Goal: Information Seeking & Learning: Learn about a topic

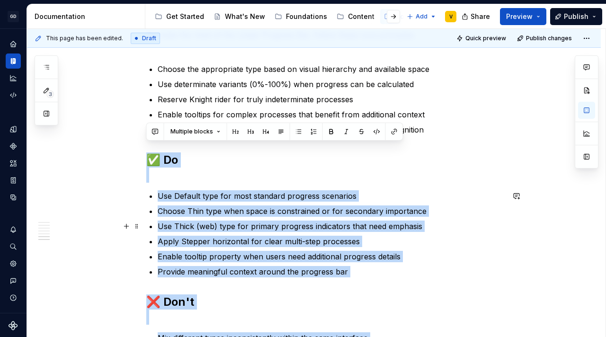
scroll to position [1190, 0]
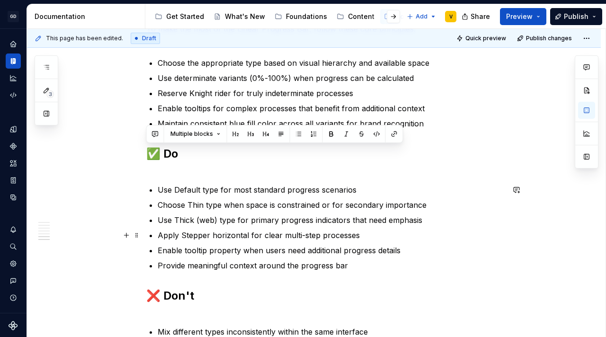
click at [244, 231] on p "Apply Stepper horizontal for clear multi-step processes" at bounding box center [331, 234] width 346 height 11
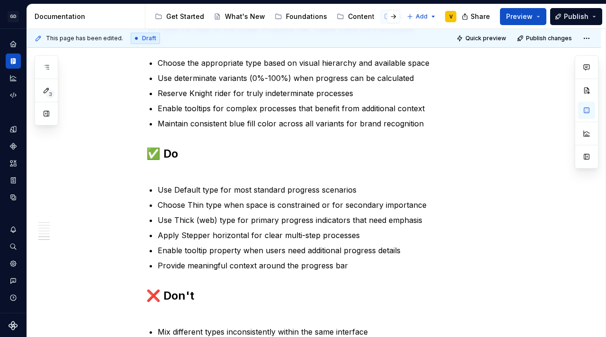
click at [18, 58] on div "Documentation" at bounding box center [13, 60] width 15 height 15
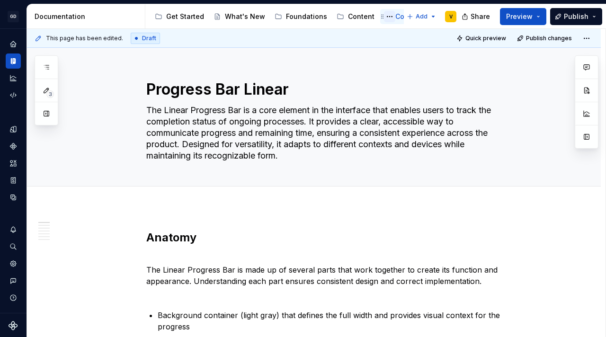
click at [384, 19] on button "Page tree" at bounding box center [389, 16] width 11 height 11
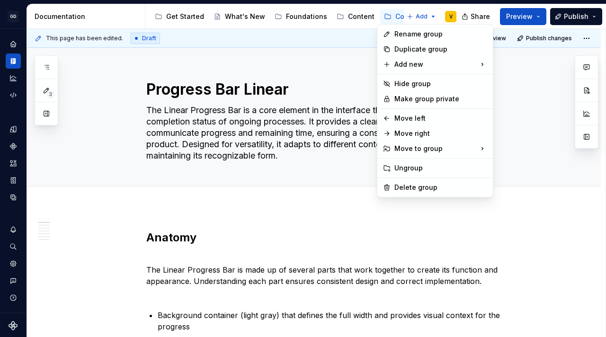
click at [395, 16] on html "GD Oxygen V Design system data Documentation Accessibility guide for tree Page …" at bounding box center [303, 168] width 606 height 337
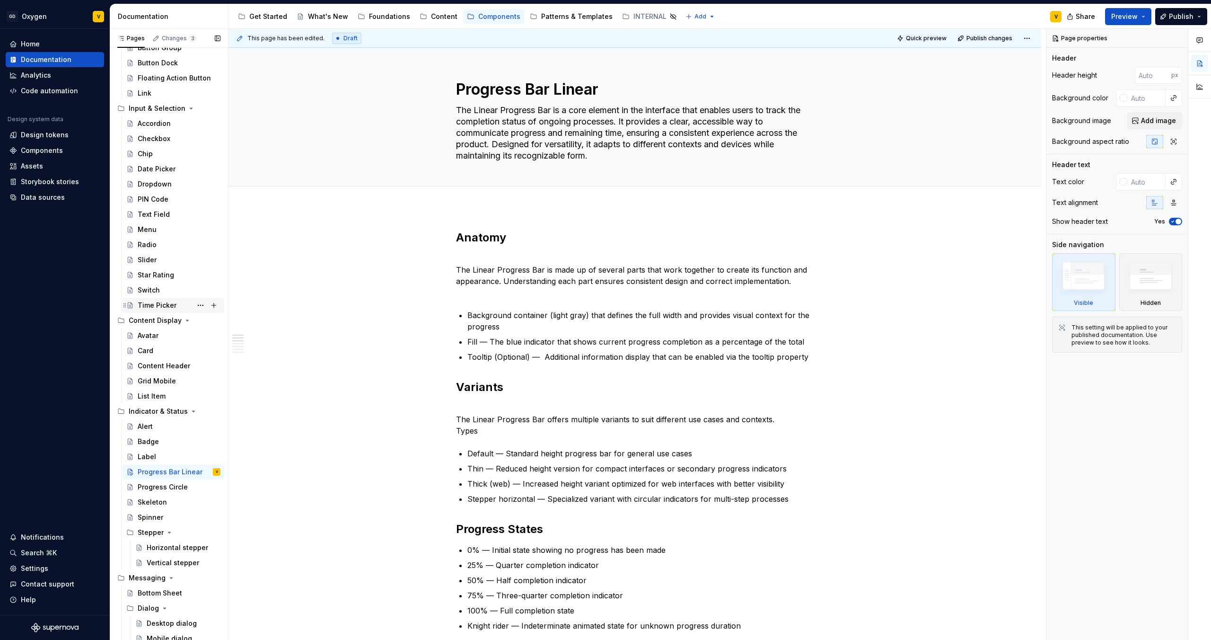
scroll to position [223, 0]
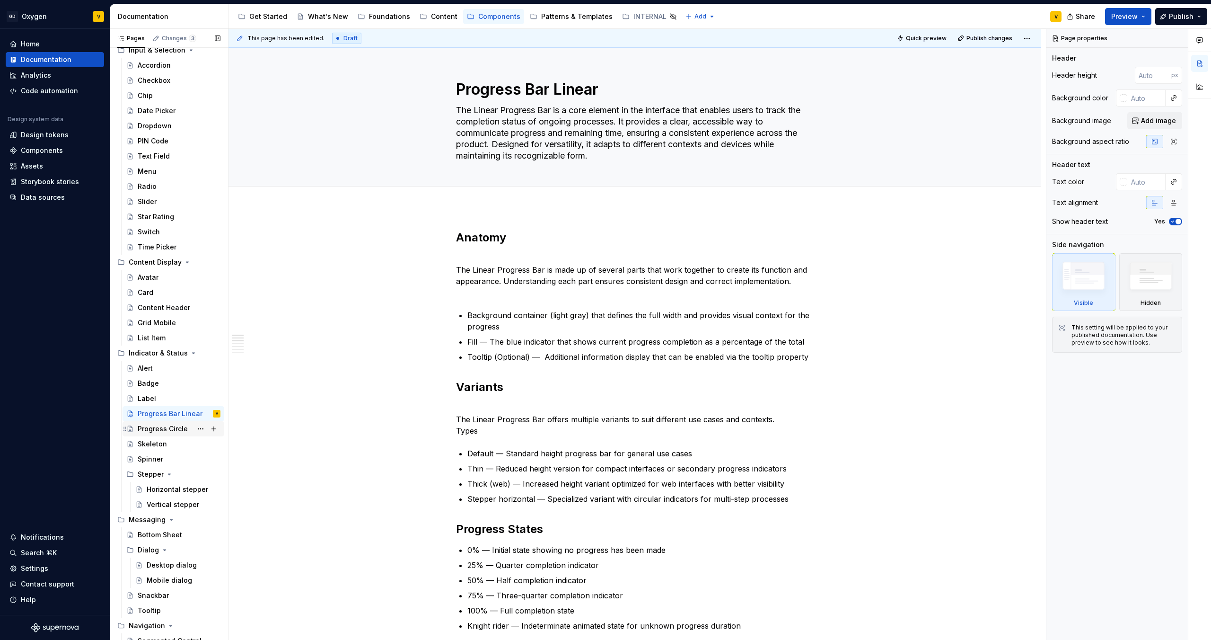
click at [162, 336] on div "Progress Circle" at bounding box center [163, 428] width 50 height 9
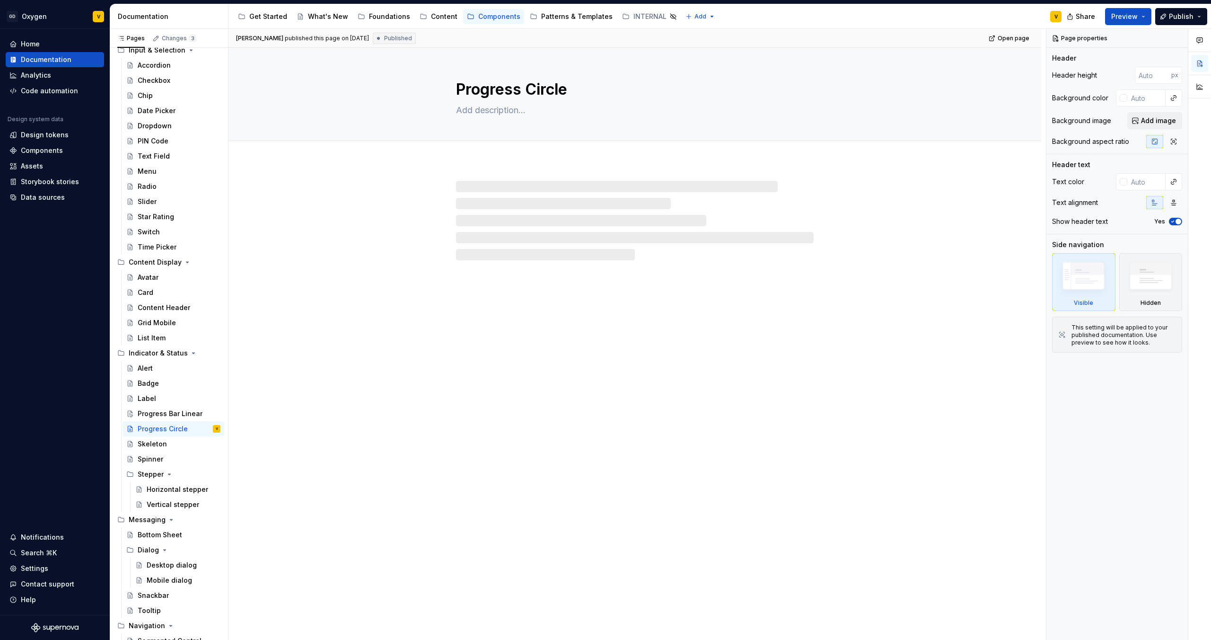
type textarea "*"
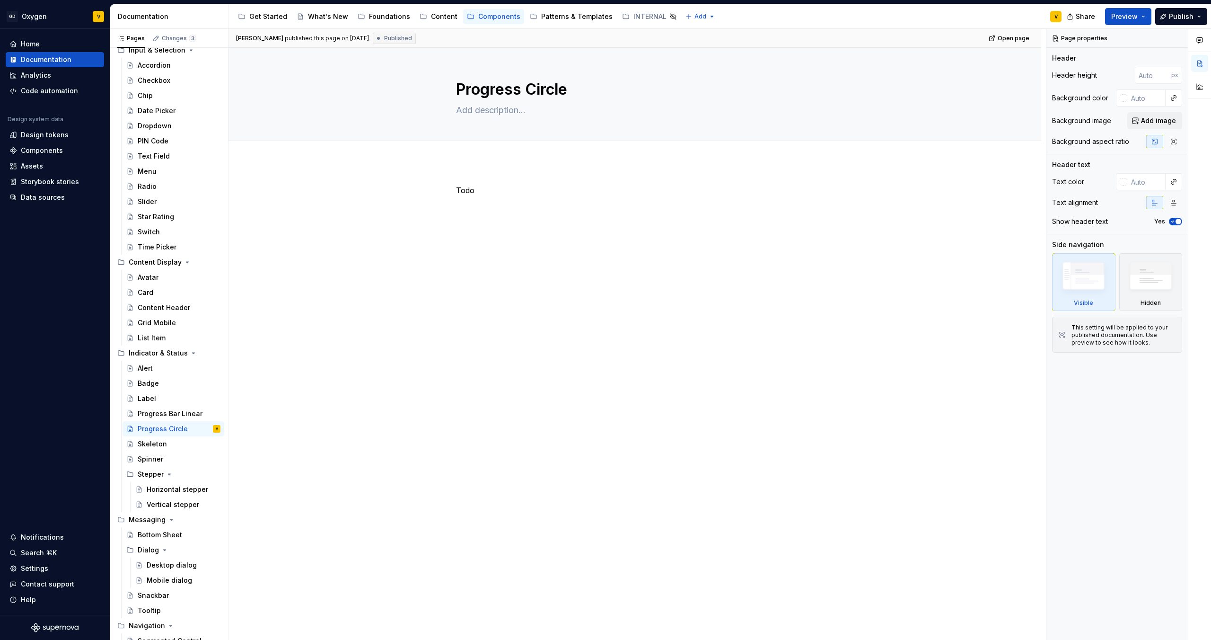
click at [469, 209] on div "Todo" at bounding box center [635, 203] width 358 height 36
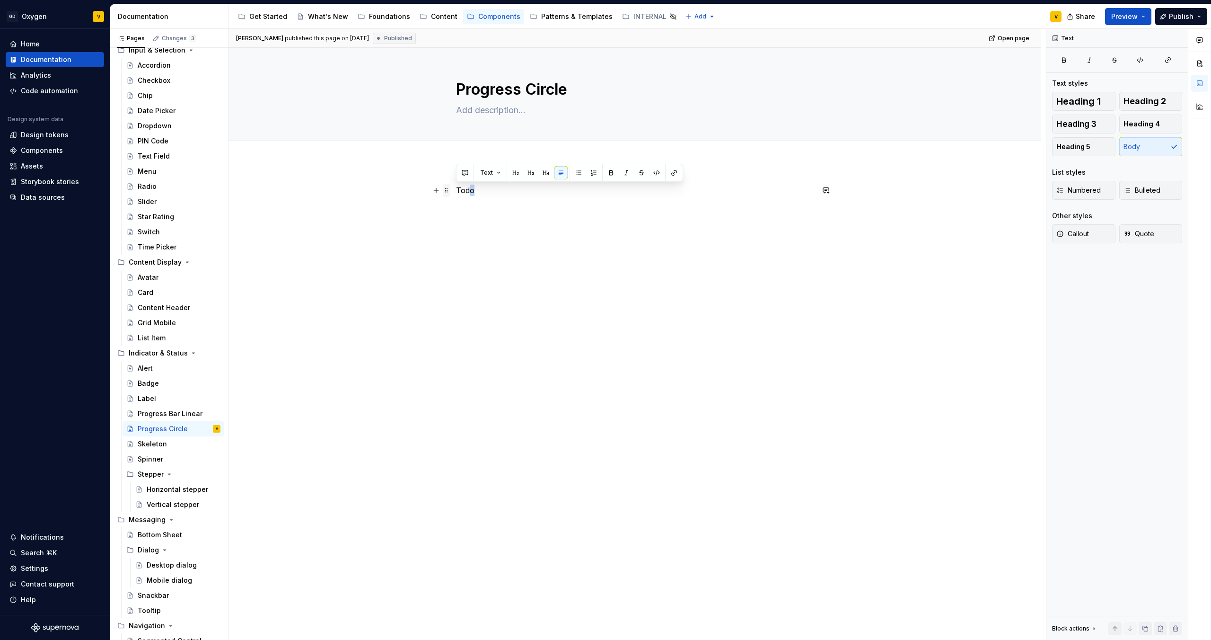
drag, startPoint x: 481, startPoint y: 187, endPoint x: 449, endPoint y: 192, distance: 32.0
click at [456, 192] on div "Todo" at bounding box center [635, 208] width 358 height 47
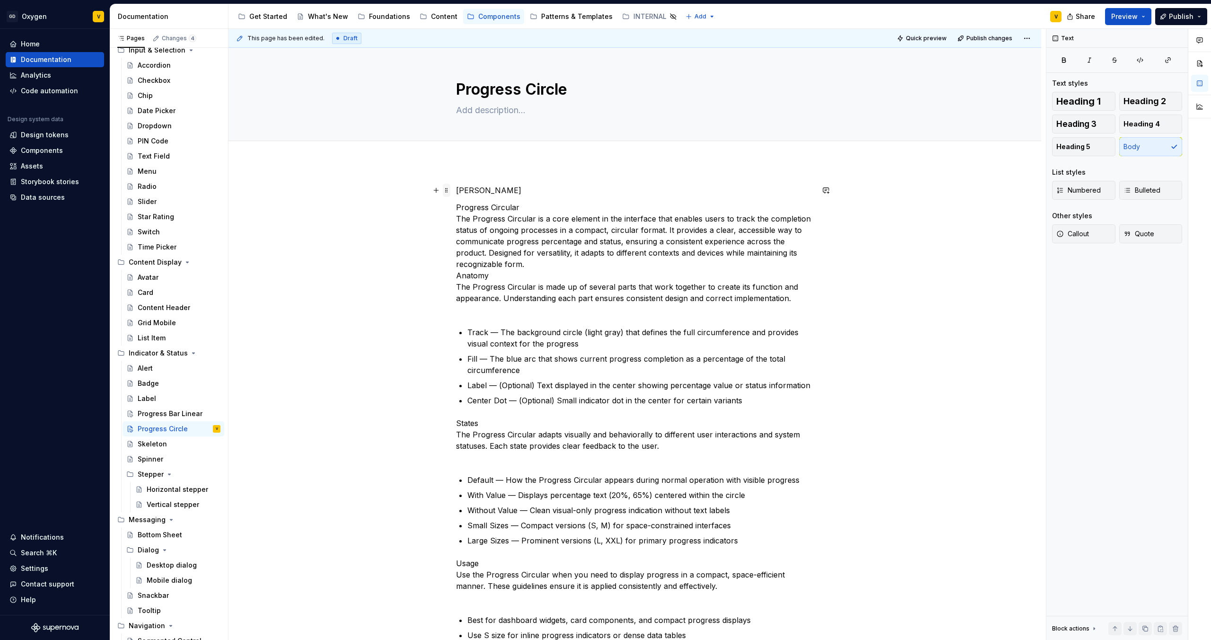
drag, startPoint x: 476, startPoint y: 193, endPoint x: 449, endPoint y: 186, distance: 27.3
drag, startPoint x: 529, startPoint y: 207, endPoint x: 449, endPoint y: 191, distance: 81.5
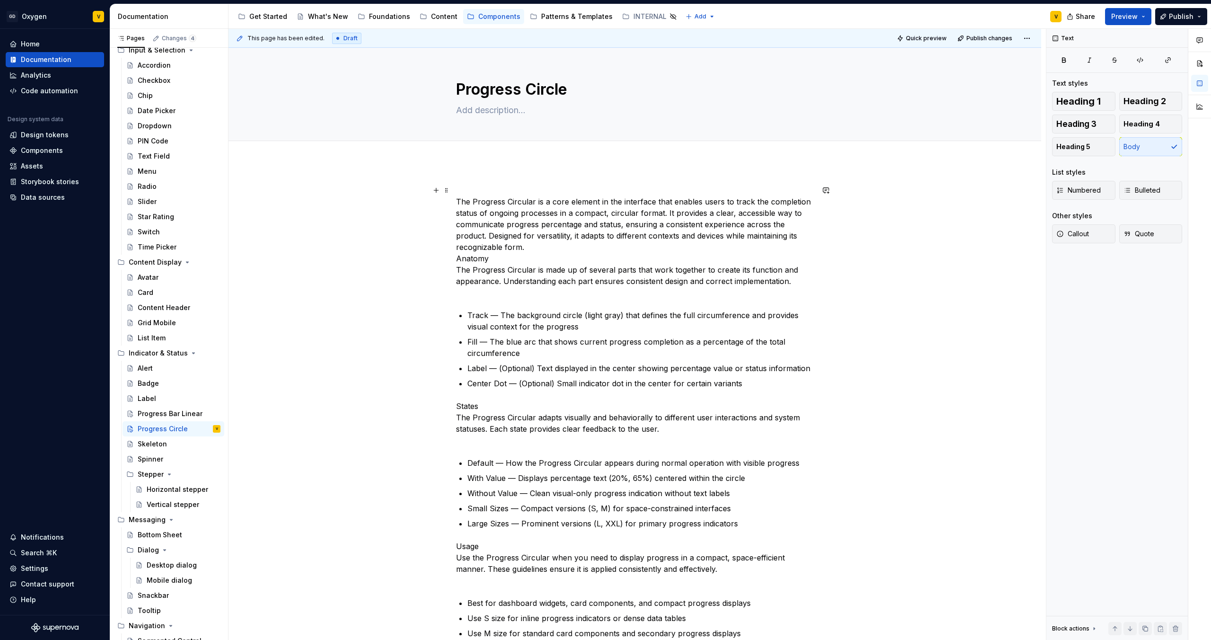
click at [521, 255] on p "The Progress Circular is a core element in the interface that enables users to …" at bounding box center [635, 242] width 358 height 114
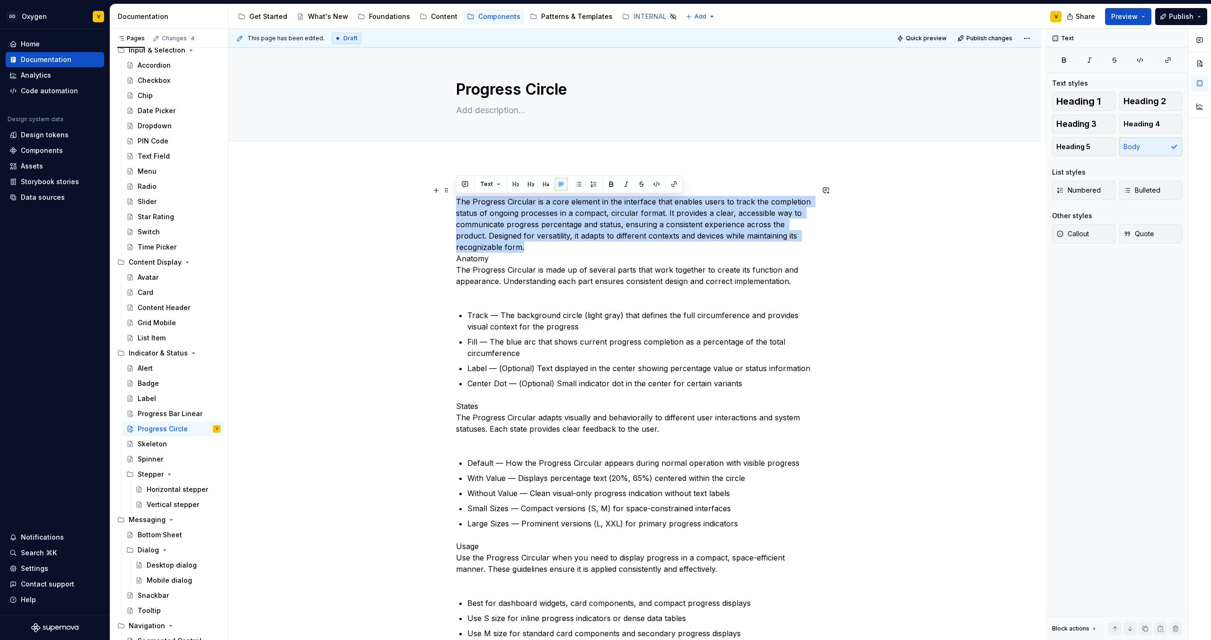
drag, startPoint x: 513, startPoint y: 246, endPoint x: 458, endPoint y: 205, distance: 68.6
click at [458, 205] on p "The Progress Circular is a core element in the interface that enables users to …" at bounding box center [635, 242] width 358 height 114
copy p "The Progress Circular is a core element in the interface that enables users to …"
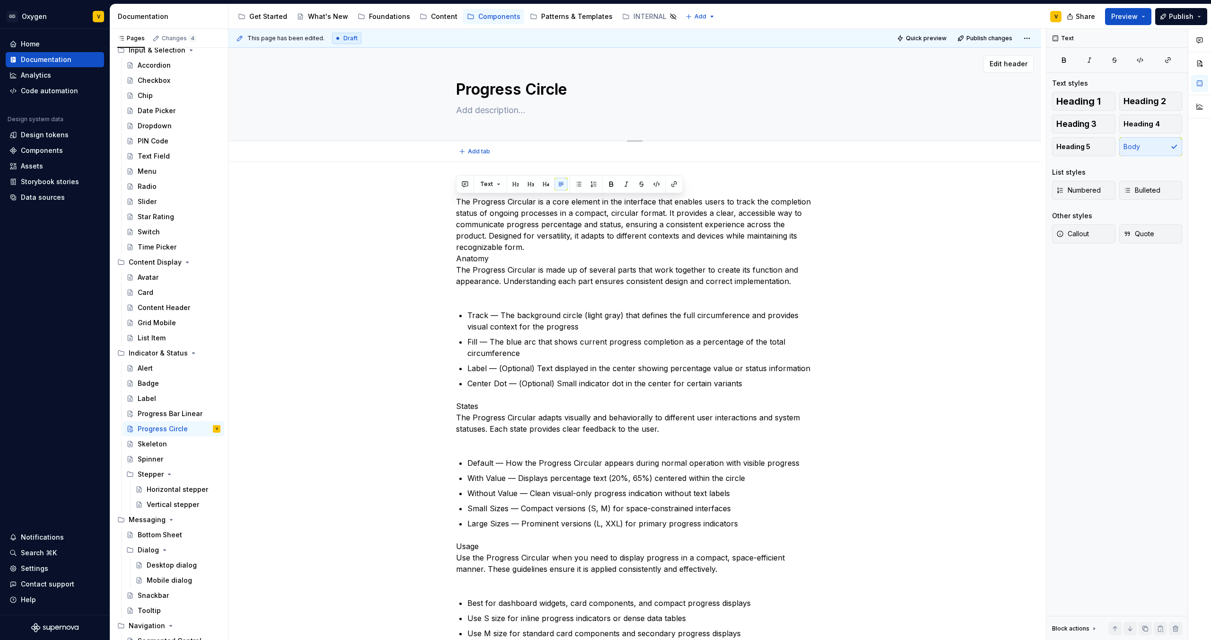
click at [501, 111] on textarea at bounding box center [633, 110] width 358 height 15
paste textarea "The Progress Circular is a core element in the interface that enables users to …"
type textarea "*"
type textarea "The Progress Circular is a core element in the interface that enables users to …"
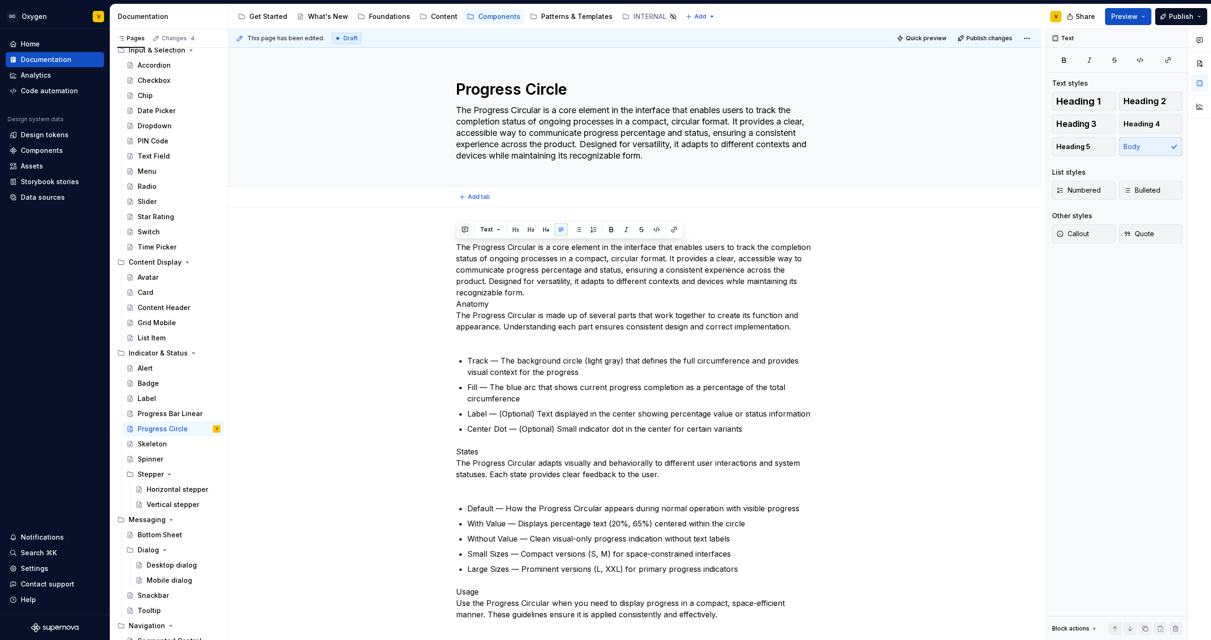
type textarea "*"
type textarea "The Progress Circular is a core element in the interface that enables users to …"
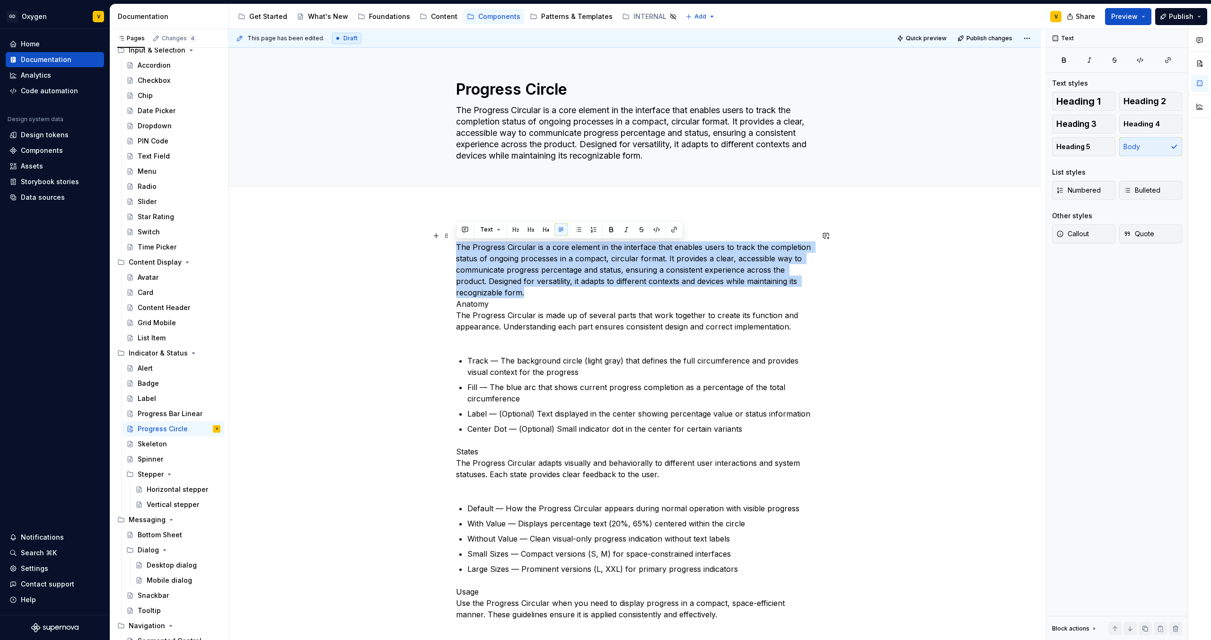
drag, startPoint x: 527, startPoint y: 292, endPoint x: 453, endPoint y: 249, distance: 84.8
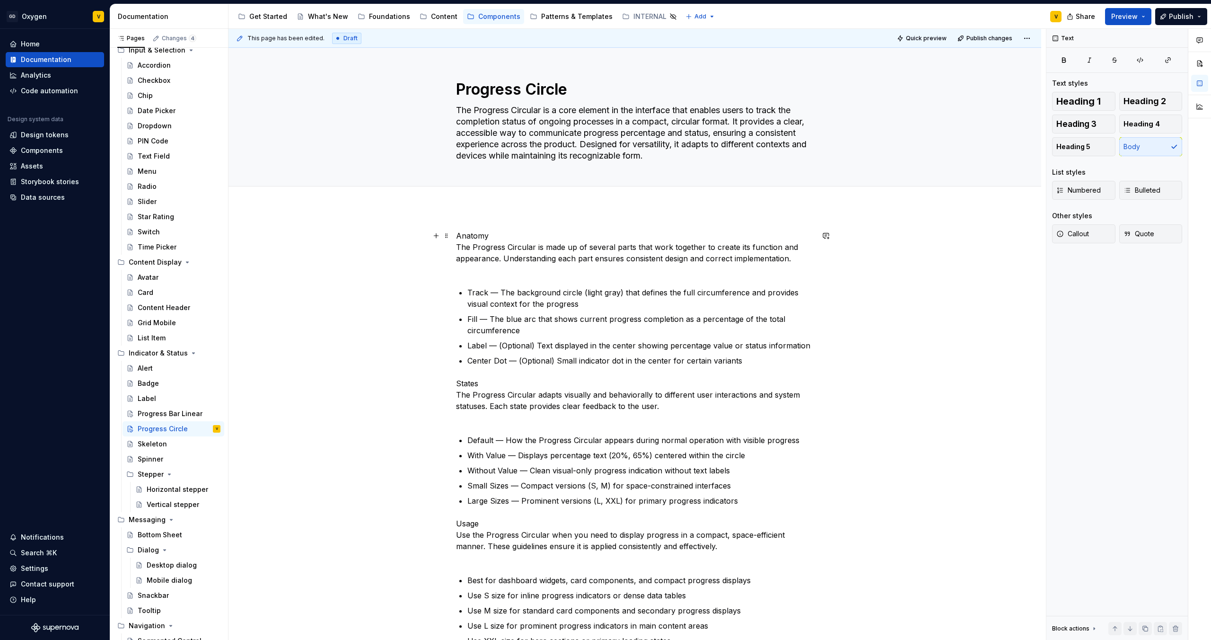
click at [460, 232] on p "Anatomy The Progress Circular is made up of several parts that work together to…" at bounding box center [635, 252] width 358 height 45
click at [479, 236] on p "Anatomy The Progress Circular is made up of several parts that work together to…" at bounding box center [635, 252] width 358 height 45
click at [506, 253] on p "Anatomy The Progress Circular is made up of several parts that work together to…" at bounding box center [635, 252] width 358 height 45
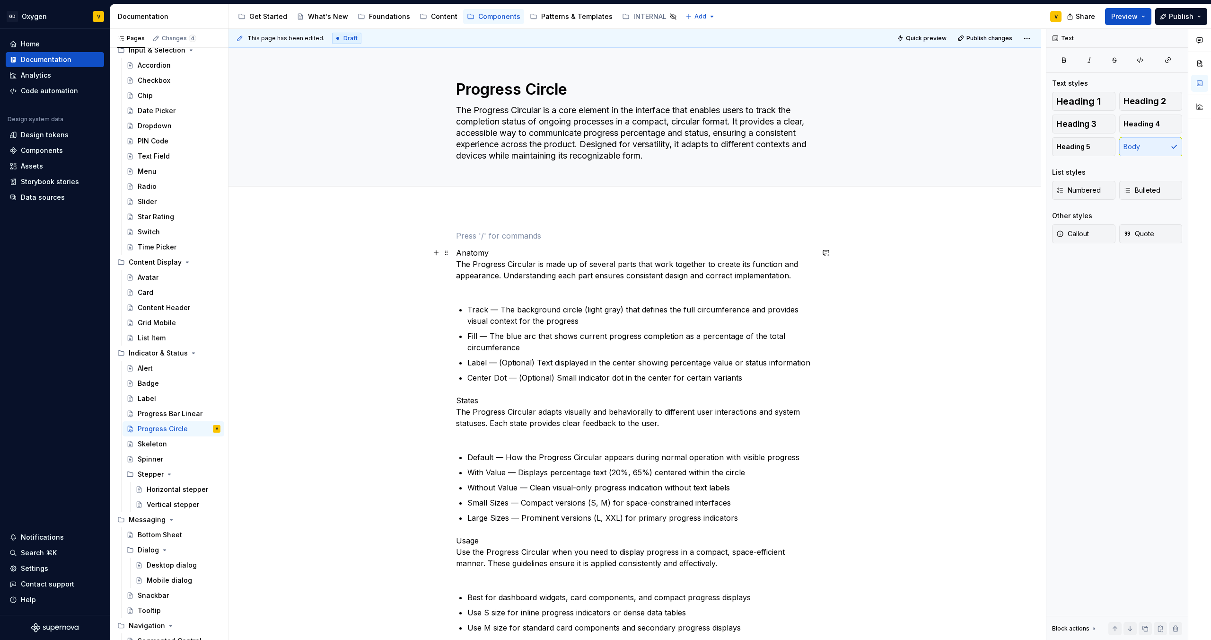
click at [485, 257] on p "Anatomy The Progress Circular is made up of several parts that work together to…" at bounding box center [635, 269] width 358 height 45
drag, startPoint x: 488, startPoint y: 254, endPoint x: 456, endPoint y: 255, distance: 32.2
click at [456, 255] on p "Anatomy The Progress Circular is made up of several parts that work together to…" at bounding box center [635, 269] width 358 height 45
click at [519, 236] on button "button" at bounding box center [515, 235] width 13 height 13
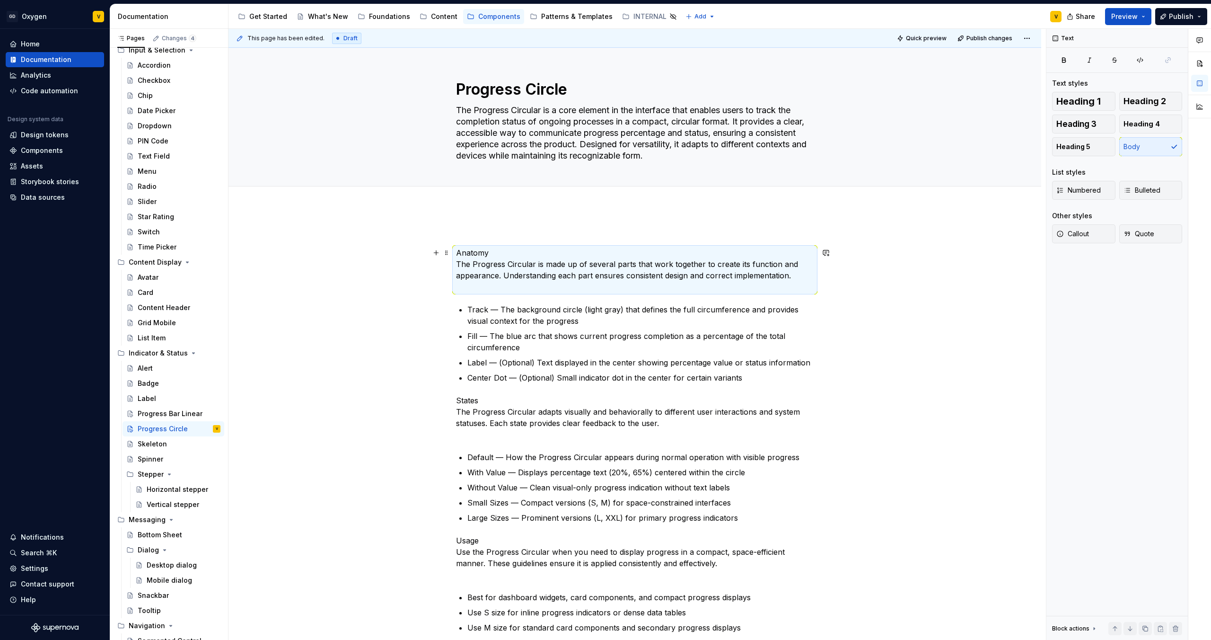
click at [510, 255] on p "Anatomy The Progress Circular is made up of several parts that work together to…" at bounding box center [635, 269] width 358 height 45
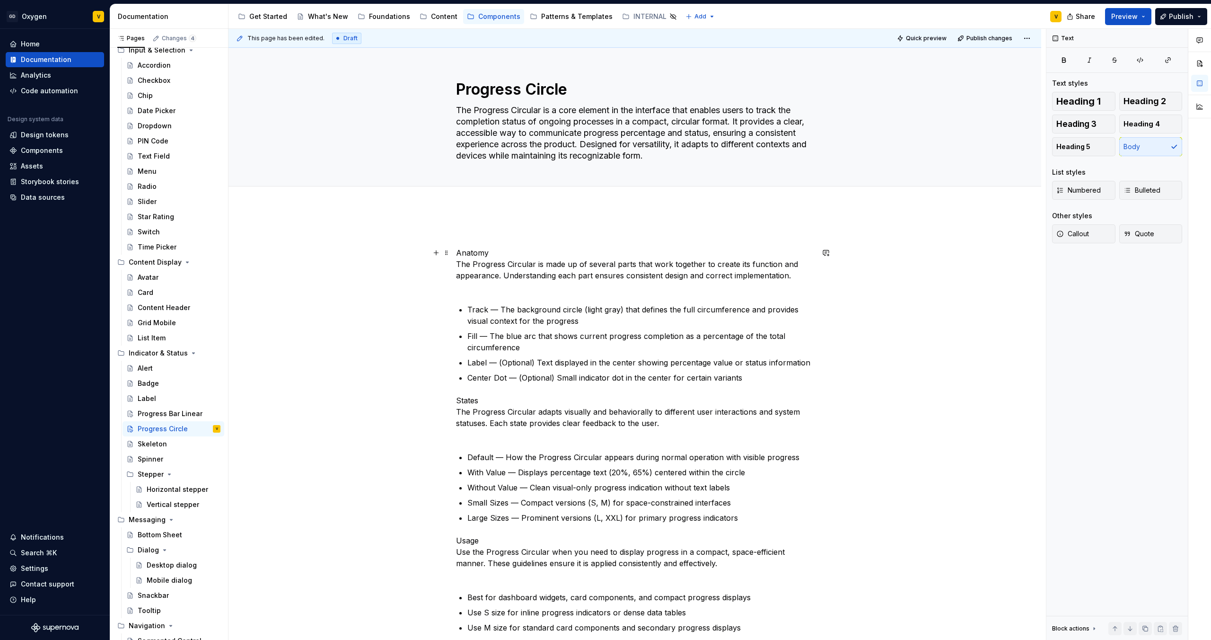
click at [505, 252] on p "Anatomy The Progress Circular is made up of several parts that work together to…" at bounding box center [635, 269] width 358 height 45
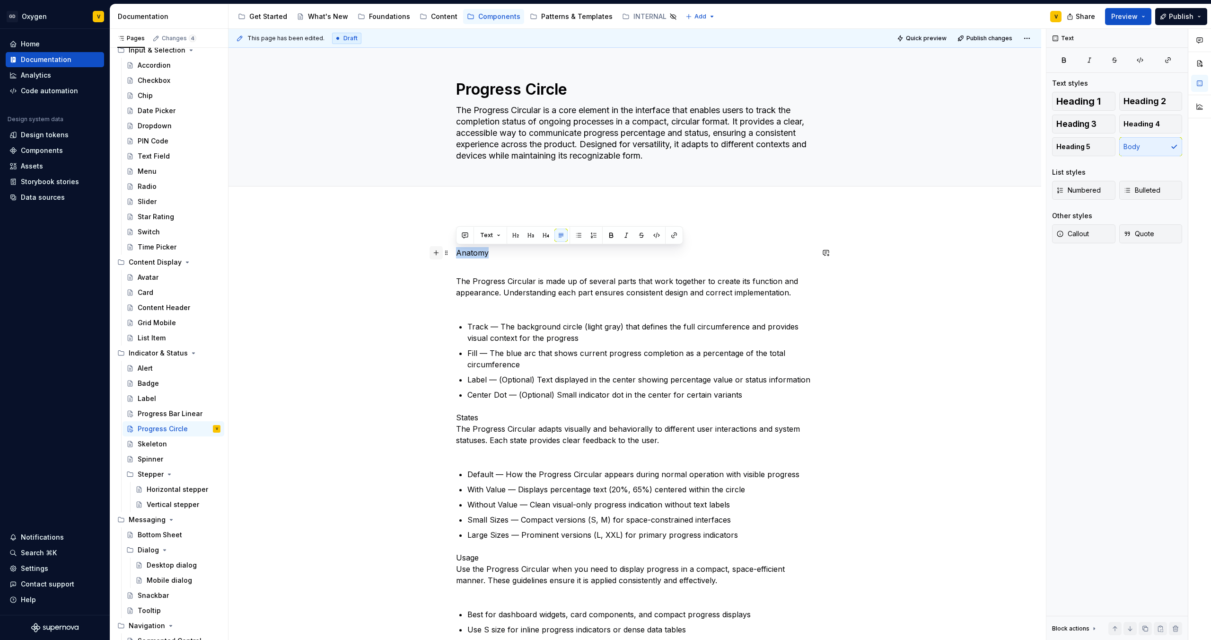
drag, startPoint x: 488, startPoint y: 253, endPoint x: 434, endPoint y: 249, distance: 54.0
click at [511, 235] on button "button" at bounding box center [515, 235] width 13 height 13
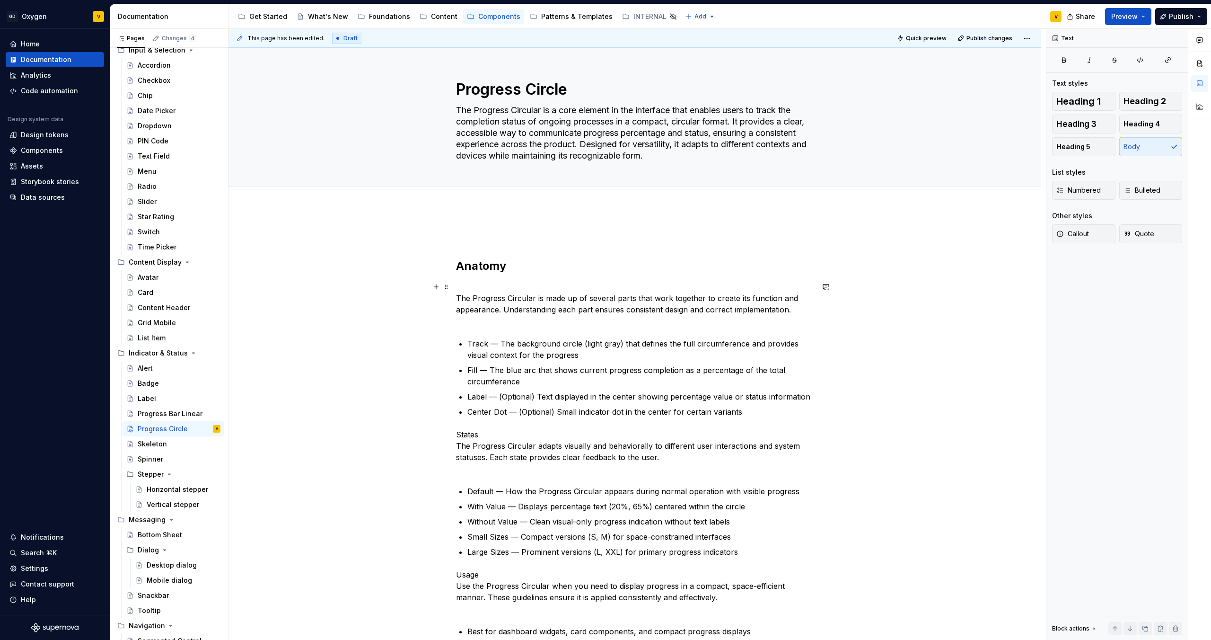
click at [492, 286] on p "The Progress Circular is made up of several parts that work together to create …" at bounding box center [635, 303] width 358 height 45
click at [456, 299] on p "The Progress Circular is made up of several parts that work together to create …" at bounding box center [635, 303] width 358 height 45
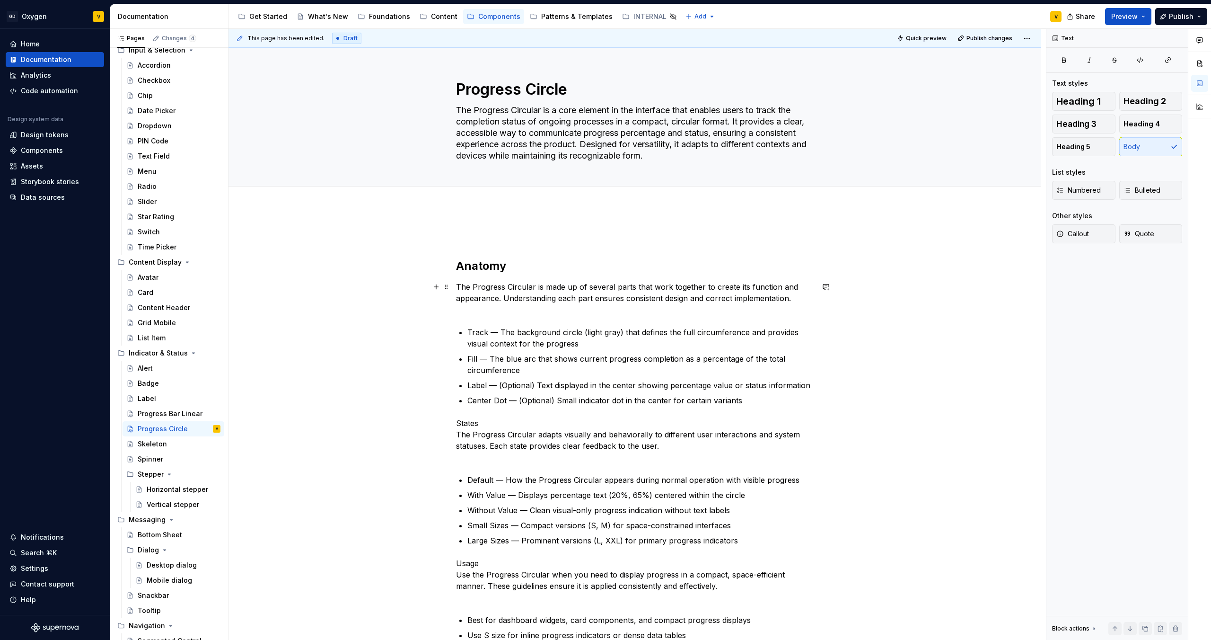
click at [520, 308] on p "The Progress Circular is made up of several parts that work together to create …" at bounding box center [635, 298] width 358 height 34
click at [461, 310] on p "The Progress Circular is made up of several parts that work together to create …" at bounding box center [635, 298] width 358 height 34
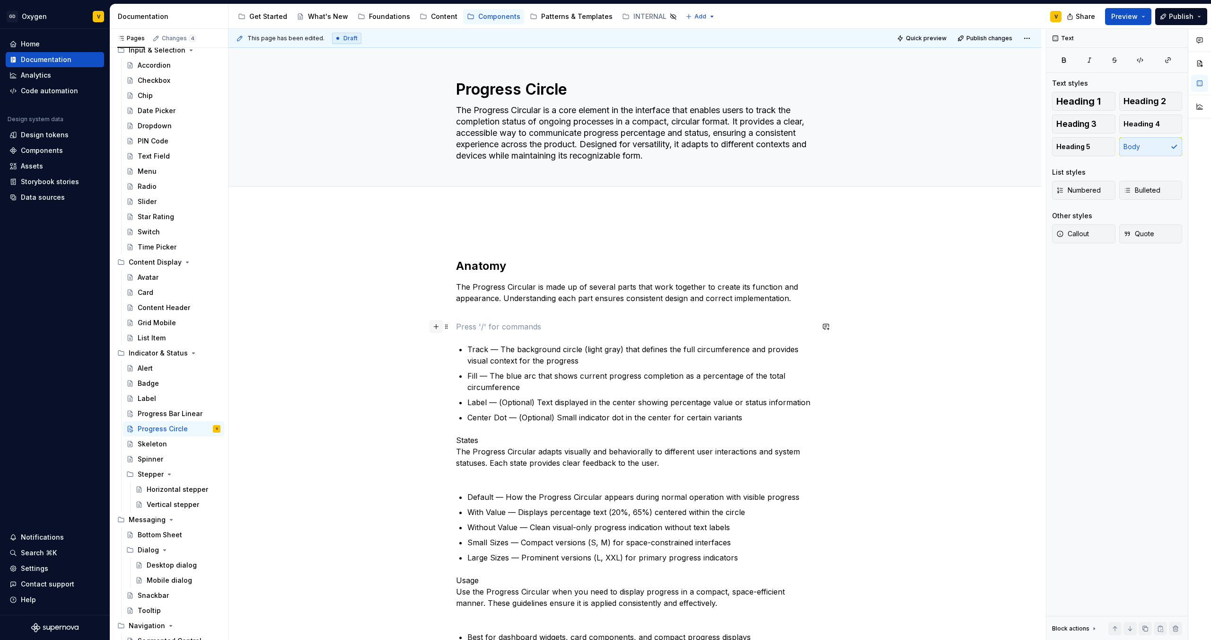
click at [437, 327] on button "button" at bounding box center [436, 326] width 13 height 13
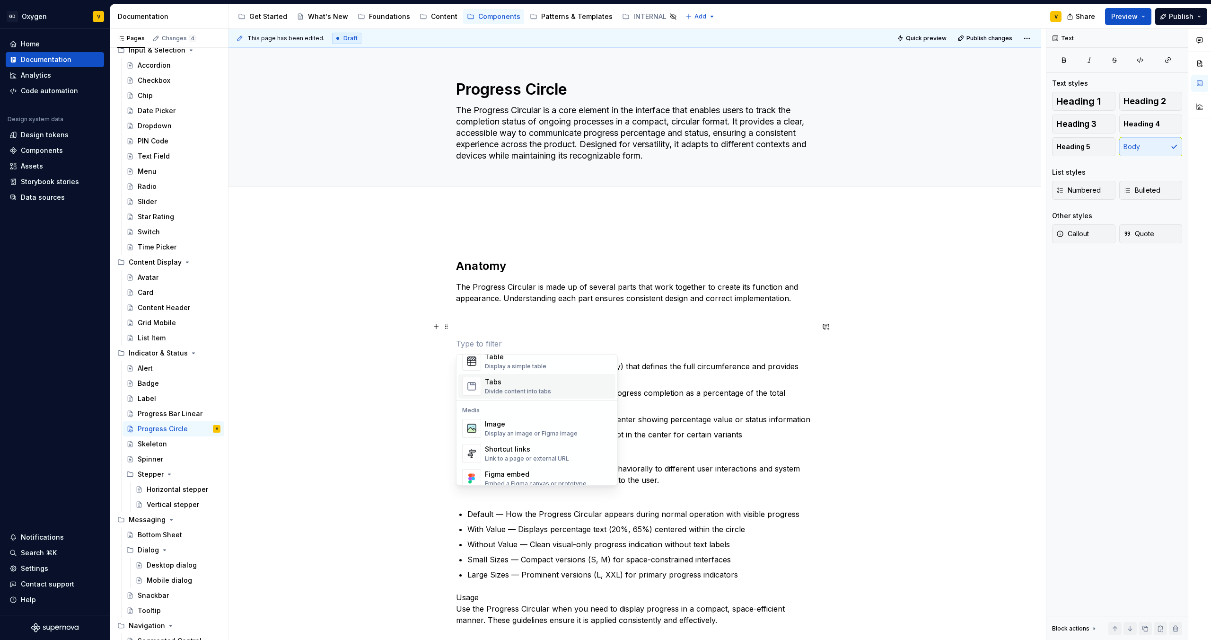
scroll to position [360, 0]
click at [514, 336] on div "Display an image or Figma image" at bounding box center [531, 429] width 93 height 8
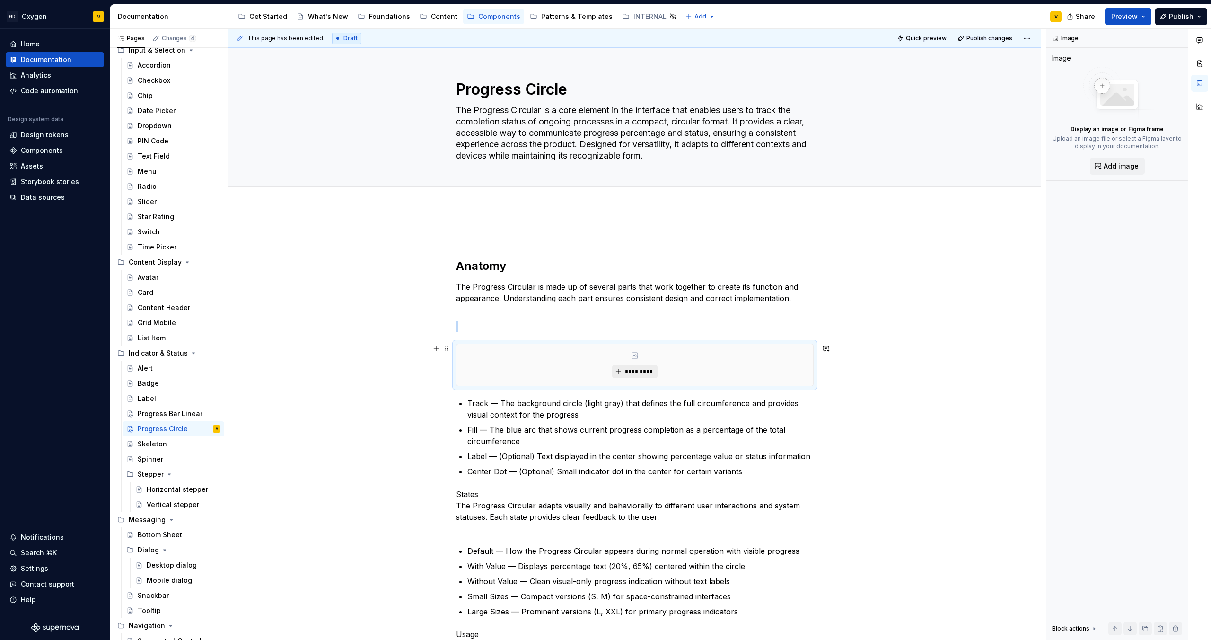
click at [605, 336] on button "*********" at bounding box center [634, 371] width 45 height 13
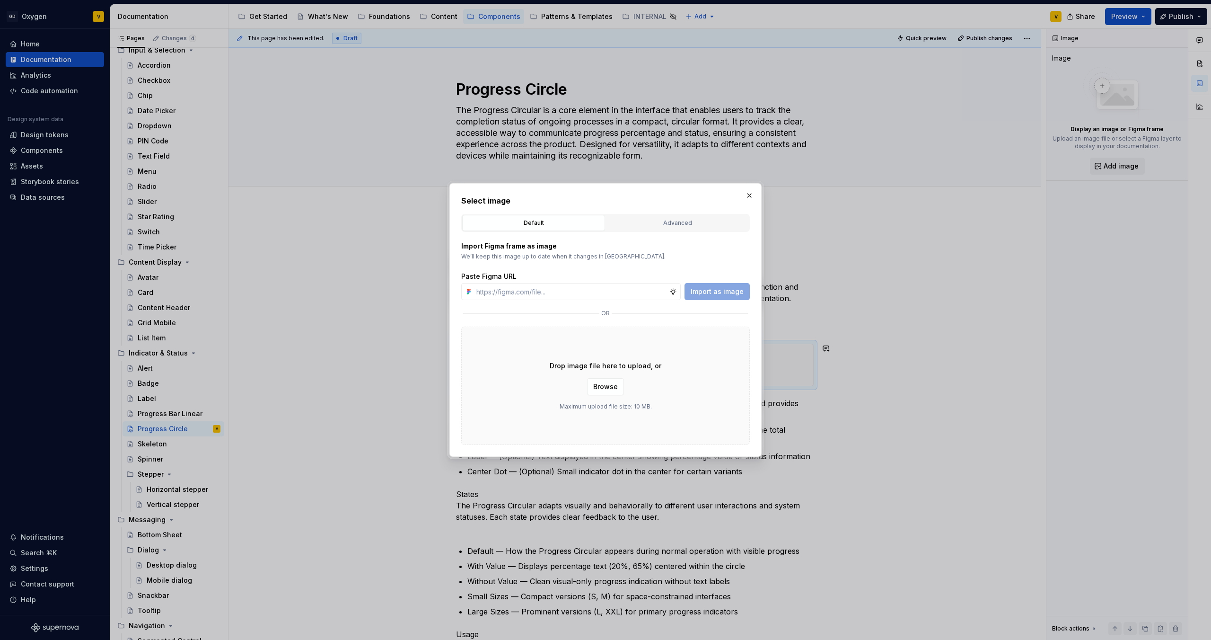
type textarea "*"
type input "[URL][DOMAIN_NAME]"
click at [605, 288] on span "Import as image" at bounding box center [717, 291] width 53 height 9
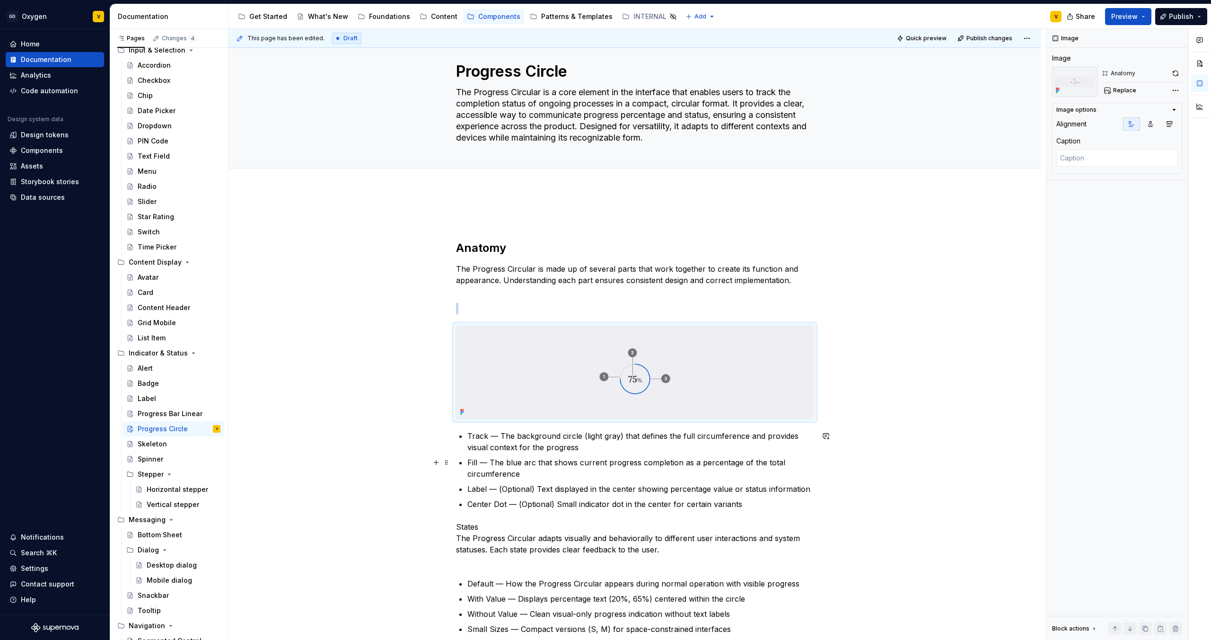
scroll to position [22, 0]
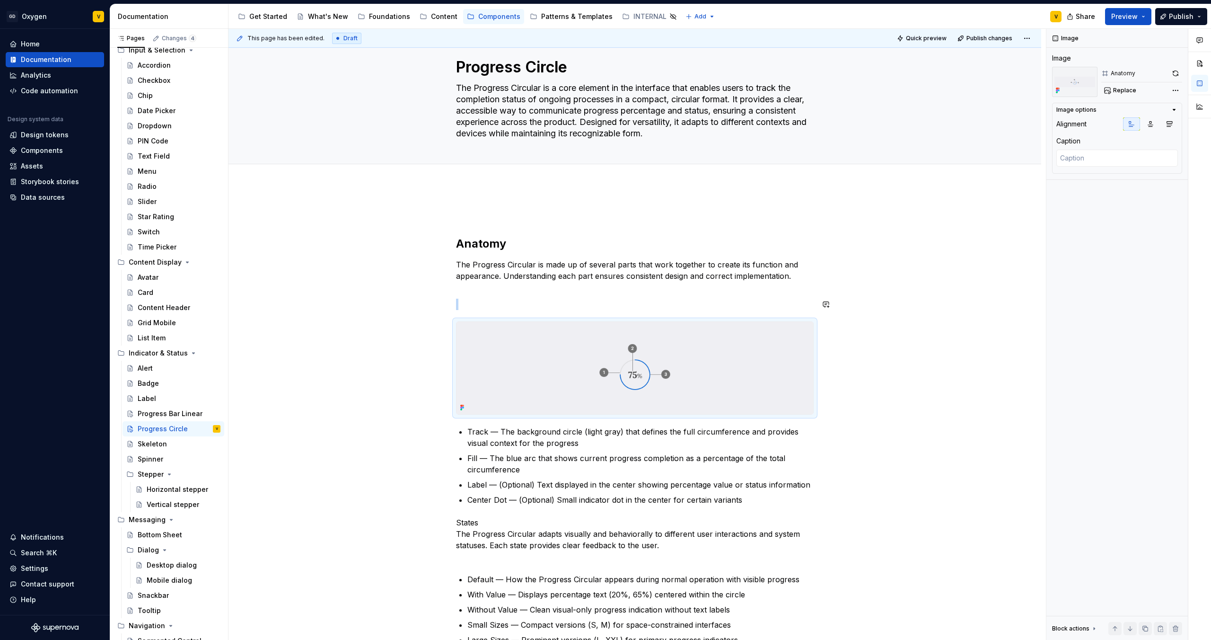
click at [466, 299] on p at bounding box center [635, 304] width 358 height 11
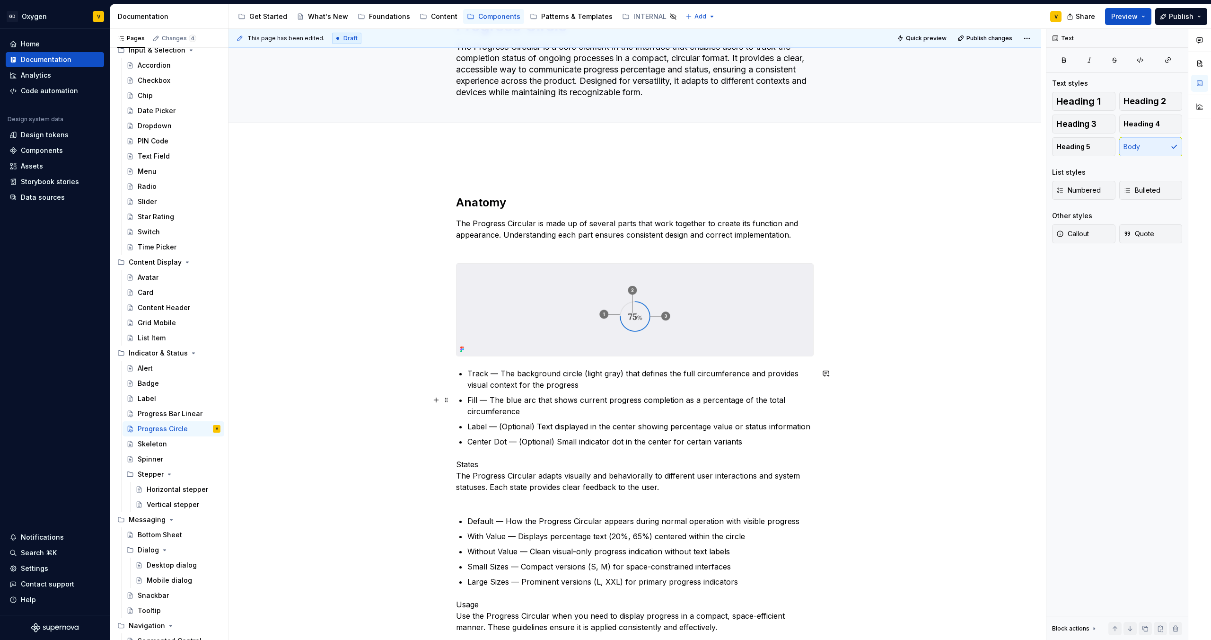
scroll to position [64, 0]
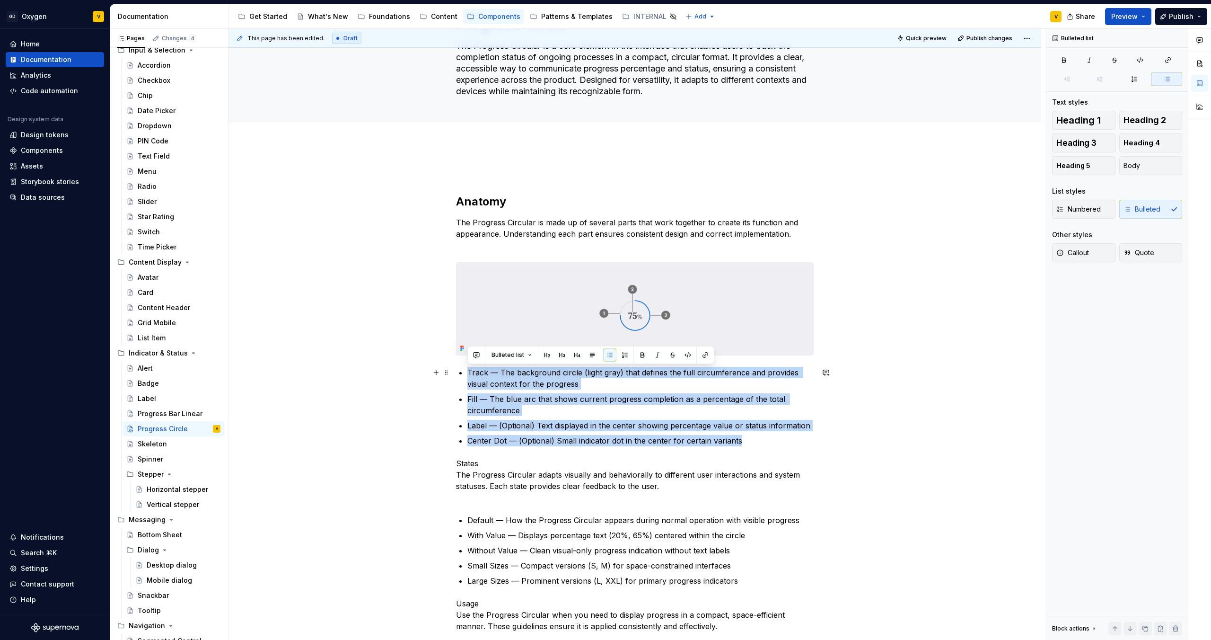
drag, startPoint x: 741, startPoint y: 439, endPoint x: 463, endPoint y: 370, distance: 286.5
click at [605, 336] on button "button" at bounding box center [624, 354] width 13 height 13
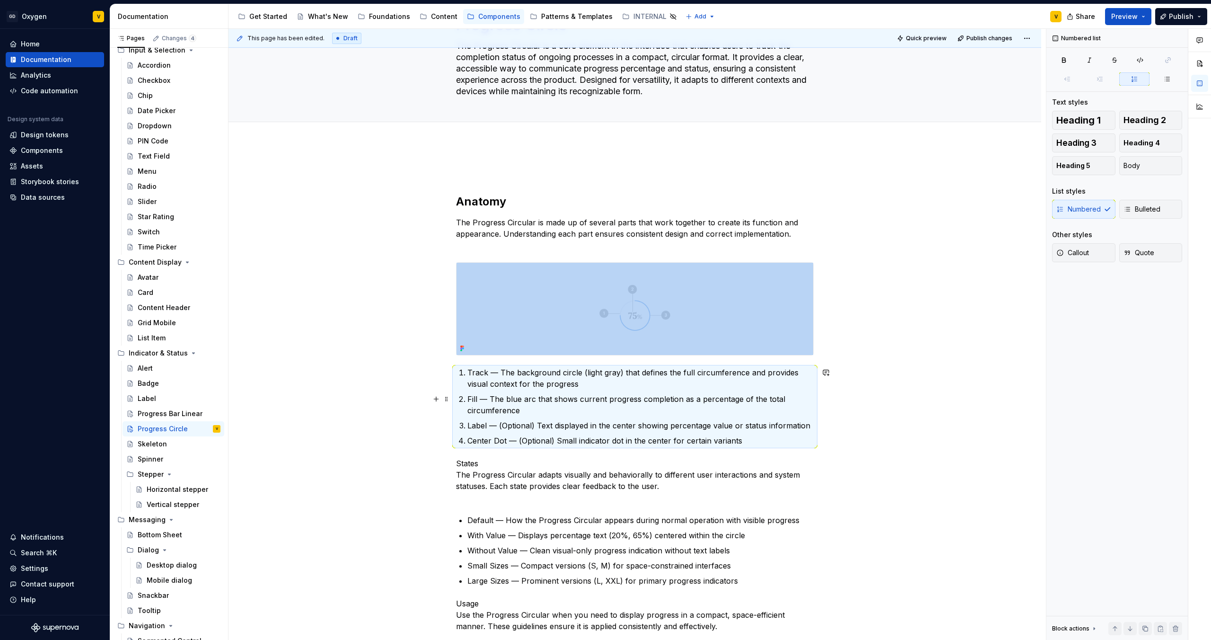
click at [515, 336] on p "Fill — The blue arc that shows current progress completion as a percentage of t…" at bounding box center [640, 404] width 346 height 23
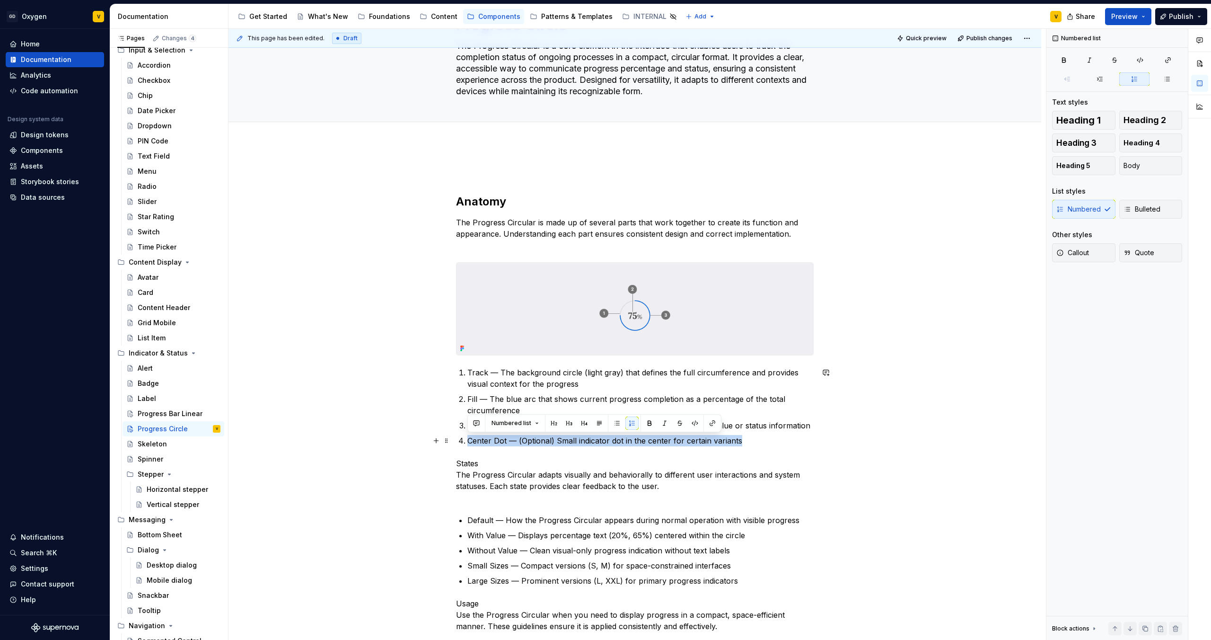
drag, startPoint x: 755, startPoint y: 440, endPoint x: 468, endPoint y: 435, distance: 287.3
click at [468, 336] on p "Center Dot — (Optional) Small indicator dot in the center for certain variants" at bounding box center [640, 440] width 346 height 11
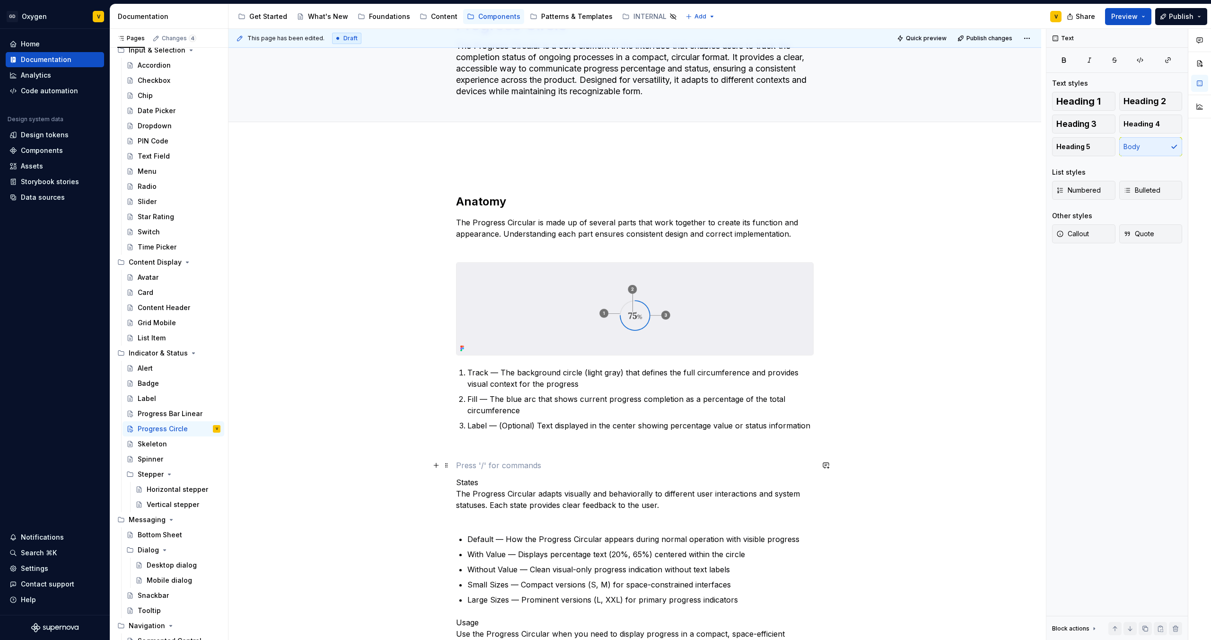
click at [475, 336] on p at bounding box center [635, 464] width 358 height 11
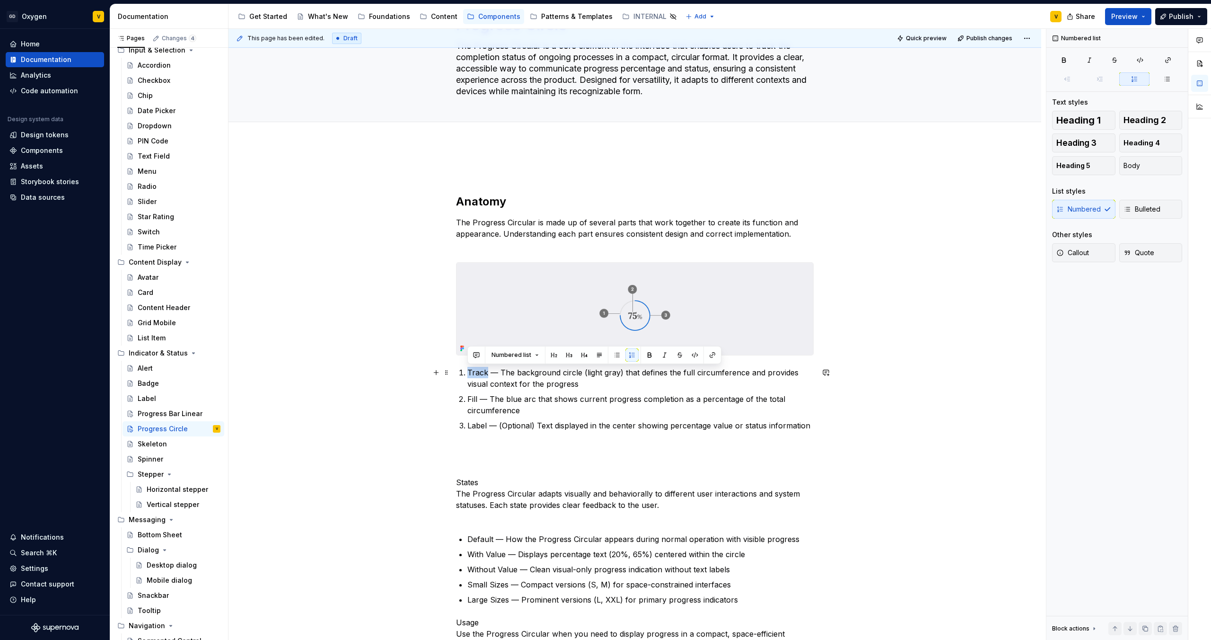
drag, startPoint x: 487, startPoint y: 373, endPoint x: 465, endPoint y: 374, distance: 22.7
click at [467, 336] on li "Track — The background circle (light gray) that defines the full circumference …" at bounding box center [640, 378] width 346 height 23
click at [605, 336] on button "button" at bounding box center [649, 354] width 13 height 13
drag, startPoint x: 476, startPoint y: 399, endPoint x: 466, endPoint y: 399, distance: 10.4
click at [467, 336] on li "Fill — The blue arc that shows current progress completion as a percentage of t…" at bounding box center [640, 404] width 346 height 23
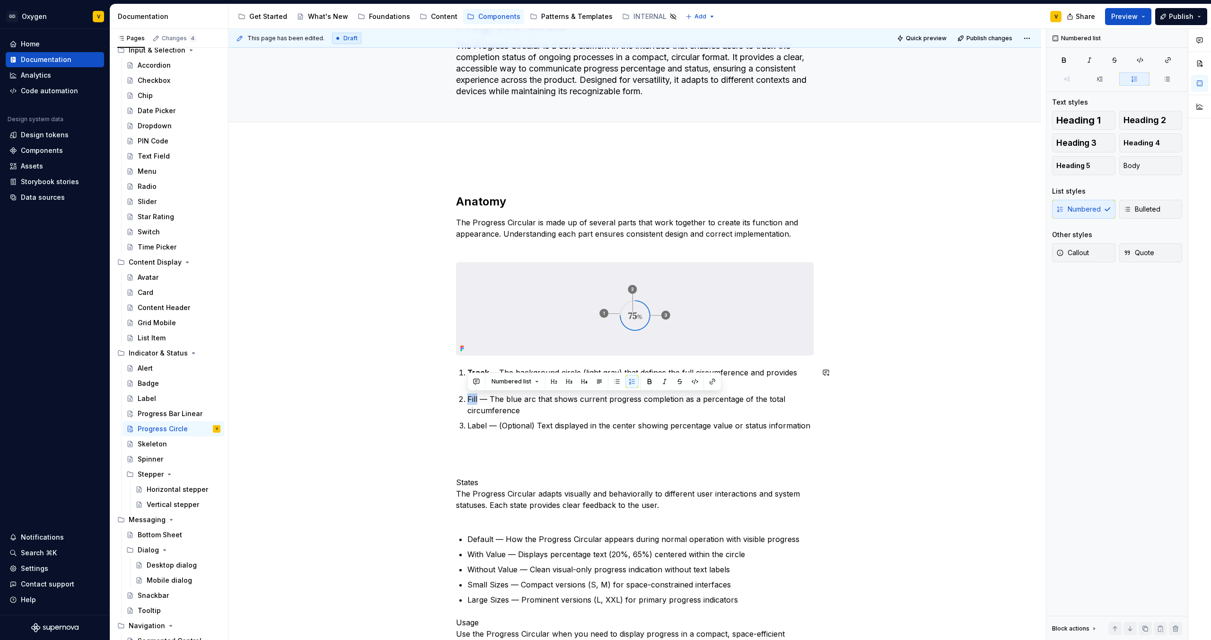
drag, startPoint x: 648, startPoint y: 379, endPoint x: 608, endPoint y: 396, distance: 43.0
click at [605, 336] on button "button" at bounding box center [649, 381] width 13 height 13
drag, startPoint x: 485, startPoint y: 426, endPoint x: 467, endPoint y: 427, distance: 18.0
click at [467, 336] on li "Label — (Optional) Text displayed in the center showing percentage value or sta…" at bounding box center [640, 425] width 346 height 11
click at [487, 336] on p "Label — (Optional) Text displayed in the center showing percentage value or sta…" at bounding box center [640, 425] width 346 height 11
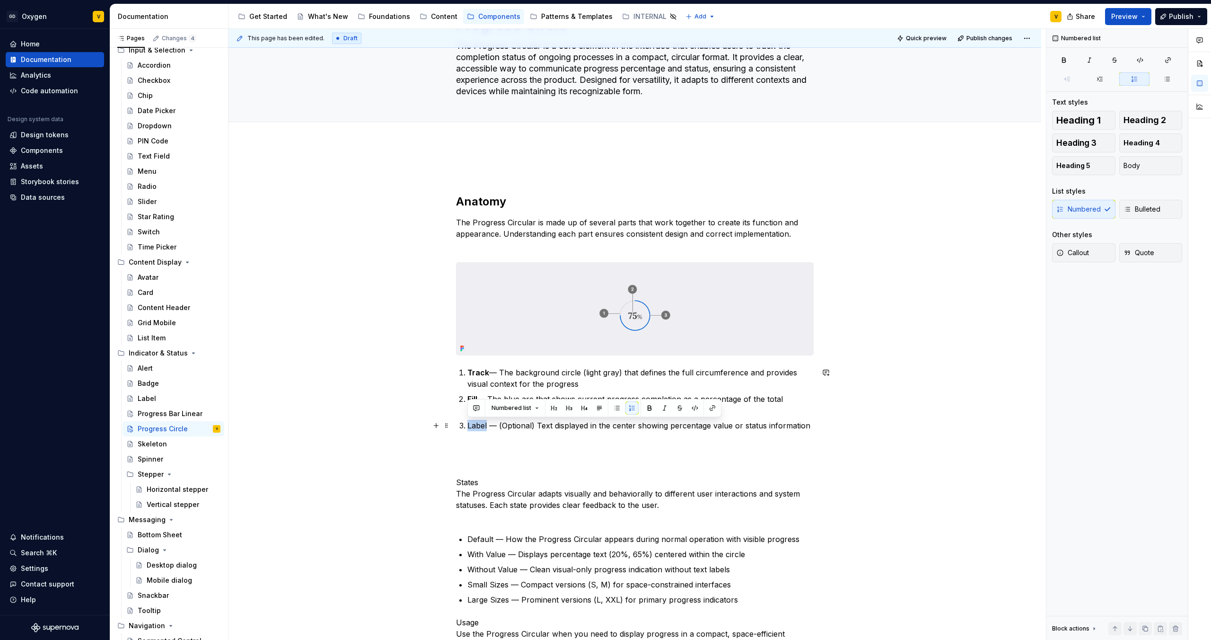
drag, startPoint x: 487, startPoint y: 425, endPoint x: 467, endPoint y: 426, distance: 20.4
click at [467, 336] on p "Label — (Optional) Text displayed in the center showing percentage value or sta…" at bounding box center [640, 425] width 346 height 11
click at [605, 336] on button "button" at bounding box center [649, 407] width 13 height 13
click at [565, 336] on p "Label — (Optional) Text displayed in the center showing percentage value or sta…" at bounding box center [640, 425] width 346 height 11
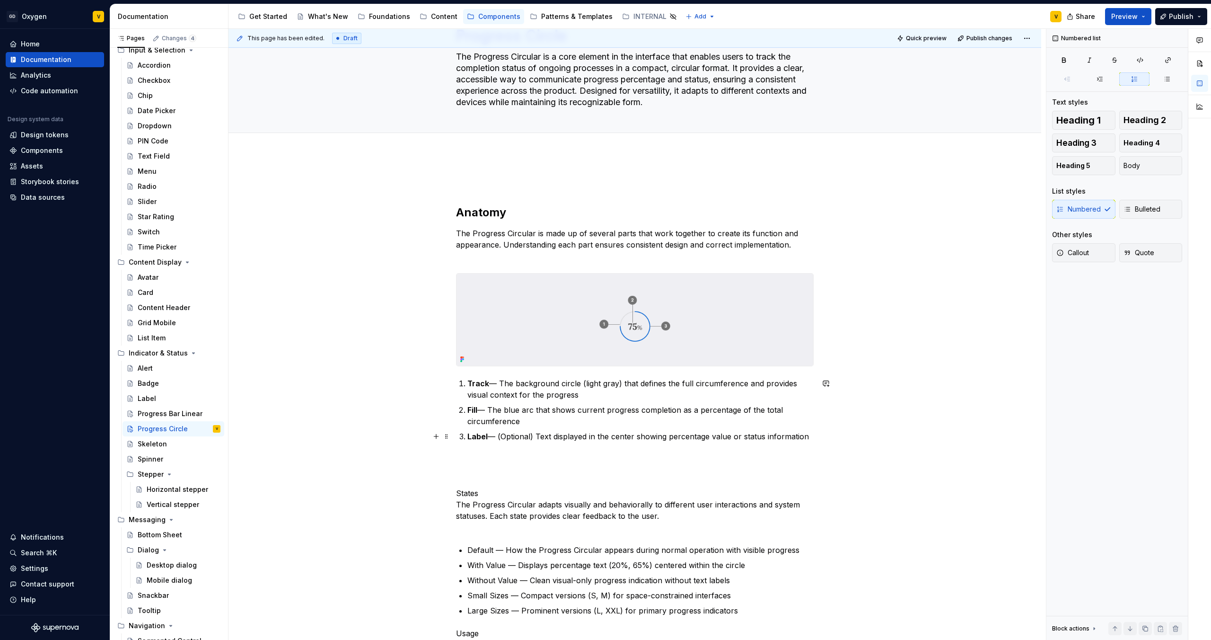
scroll to position [44, 0]
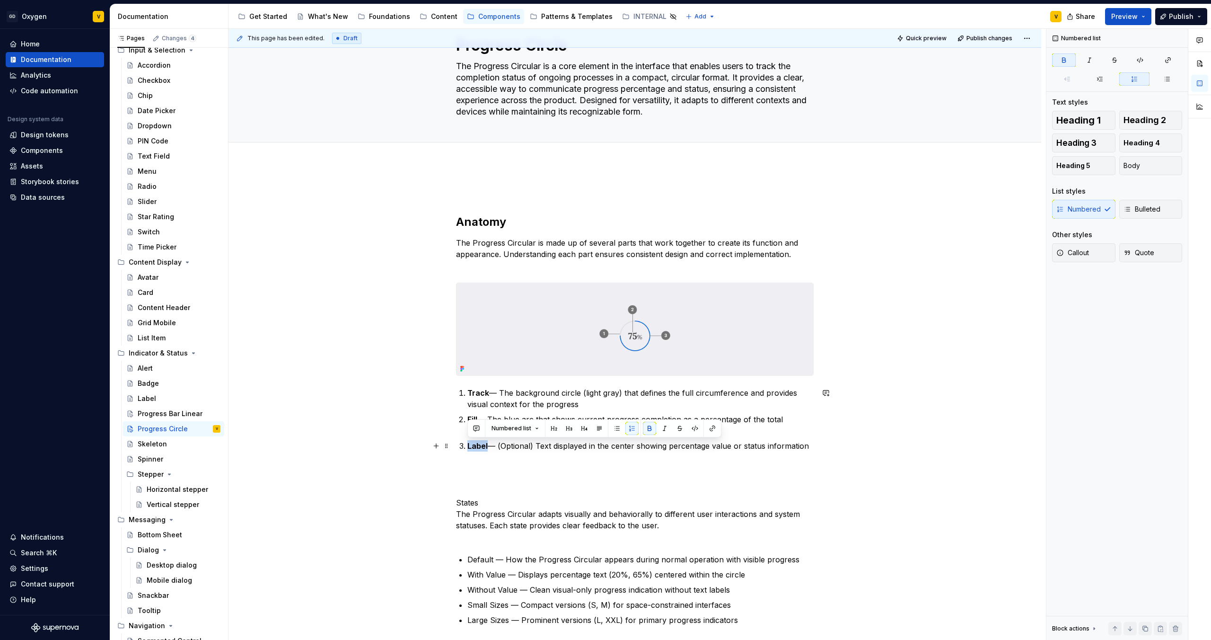
drag, startPoint x: 487, startPoint y: 445, endPoint x: 467, endPoint y: 446, distance: 20.8
click at [467, 336] on p "Label — (Optional) Text displayed in the center showing percentage value or sta…" at bounding box center [640, 445] width 346 height 11
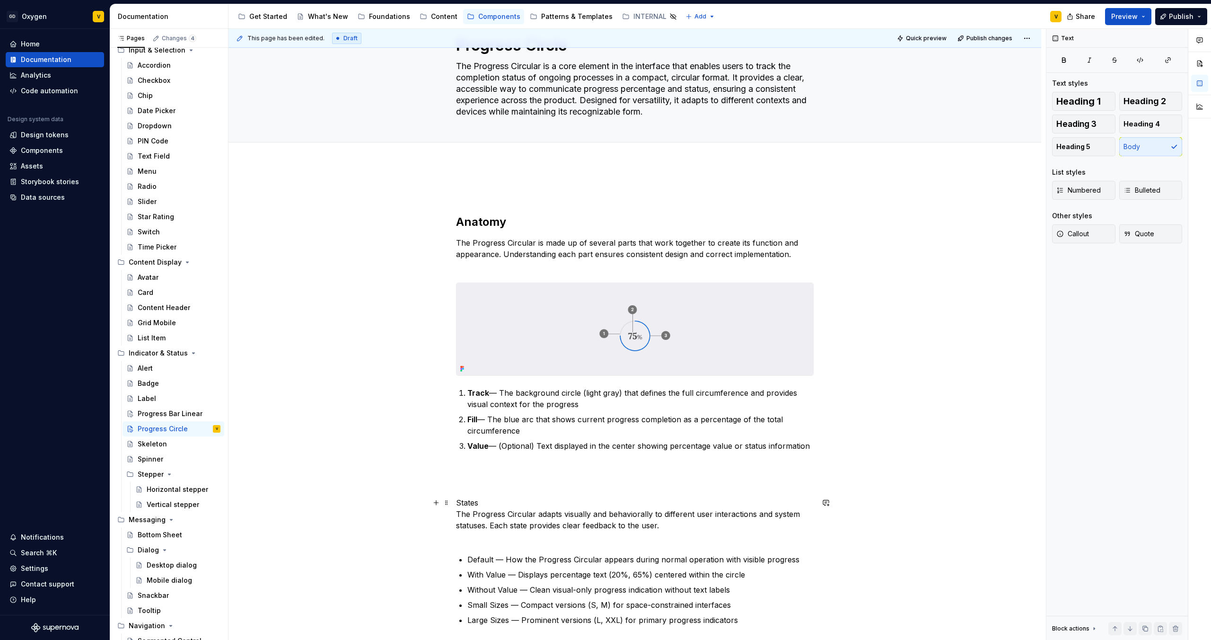
click at [511, 336] on p "States The Progress Circular adapts visually and behaviorally to different user…" at bounding box center [635, 519] width 358 height 45
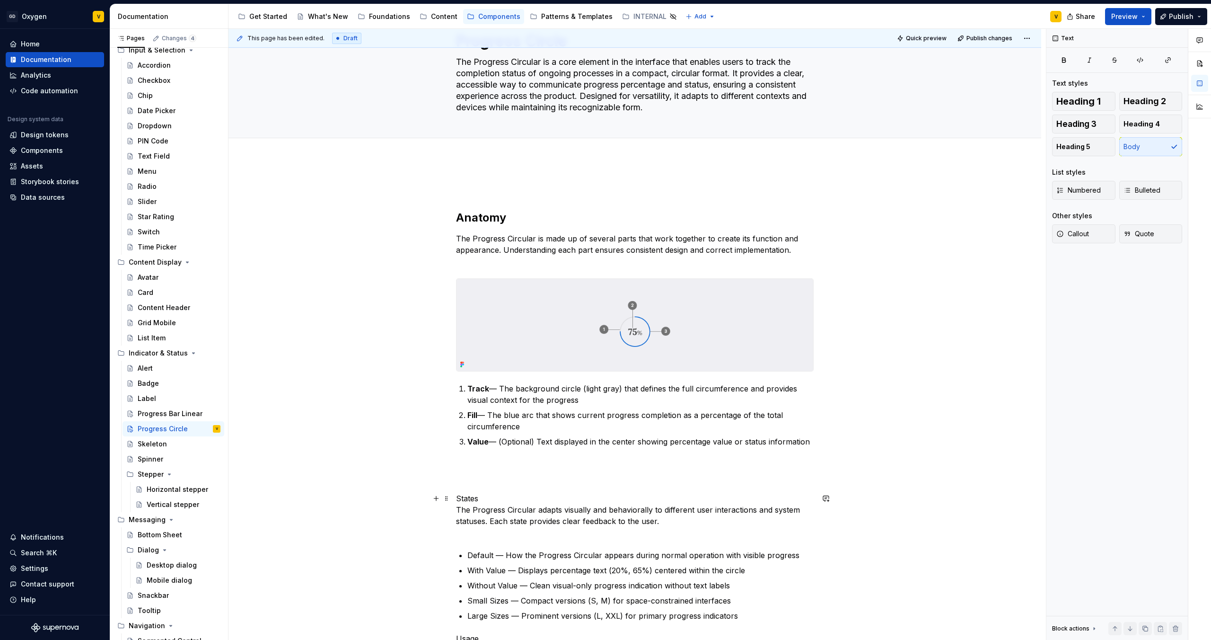
scroll to position [0, 0]
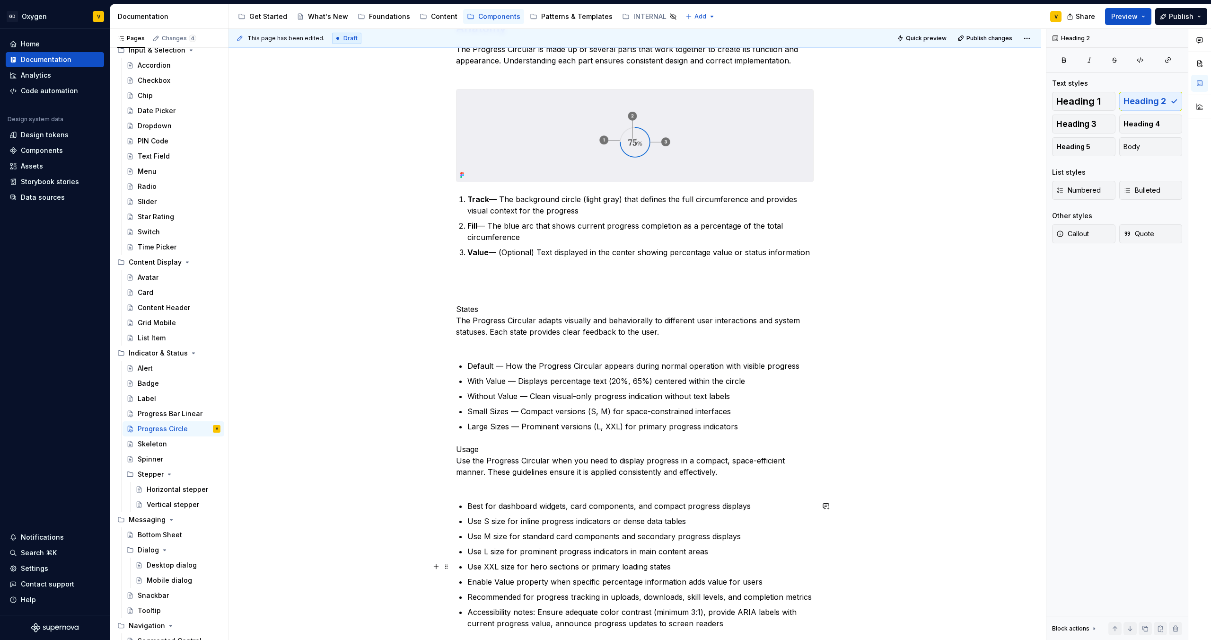
scroll to position [248, 0]
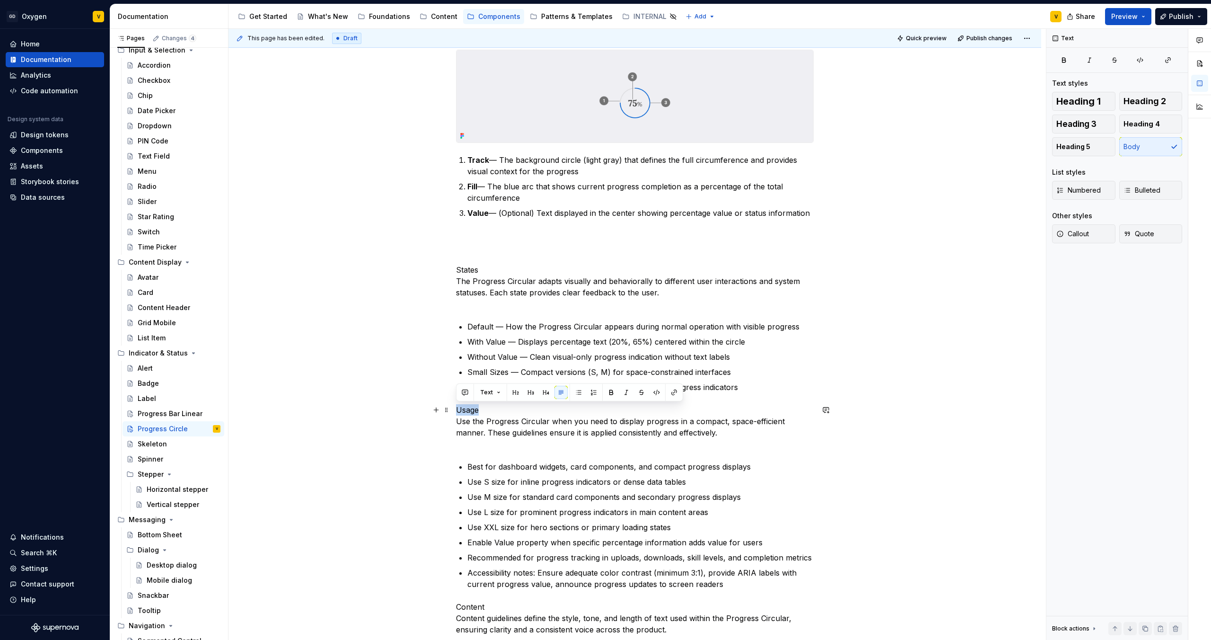
drag, startPoint x: 478, startPoint y: 410, endPoint x: 452, endPoint y: 411, distance: 26.5
click at [452, 336] on div "Anatomy The Progress Circular is made up of several parts that work together to…" at bounding box center [635, 646] width 813 height 1375
click at [516, 336] on button "button" at bounding box center [515, 392] width 13 height 13
click at [492, 336] on p "Usage Use the Progress Circular when you need to display progress in a compact,…" at bounding box center [635, 426] width 358 height 45
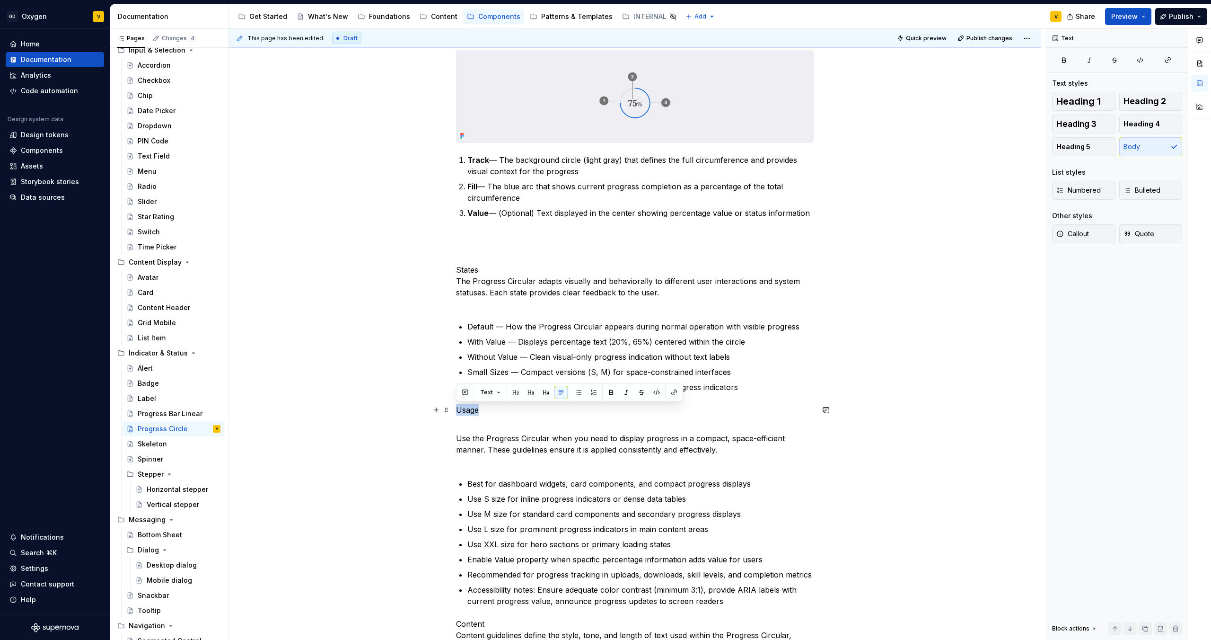
drag, startPoint x: 485, startPoint y: 409, endPoint x: 451, endPoint y: 409, distance: 33.1
click at [518, 336] on button "button" at bounding box center [515, 392] width 13 height 13
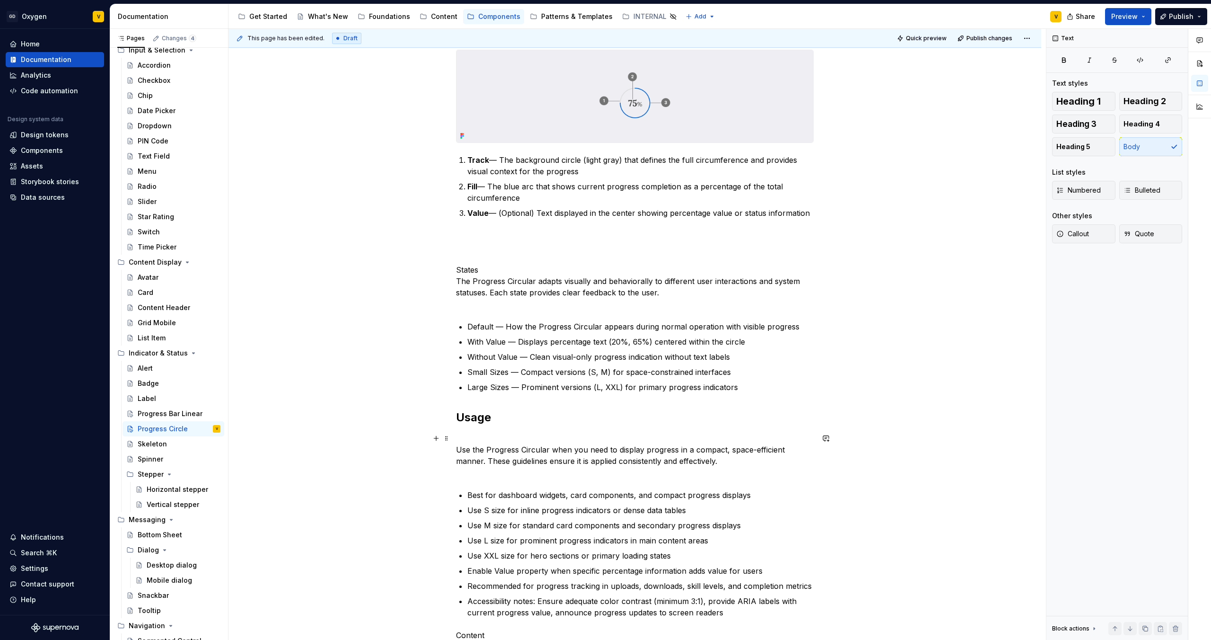
click at [457, 336] on p "Use the Progress Circular when you need to display progress in a compact, space…" at bounding box center [635, 454] width 358 height 45
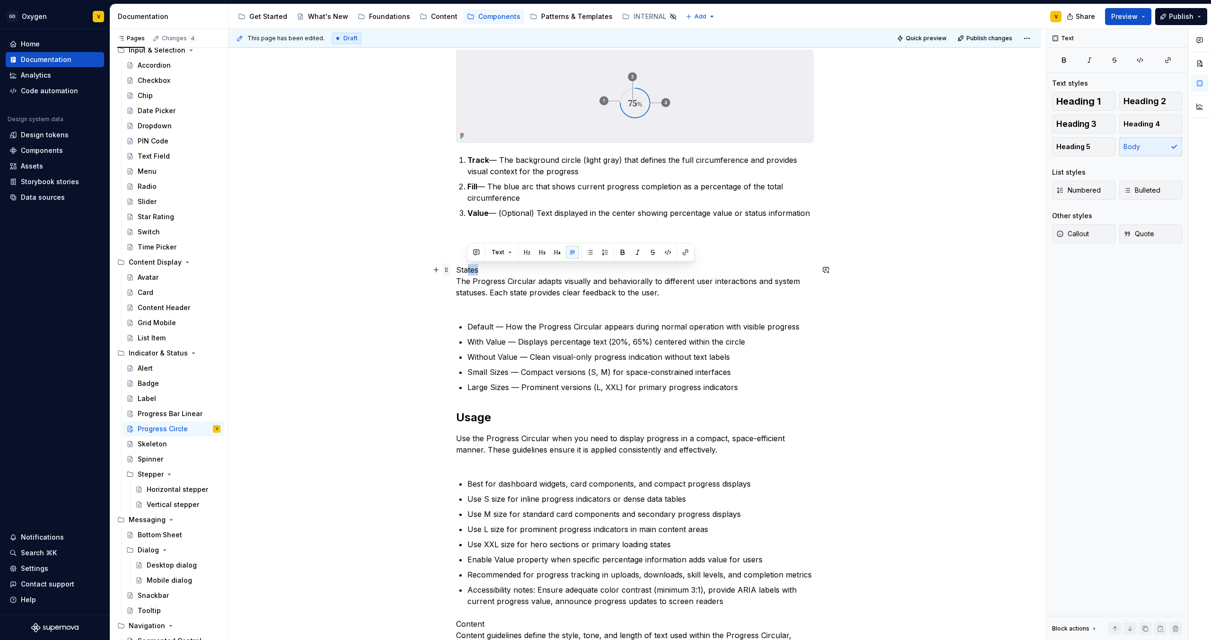
drag, startPoint x: 482, startPoint y: 269, endPoint x: 448, endPoint y: 268, distance: 34.5
click at [456, 268] on div "Anatomy The Progress Circular is made up of several parts that work together to…" at bounding box center [635, 571] width 358 height 1178
click at [497, 269] on p "States The Progress Circular adapts visually and behaviorally to different user…" at bounding box center [635, 286] width 358 height 45
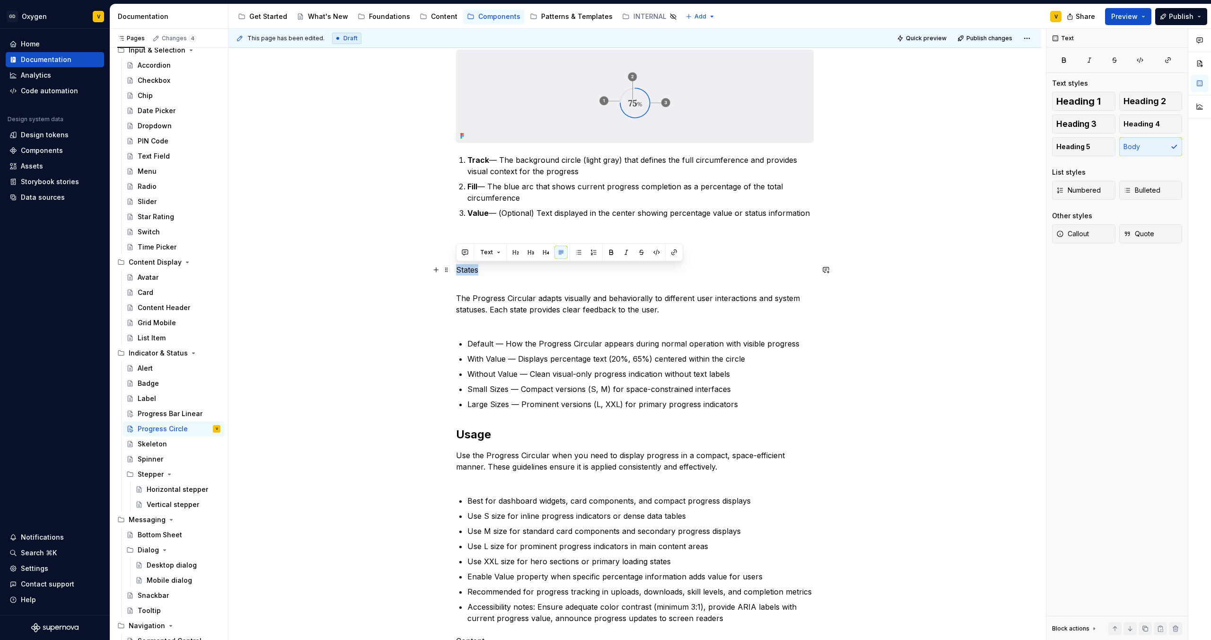
drag, startPoint x: 483, startPoint y: 270, endPoint x: 452, endPoint y: 269, distance: 30.3
click at [515, 252] on button "button" at bounding box center [515, 252] width 13 height 13
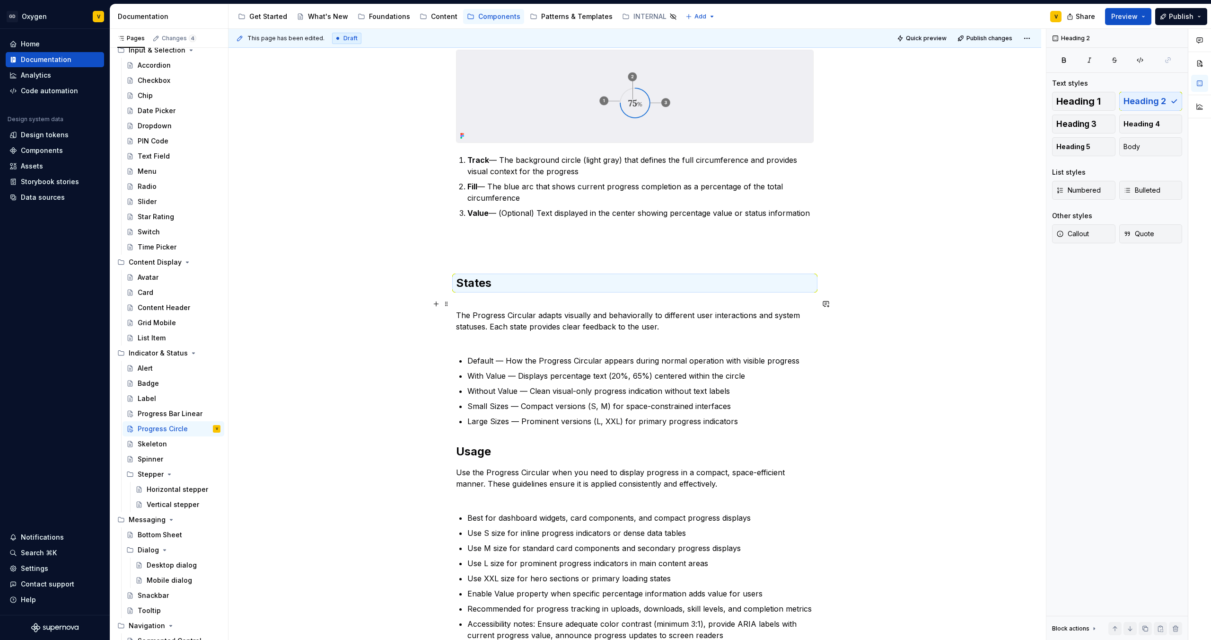
click at [467, 335] on p "The Progress Circular adapts visually and behaviorally to different user intera…" at bounding box center [635, 320] width 358 height 45
click at [457, 315] on p "The Progress Circular adapts visually and behaviorally to different user intera…" at bounding box center [635, 320] width 358 height 45
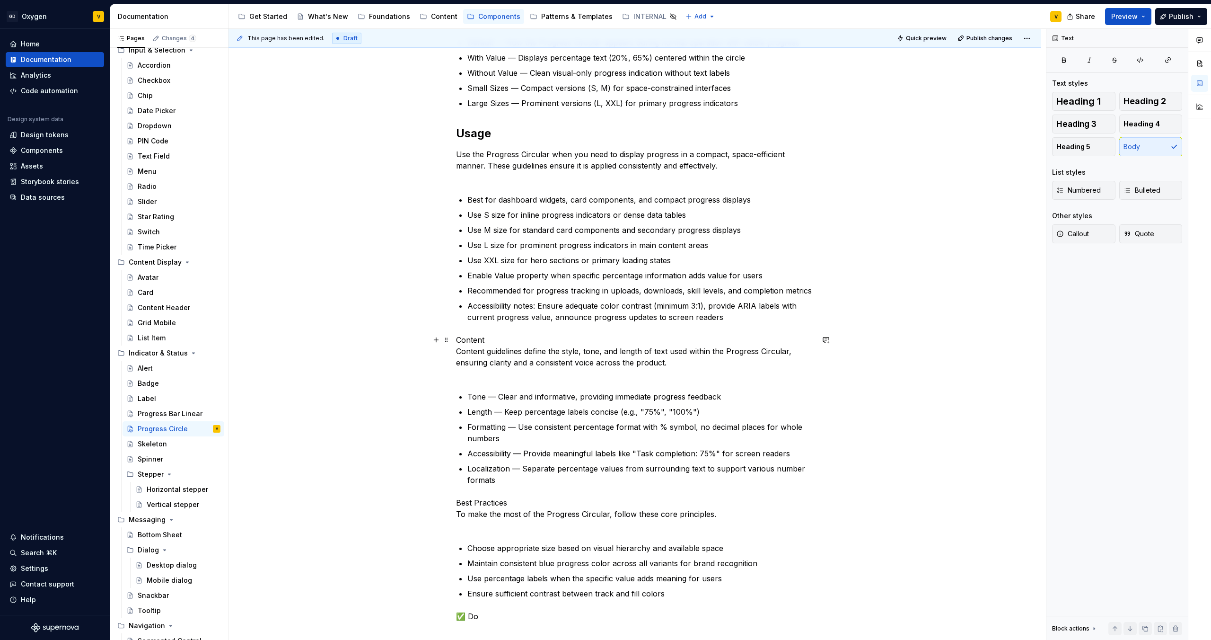
scroll to position [606, 0]
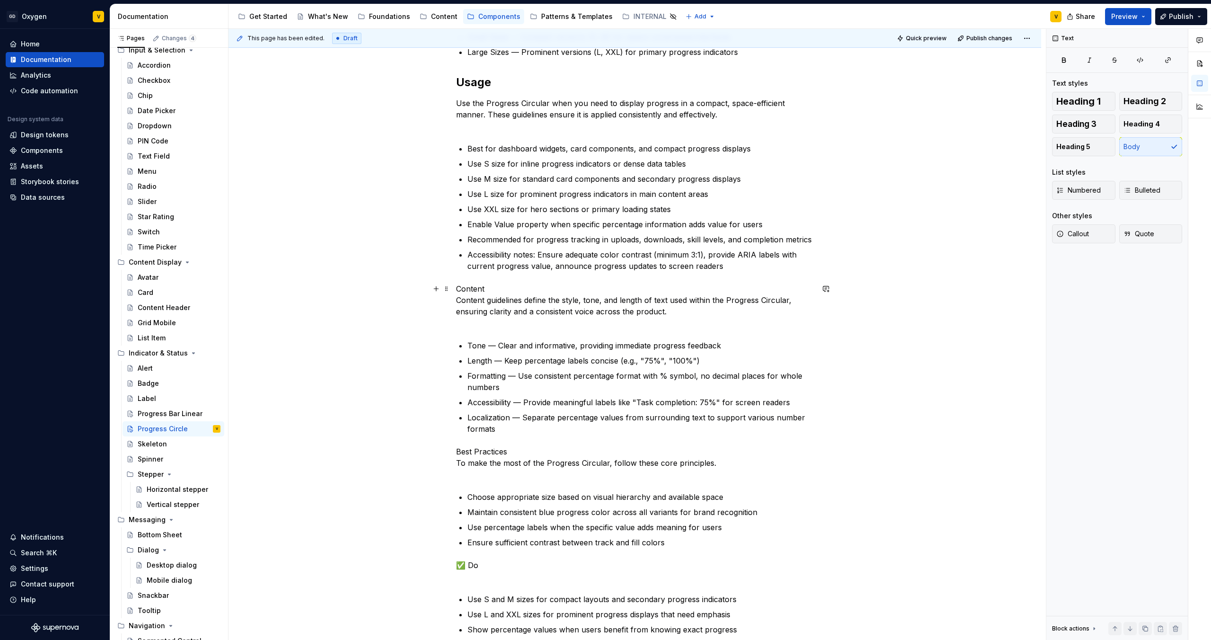
click at [489, 288] on p "Content Content guidelines define the style, tone, and length of text used with…" at bounding box center [635, 305] width 358 height 45
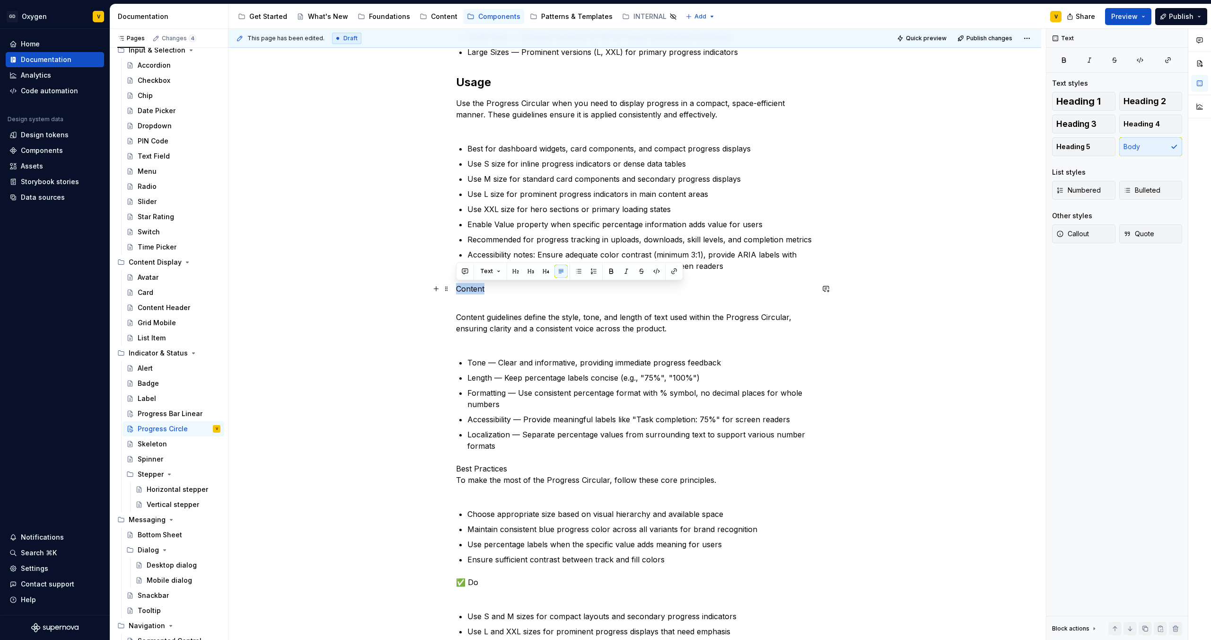
drag, startPoint x: 487, startPoint y: 287, endPoint x: 452, endPoint y: 290, distance: 34.7
click at [452, 290] on div "Anatomy The Progress Circular is made up of several parts that work together to…" at bounding box center [635, 317] width 813 height 1432
click at [516, 272] on button "button" at bounding box center [515, 270] width 13 height 13
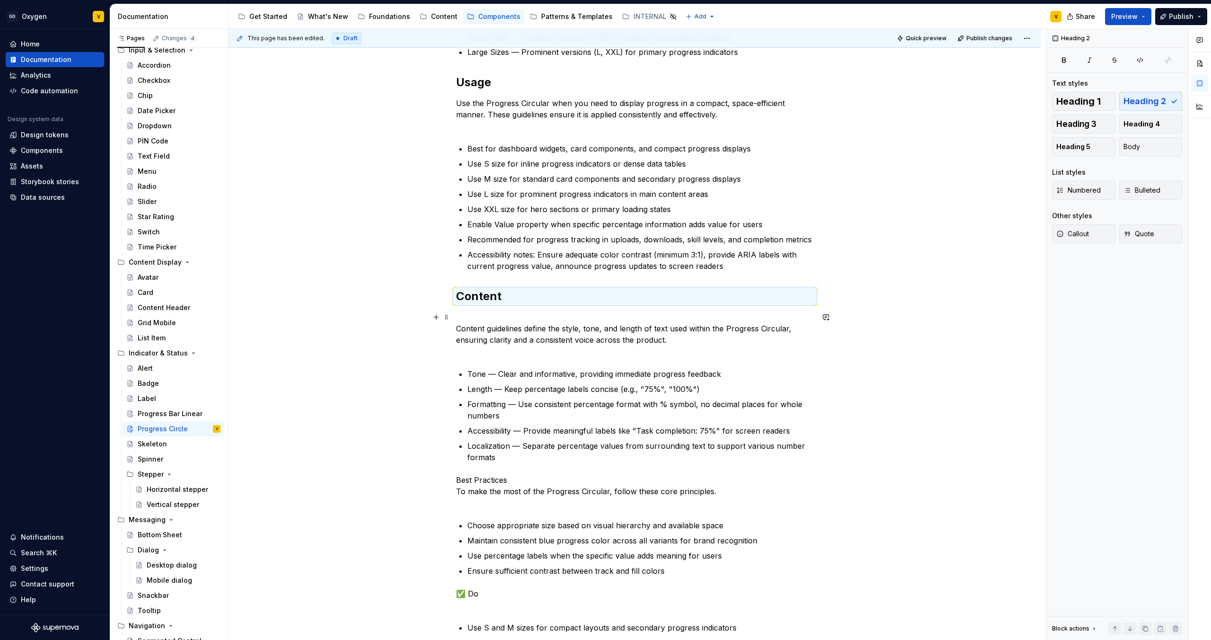
click at [478, 335] on p "Content guidelines define the style, tone, and length of text used within the P…" at bounding box center [635, 333] width 358 height 45
click at [457, 326] on p "Content guidelines define the style, tone, and length of text used within the P…" at bounding box center [635, 333] width 358 height 45
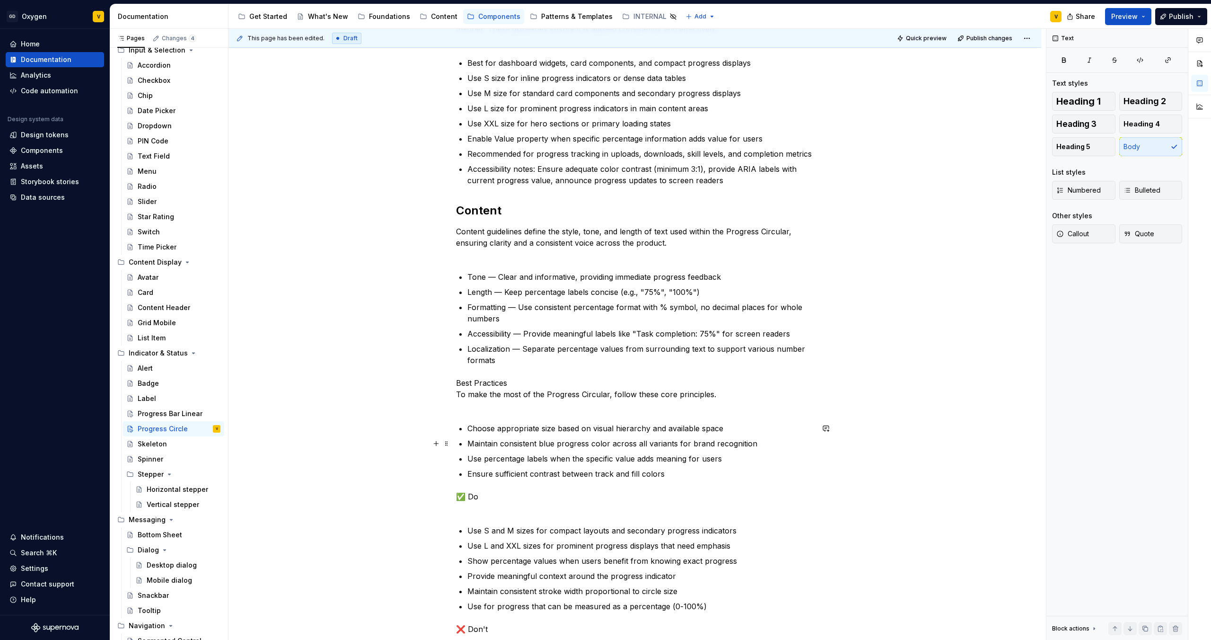
scroll to position [704, 0]
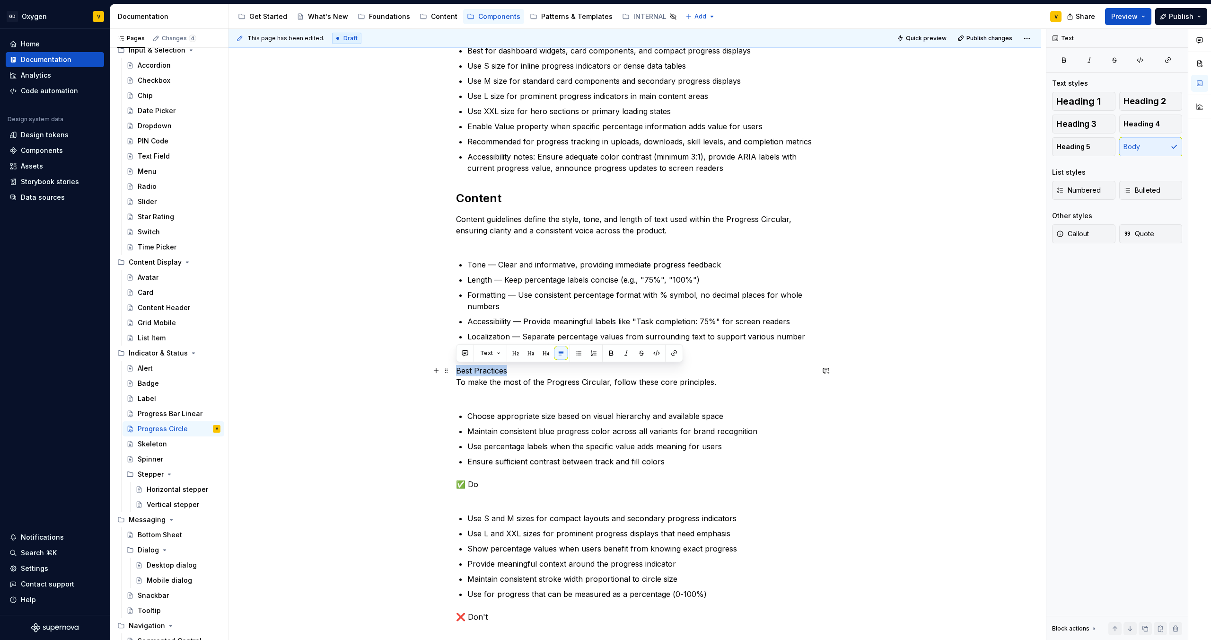
drag, startPoint x: 509, startPoint y: 369, endPoint x: 454, endPoint y: 368, distance: 54.9
click at [454, 336] on div "Anatomy The Progress Circular is made up of several parts that work together to…" at bounding box center [635, 219] width 813 height 1432
click at [512, 336] on p "Best Practices To make the most of the Progress Circular, follow these core pri…" at bounding box center [635, 382] width 358 height 34
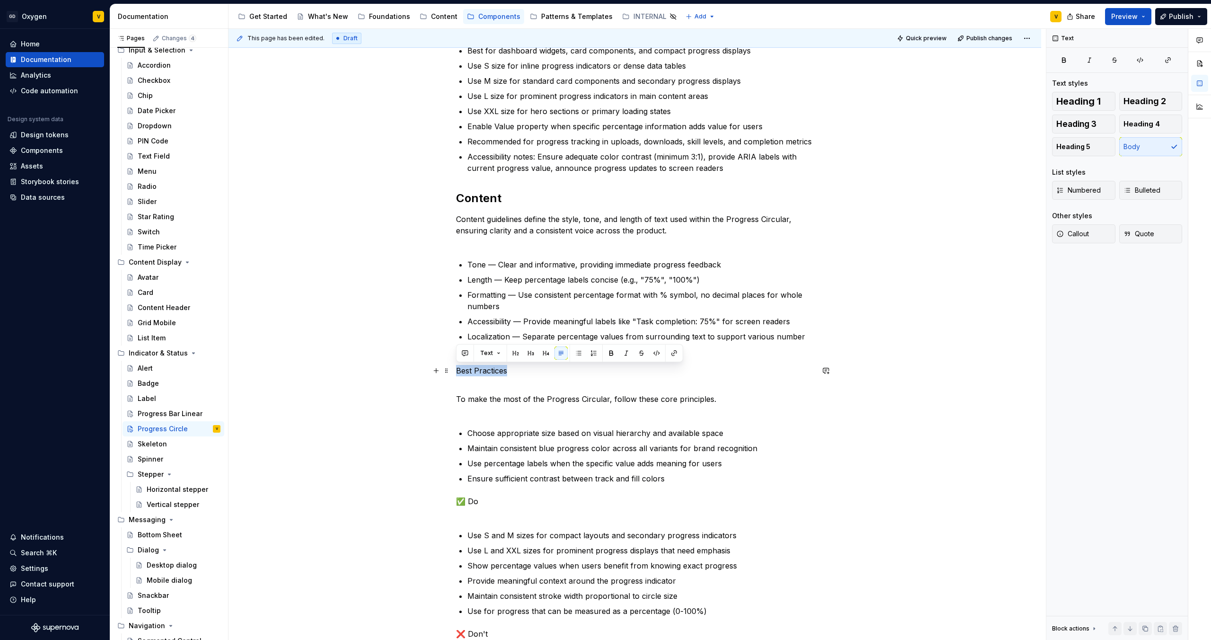
drag, startPoint x: 508, startPoint y: 370, endPoint x: 453, endPoint y: 370, distance: 54.4
click at [453, 336] on div "Anatomy The Progress Circular is made up of several parts that work together to…" at bounding box center [635, 227] width 813 height 1449
click at [515, 336] on button "button" at bounding box center [515, 352] width 13 height 13
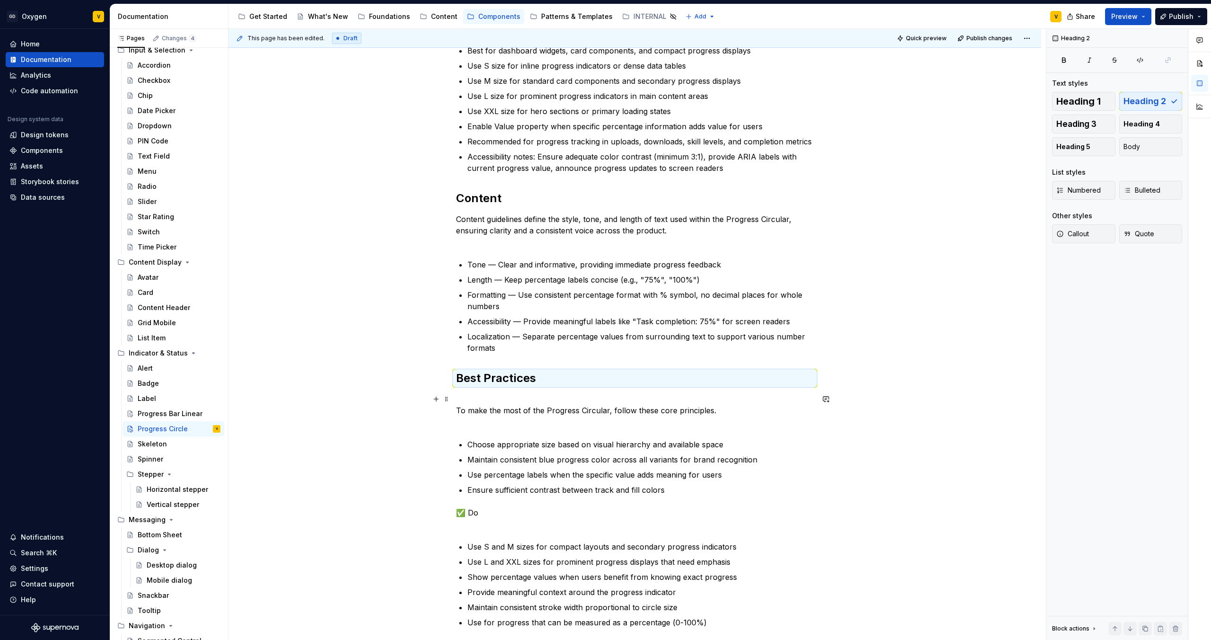
click at [494, 336] on p "To make the most of the Progress Circular, follow these core principles." at bounding box center [635, 410] width 358 height 34
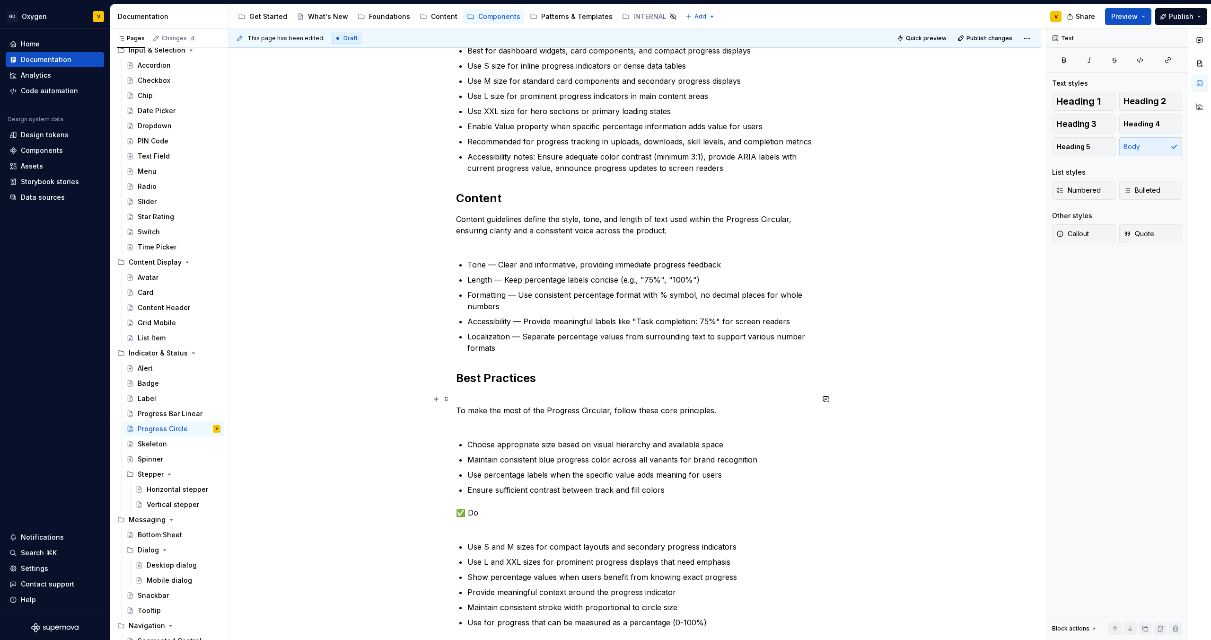
click at [458, 336] on p "To make the most of the Progress Circular, follow these core principles." at bounding box center [635, 410] width 358 height 34
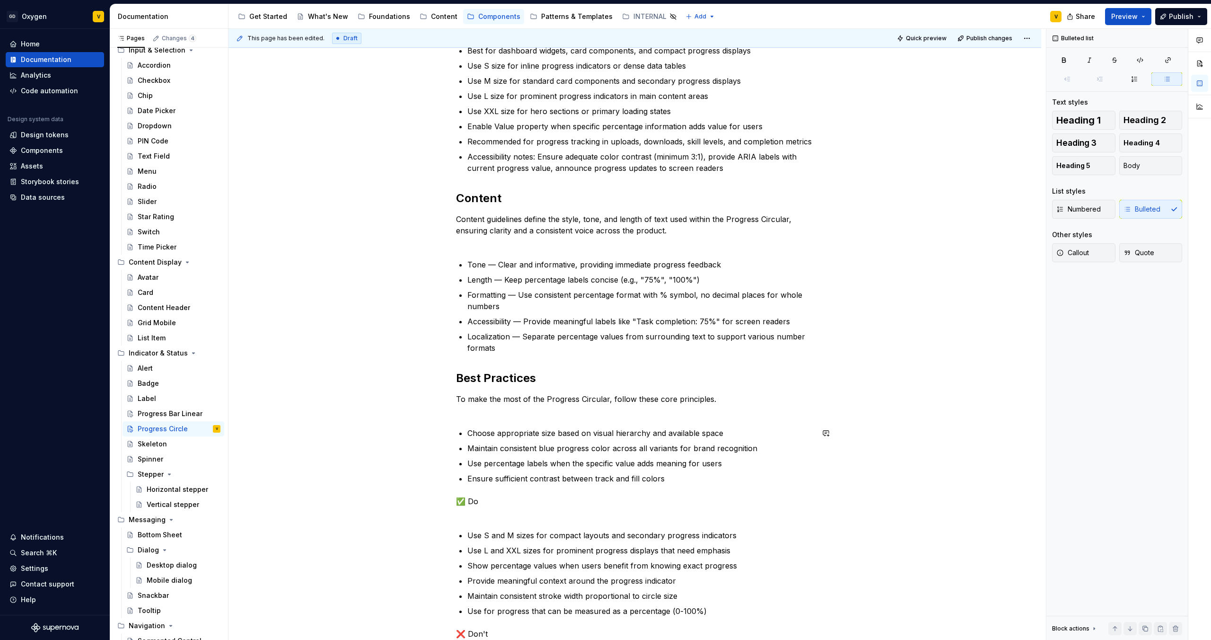
click at [461, 336] on div "Anatomy The Progress Circular is made up of several parts that work together to…" at bounding box center [635, 137] width 358 height 1223
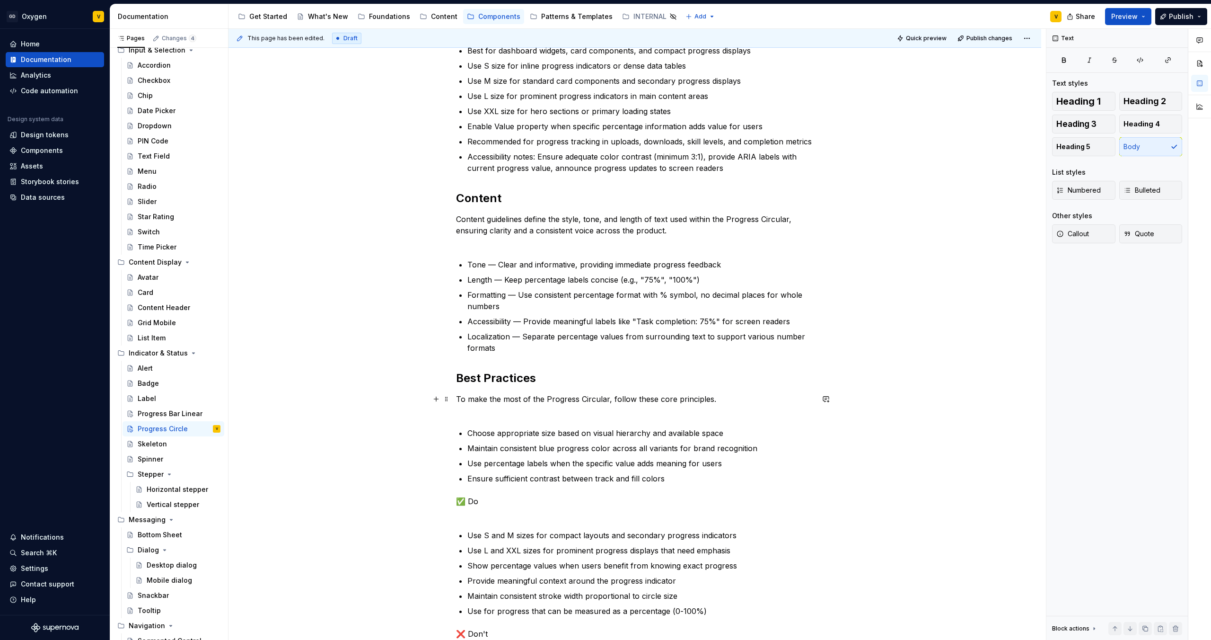
click at [469, 336] on p "To make the most of the Progress Circular, follow these core principles." at bounding box center [635, 404] width 358 height 23
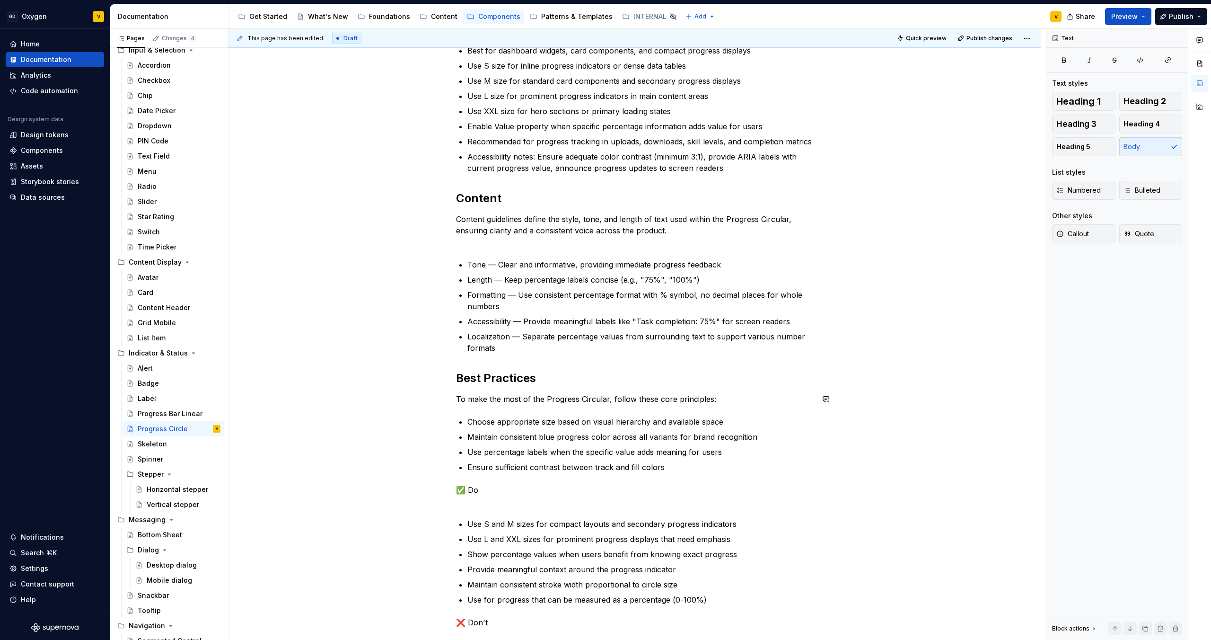
click at [466, 336] on div "Anatomy The Progress Circular is made up of several parts that work together to…" at bounding box center [635, 132] width 358 height 1212
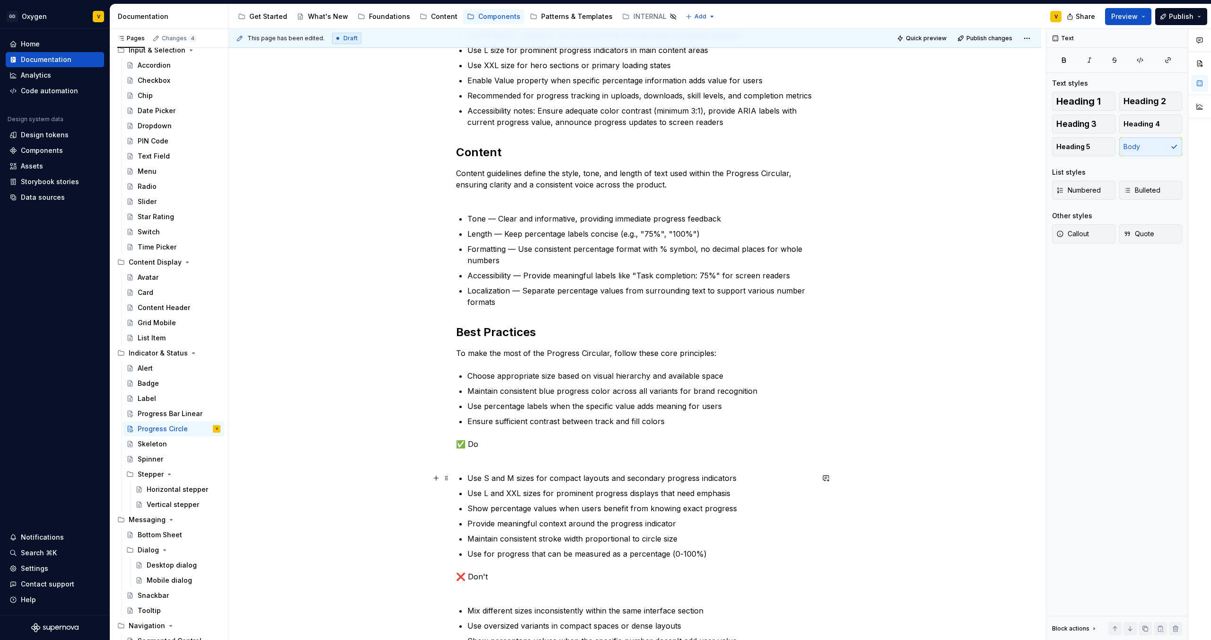
scroll to position [754, 0]
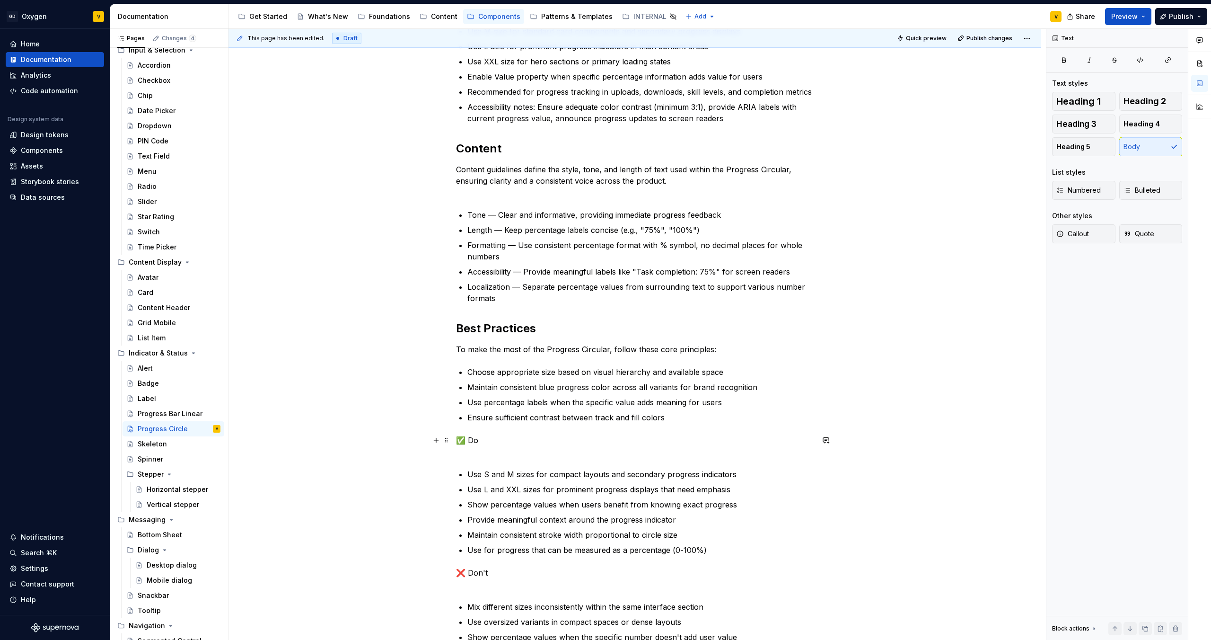
click at [456, 336] on p "✅ Do" at bounding box center [635, 445] width 358 height 23
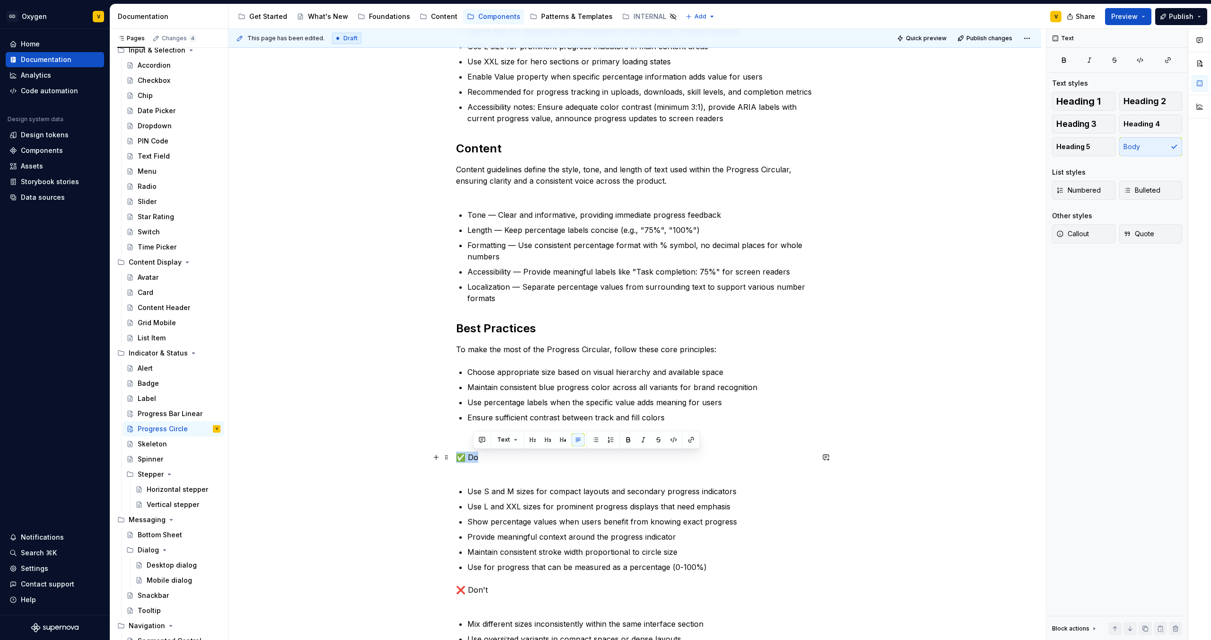
drag, startPoint x: 479, startPoint y: 455, endPoint x: 454, endPoint y: 455, distance: 25.1
click at [454, 336] on div "Anatomy The Progress Circular is made up of several parts that work together to…" at bounding box center [635, 181] width 813 height 1455
click at [517, 336] on button "button" at bounding box center [515, 439] width 13 height 13
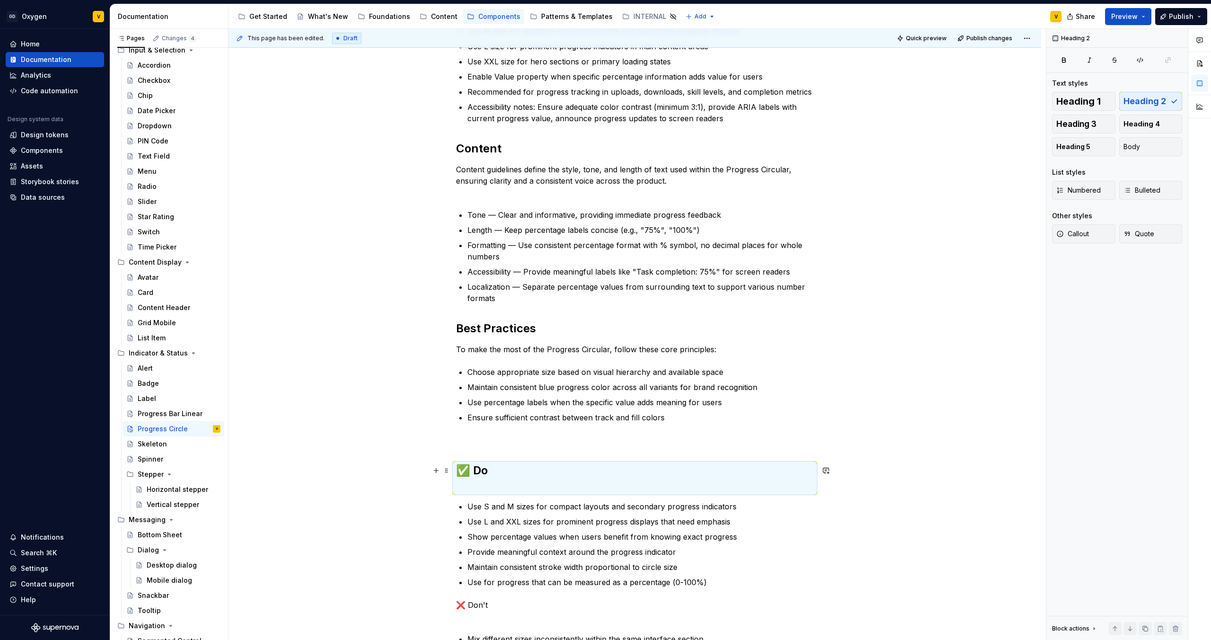
click at [484, 336] on h2 "✅ Do" at bounding box center [635, 478] width 358 height 30
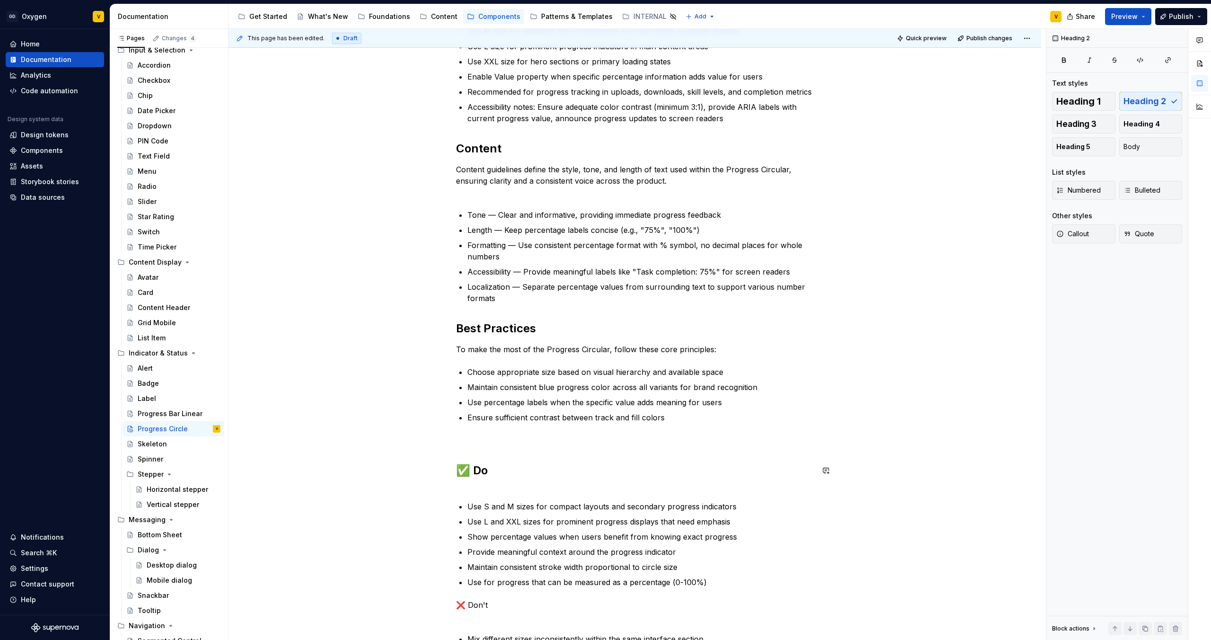
click at [475, 336] on div "Anatomy The Progress Circular is made up of several parts that work together to…" at bounding box center [635, 98] width 358 height 1244
click at [476, 336] on h2 "✅ Do" at bounding box center [635, 478] width 358 height 30
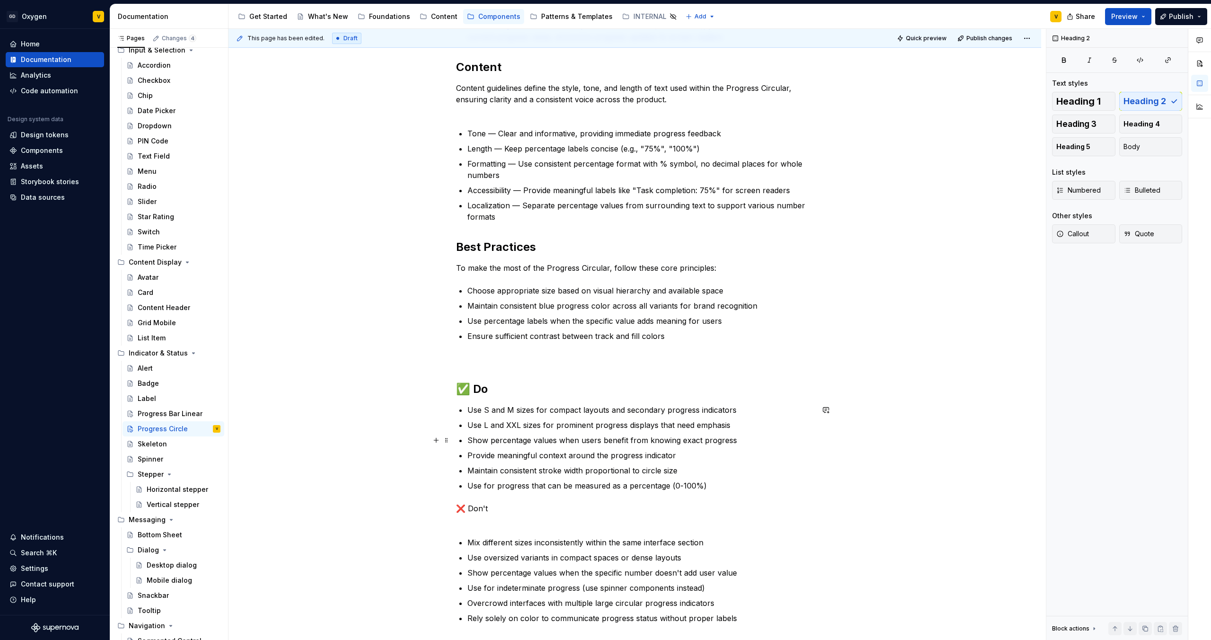
scroll to position [852, 0]
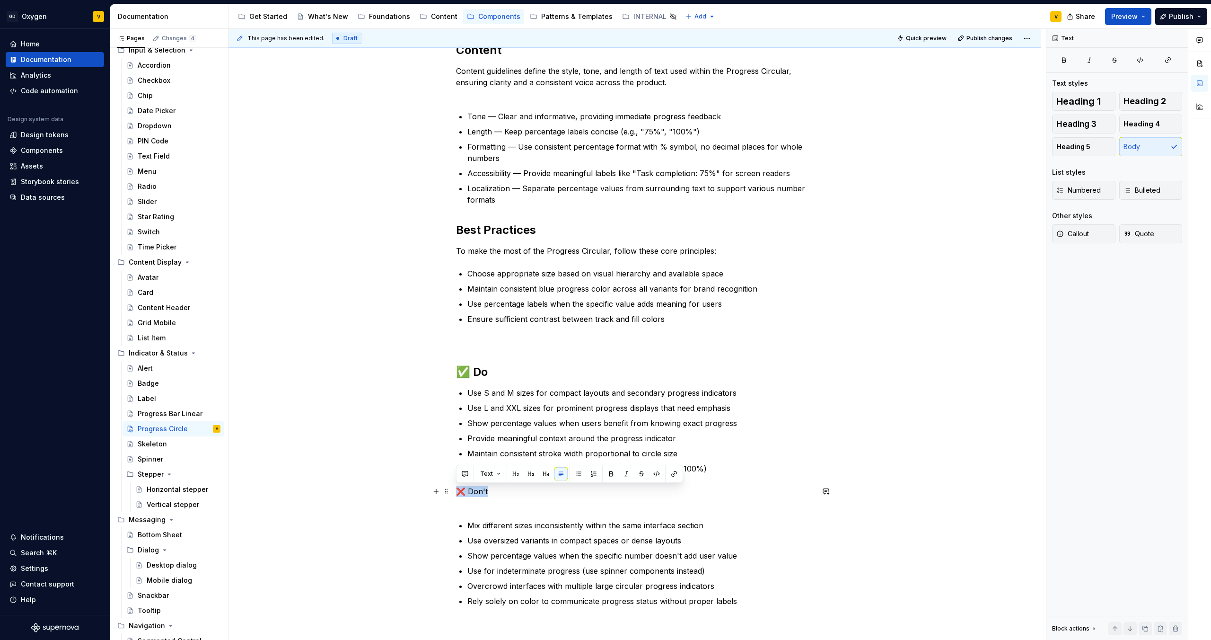
drag, startPoint x: 508, startPoint y: 491, endPoint x: 455, endPoint y: 491, distance: 53.5
click at [455, 336] on div "Anatomy The Progress Circular is made up of several parts that work together to…" at bounding box center [635, 82] width 813 height 1455
click at [510, 336] on p "❌ Don't" at bounding box center [635, 496] width 358 height 23
click at [475, 336] on h2 "✅ Do" at bounding box center [635, 371] width 358 height 15
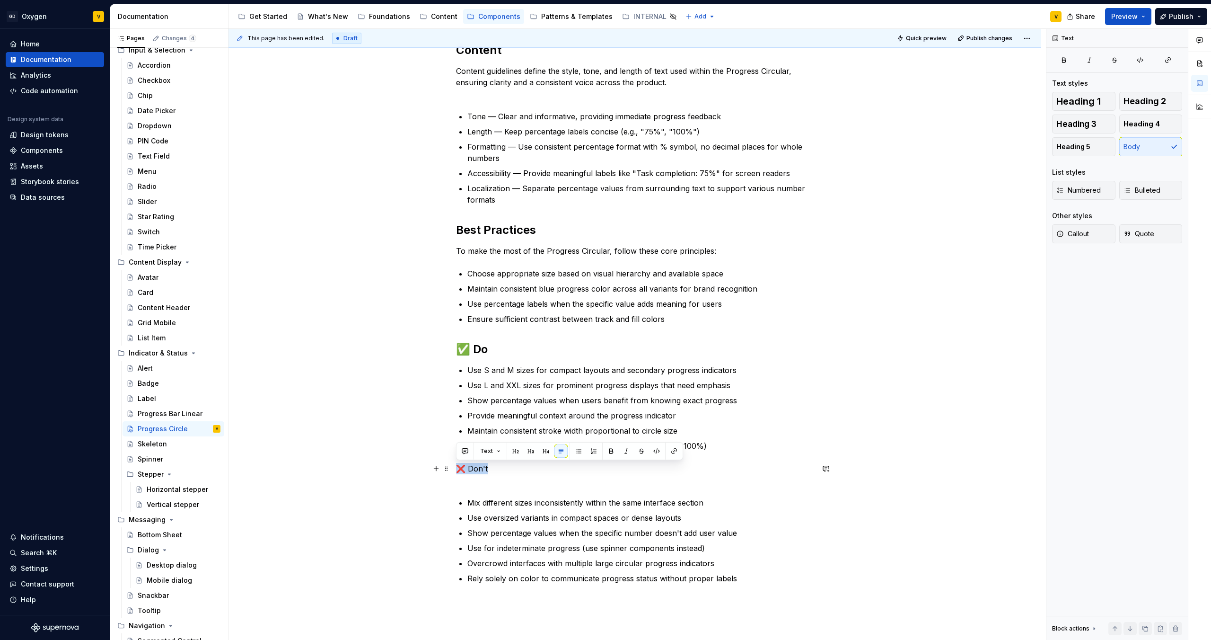
drag, startPoint x: 488, startPoint y: 467, endPoint x: 452, endPoint y: 466, distance: 36.0
click at [452, 336] on div "Anatomy The Progress Circular is made up of several parts that work together to…" at bounding box center [635, 71] width 813 height 1432
click at [518, 336] on button "button" at bounding box center [515, 450] width 13 height 13
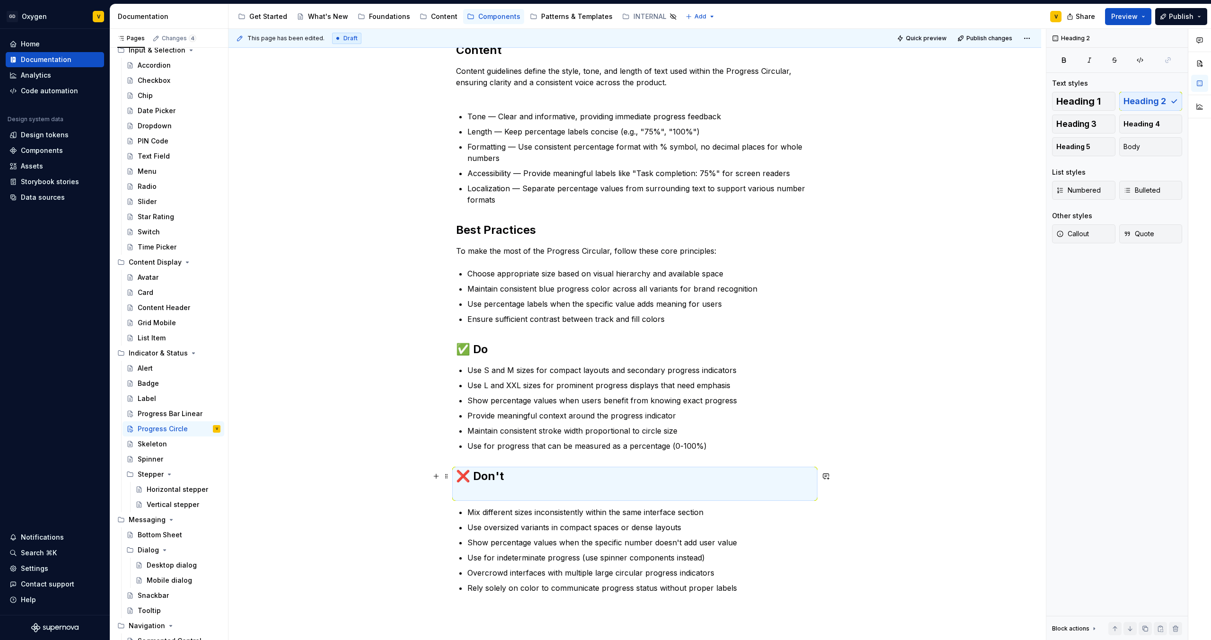
click at [512, 336] on h2 "❌ Don't" at bounding box center [635, 483] width 358 height 30
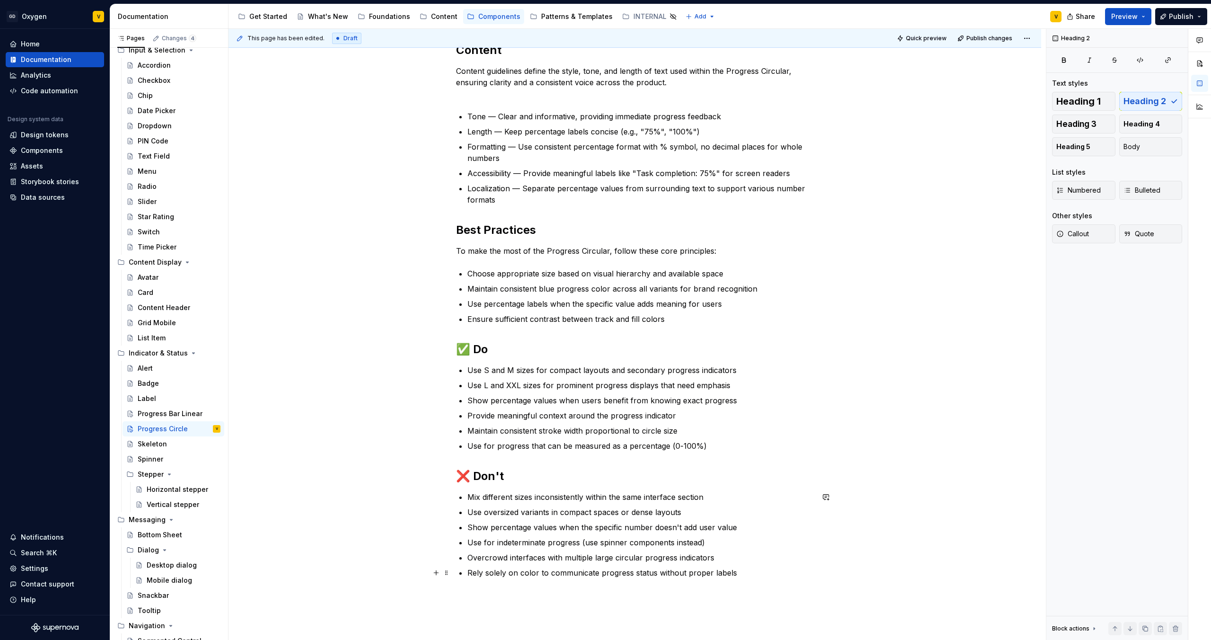
click at [524, 336] on p "Rely solely on color to communicate progress status without proper labels" at bounding box center [640, 572] width 346 height 11
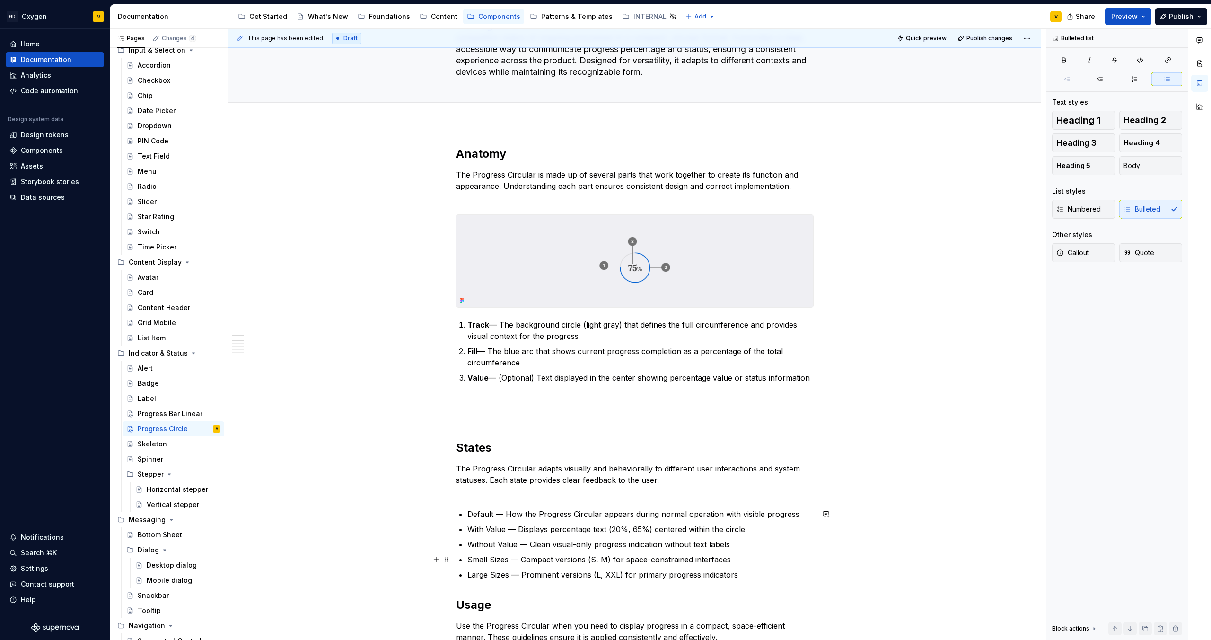
scroll to position [0, 0]
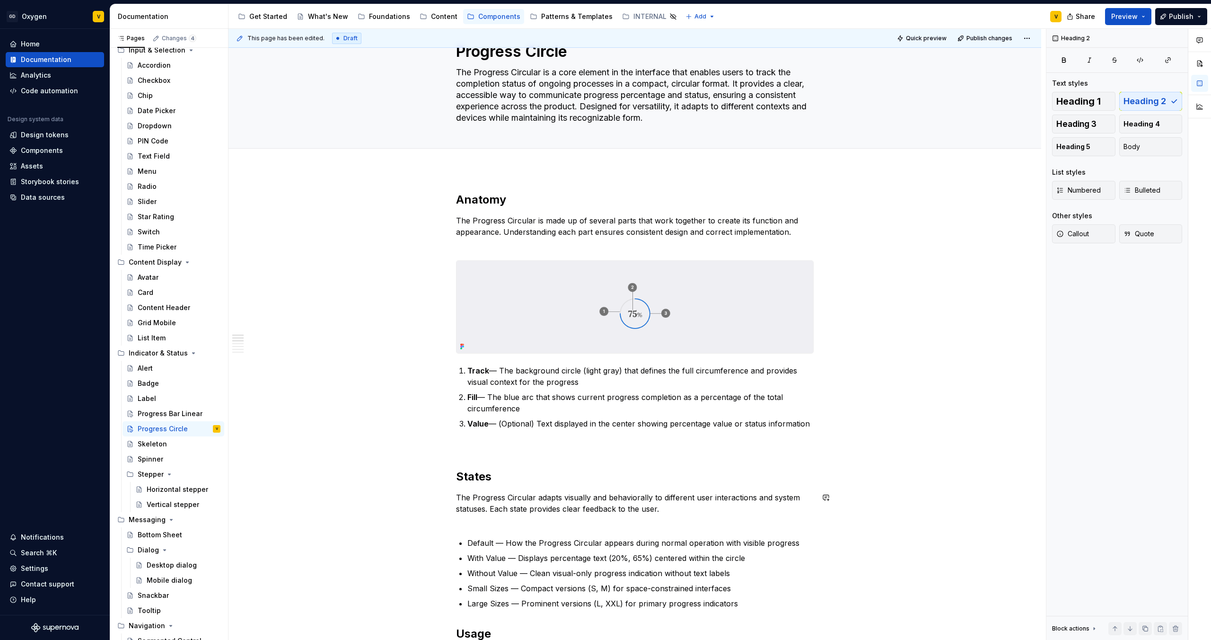
scroll to position [81, 0]
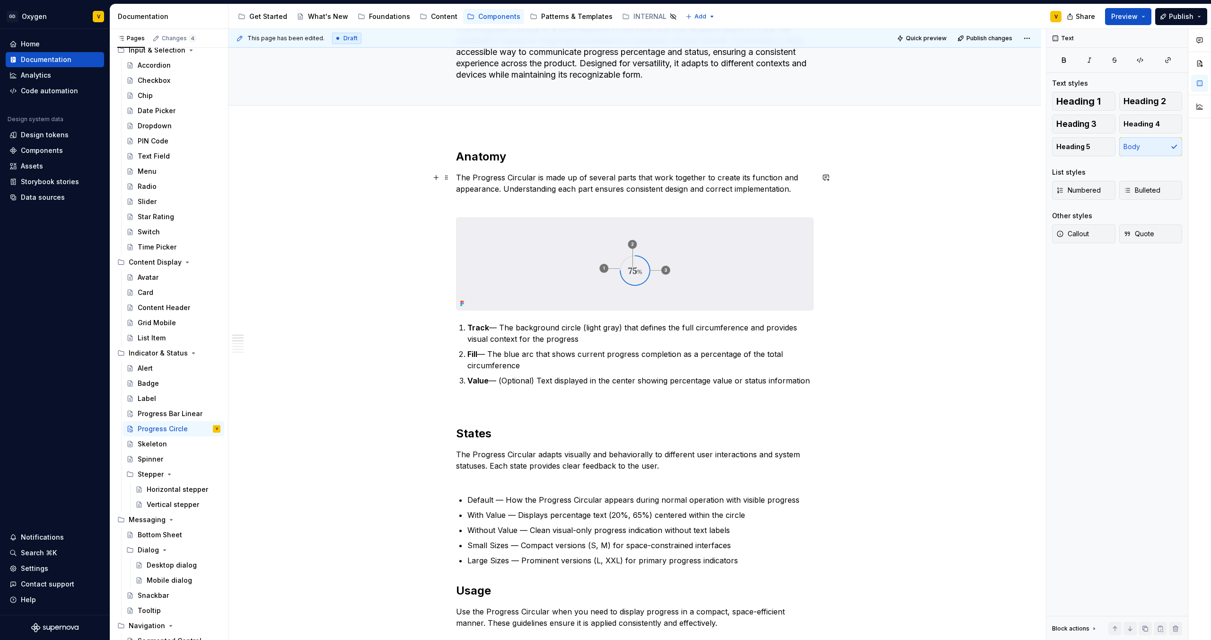
click at [605, 203] on p "The Progress Circular is made up of several parts that work together to create …" at bounding box center [635, 189] width 358 height 34
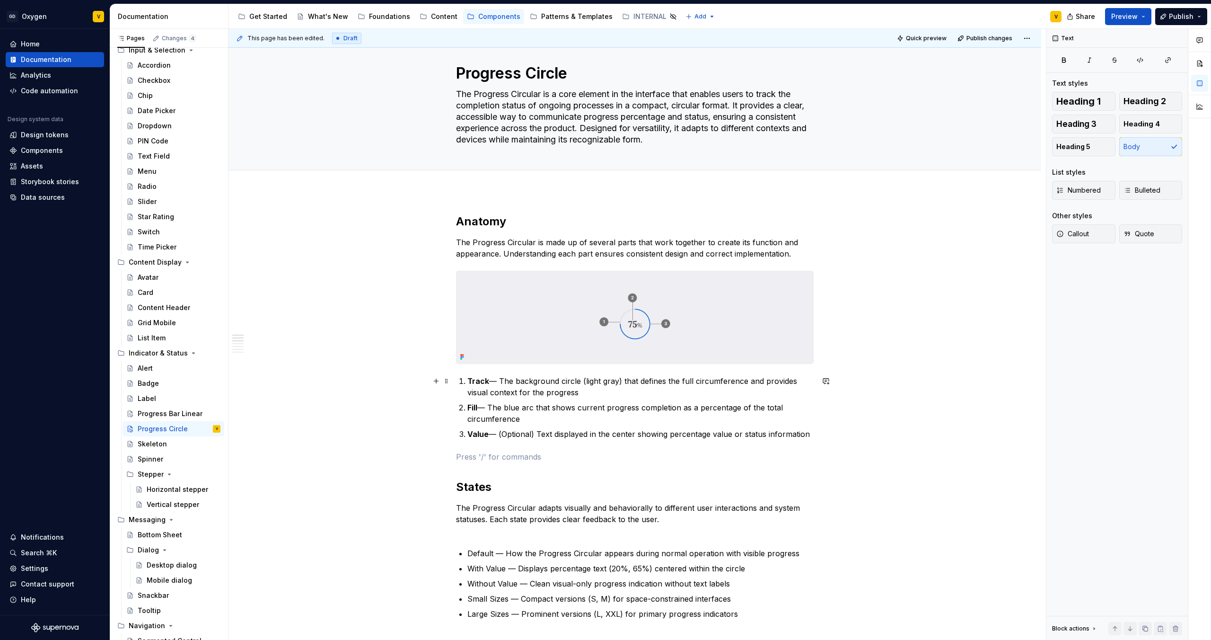
scroll to position [19, 0]
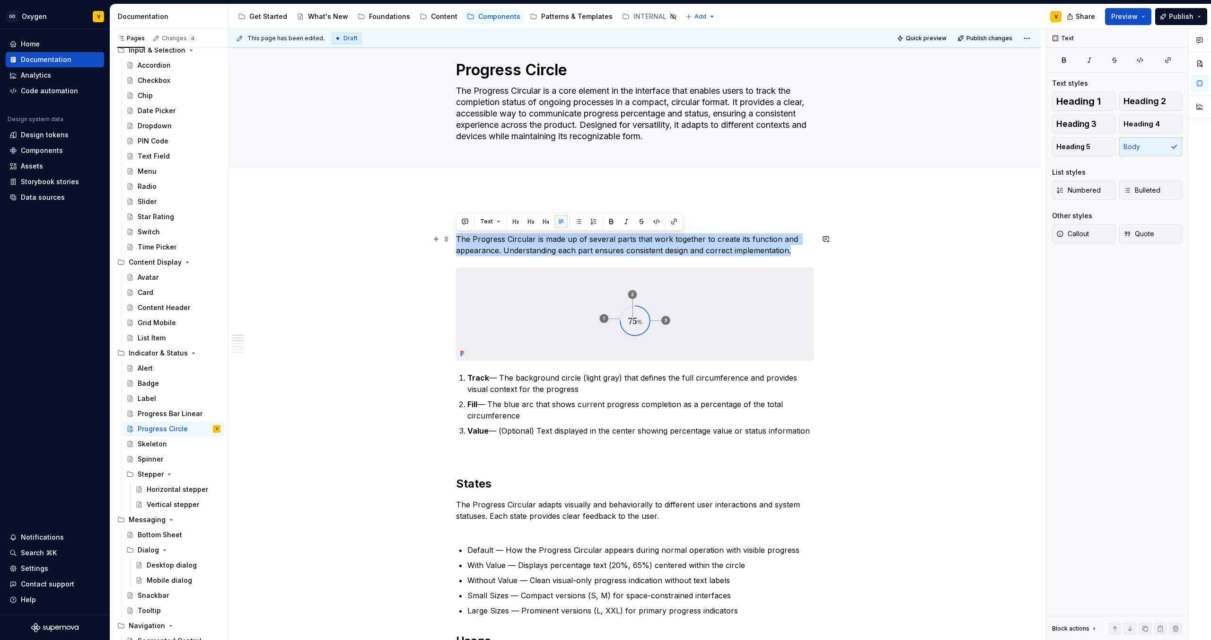
drag, startPoint x: 791, startPoint y: 253, endPoint x: 451, endPoint y: 239, distance: 340.5
click at [605, 223] on button "button" at bounding box center [626, 221] width 13 height 13
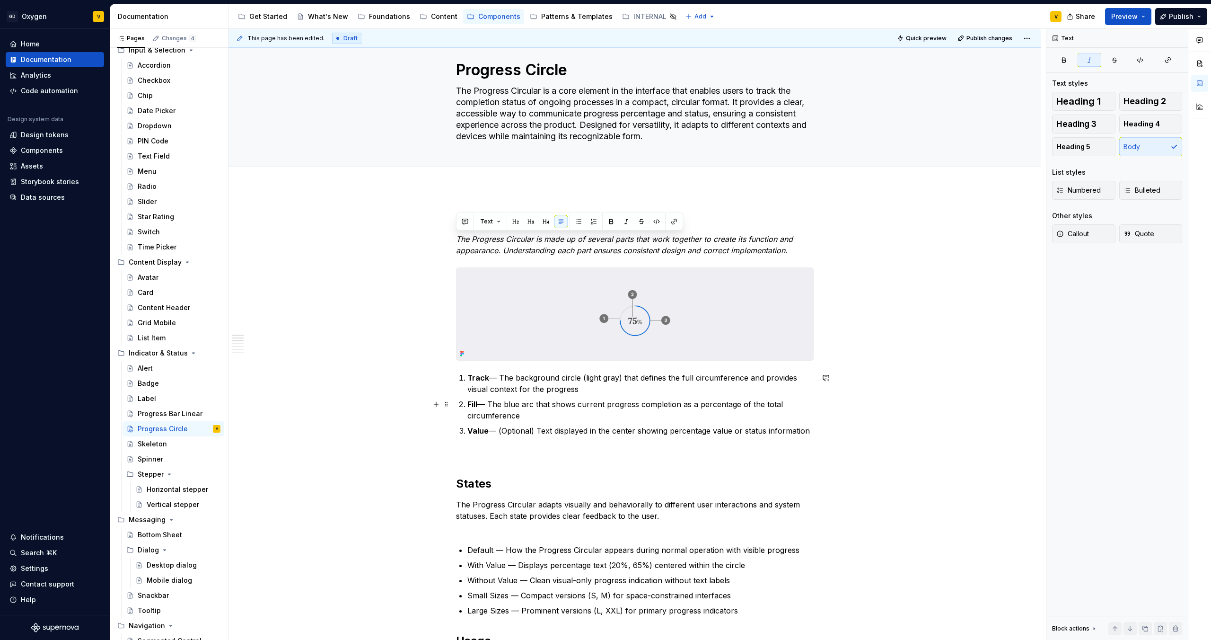
click at [559, 336] on p "Fill — The blue arc that shows current progress completion as a percentage of t…" at bounding box center [640, 409] width 346 height 23
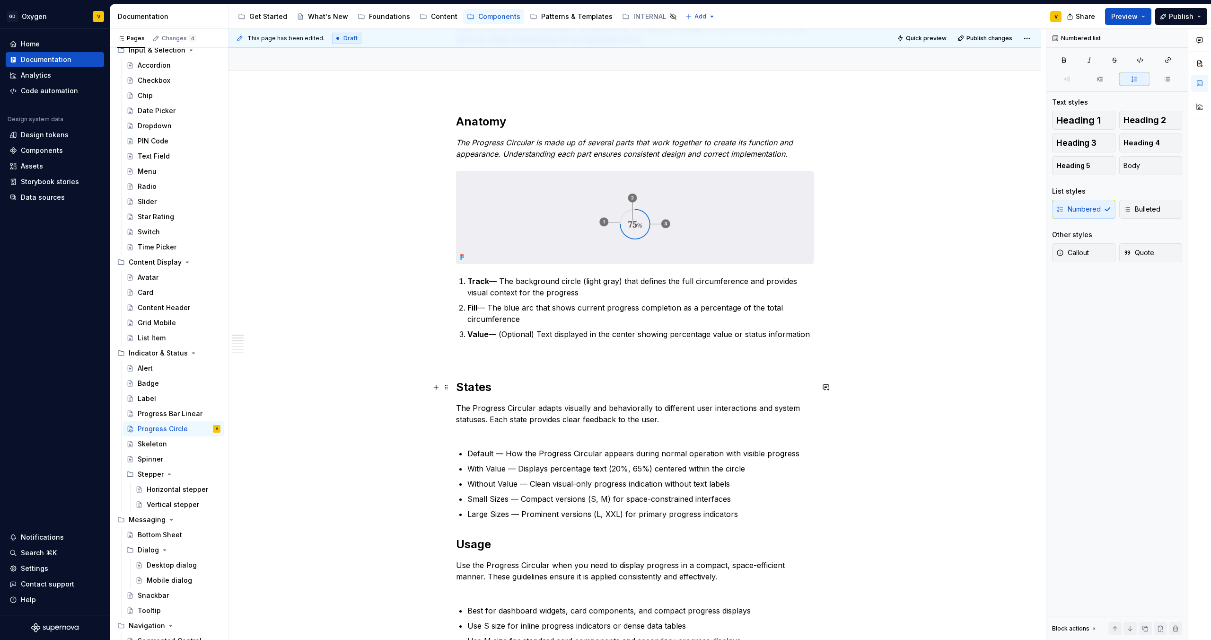
scroll to position [124, 0]
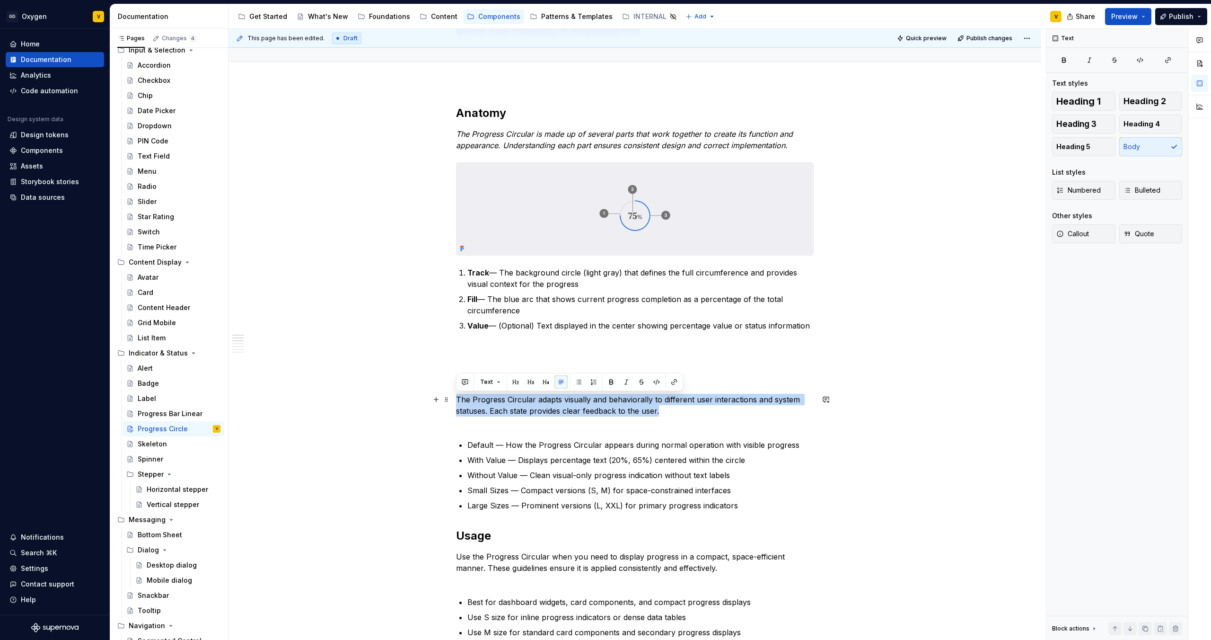
drag, startPoint x: 673, startPoint y: 414, endPoint x: 455, endPoint y: 398, distance: 218.7
click at [456, 336] on p "The Progress Circular adapts visually and behaviorally to different user intera…" at bounding box center [635, 411] width 358 height 34
click at [605, 336] on button "button" at bounding box center [626, 381] width 13 height 13
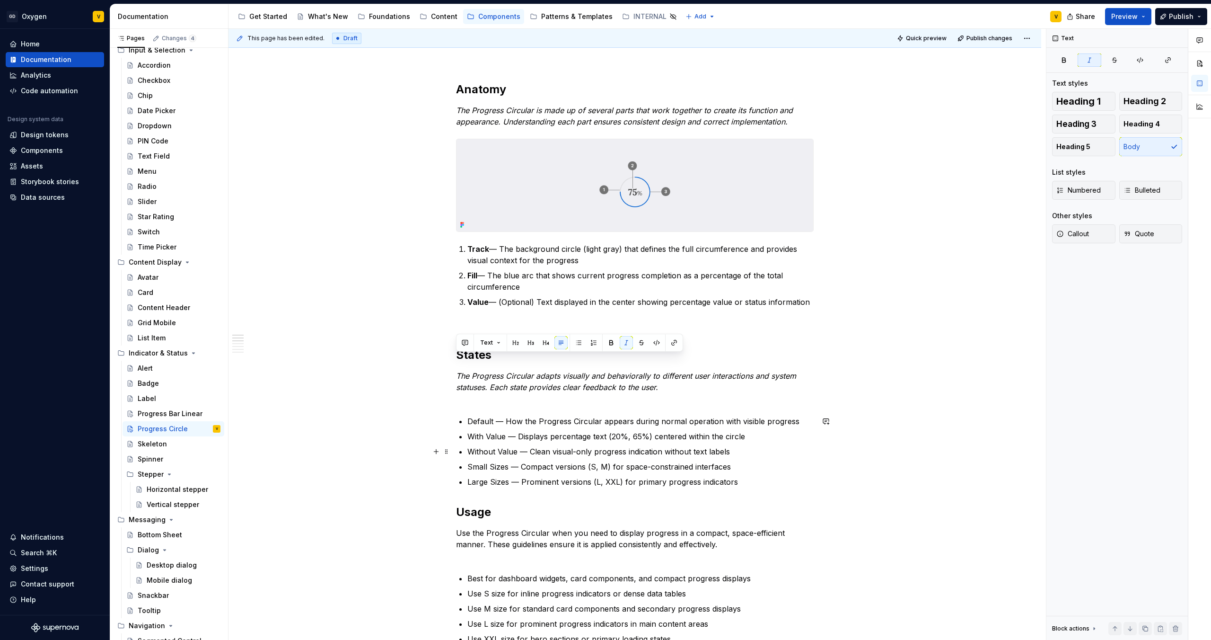
scroll to position [172, 0]
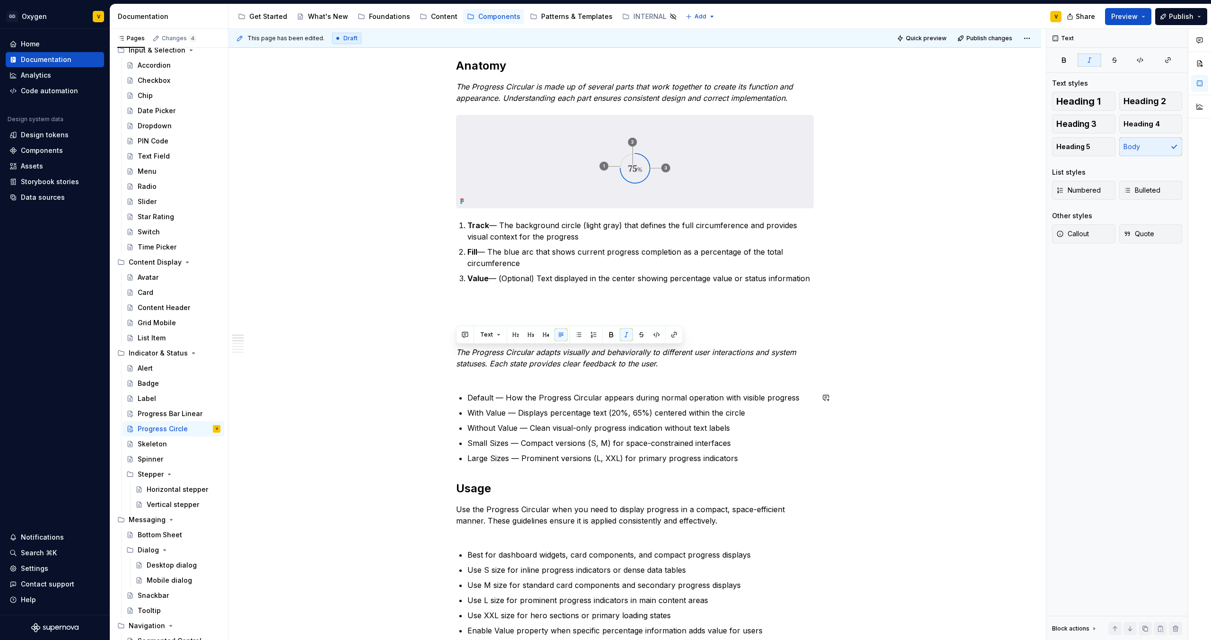
click at [515, 336] on div "Anatomy The Progress Circular is made up of several parts that work together to…" at bounding box center [635, 644] width 358 height 1172
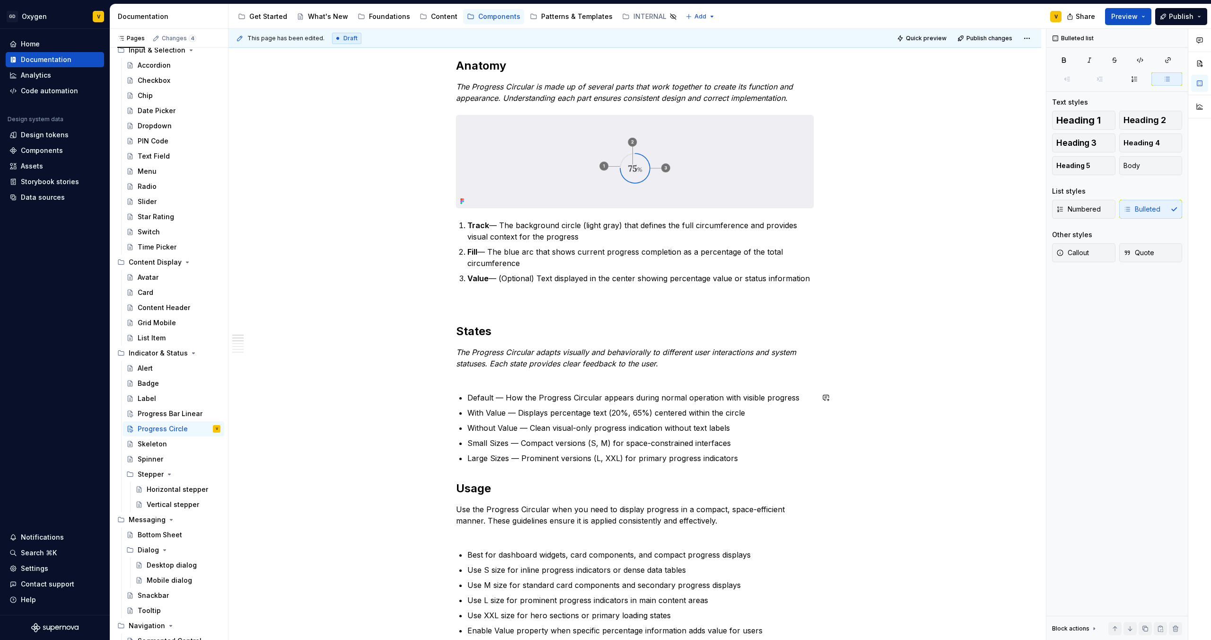
click at [485, 336] on div "Anatomy The Progress Circular is made up of several parts that work together to…" at bounding box center [635, 644] width 358 height 1172
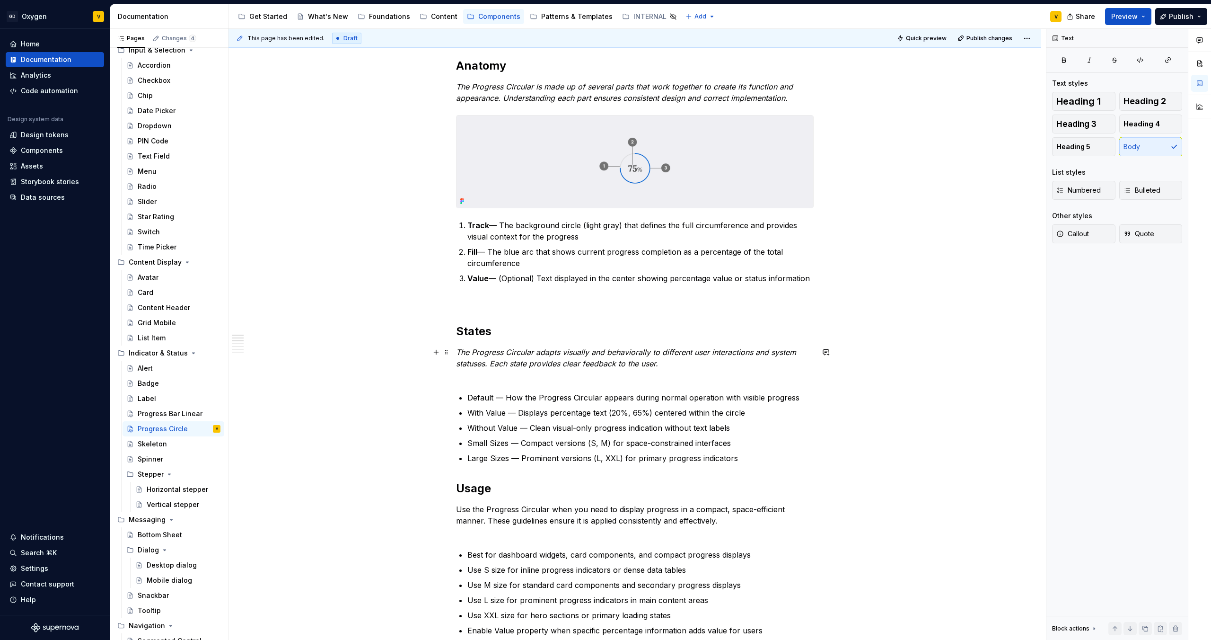
click at [484, 336] on p "The Progress Circular adapts visually and behaviorally to different user intera…" at bounding box center [635, 363] width 358 height 34
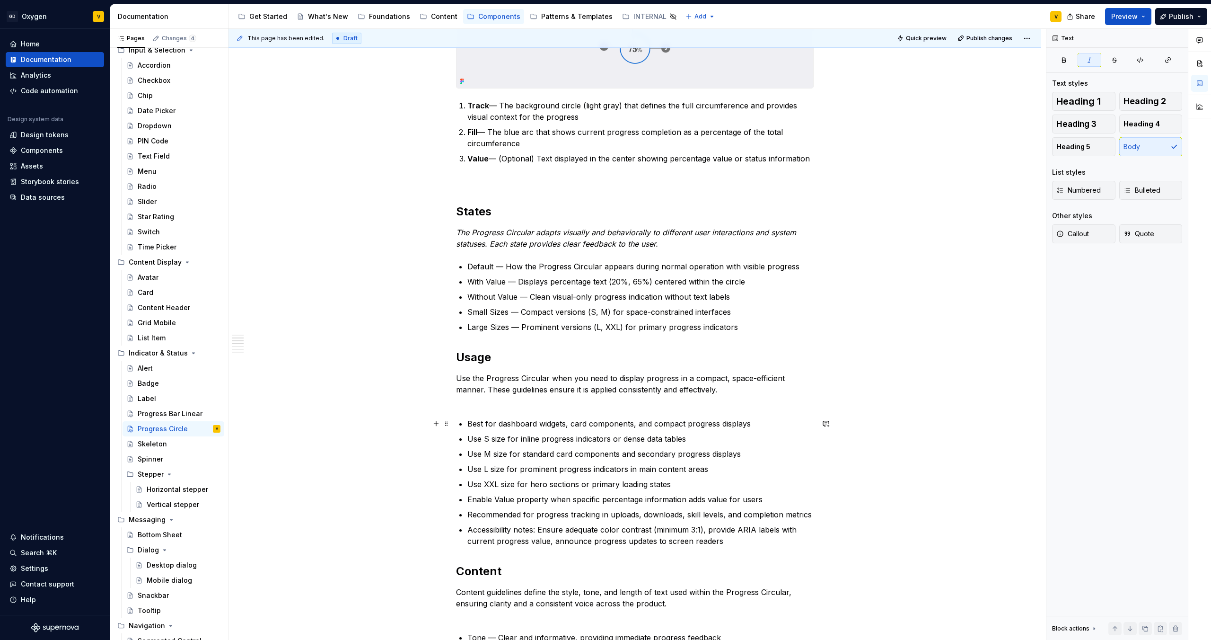
scroll to position [326, 0]
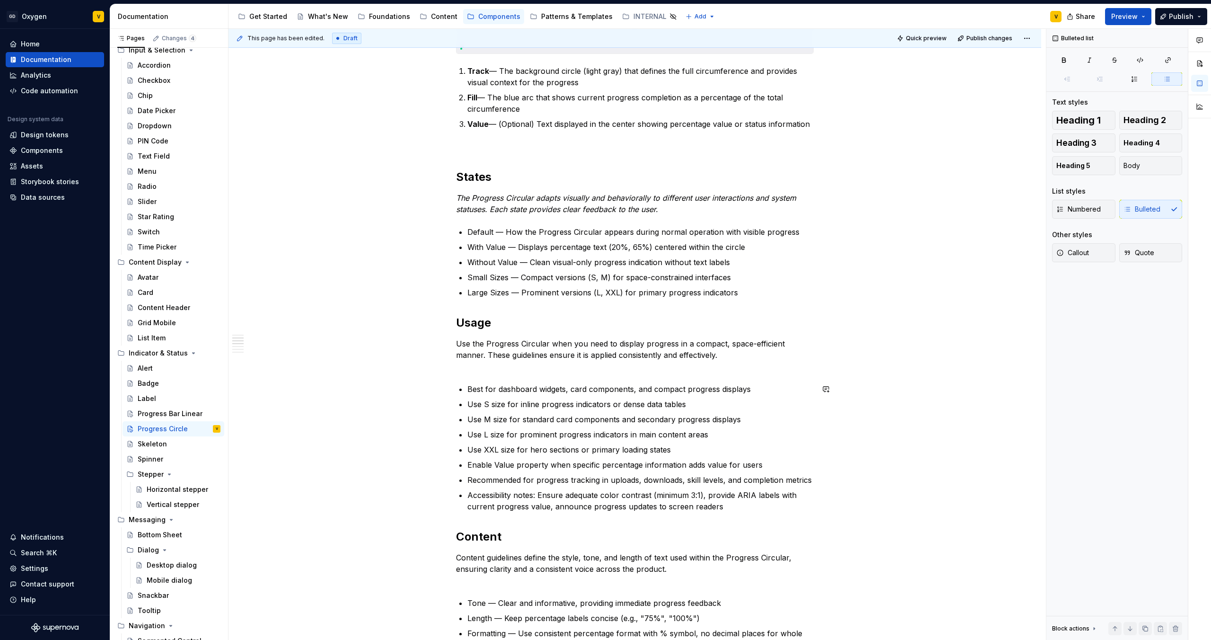
click at [467, 336] on div "Anatomy The Progress Circular is made up of several parts that work together to…" at bounding box center [635, 484] width 358 height 1161
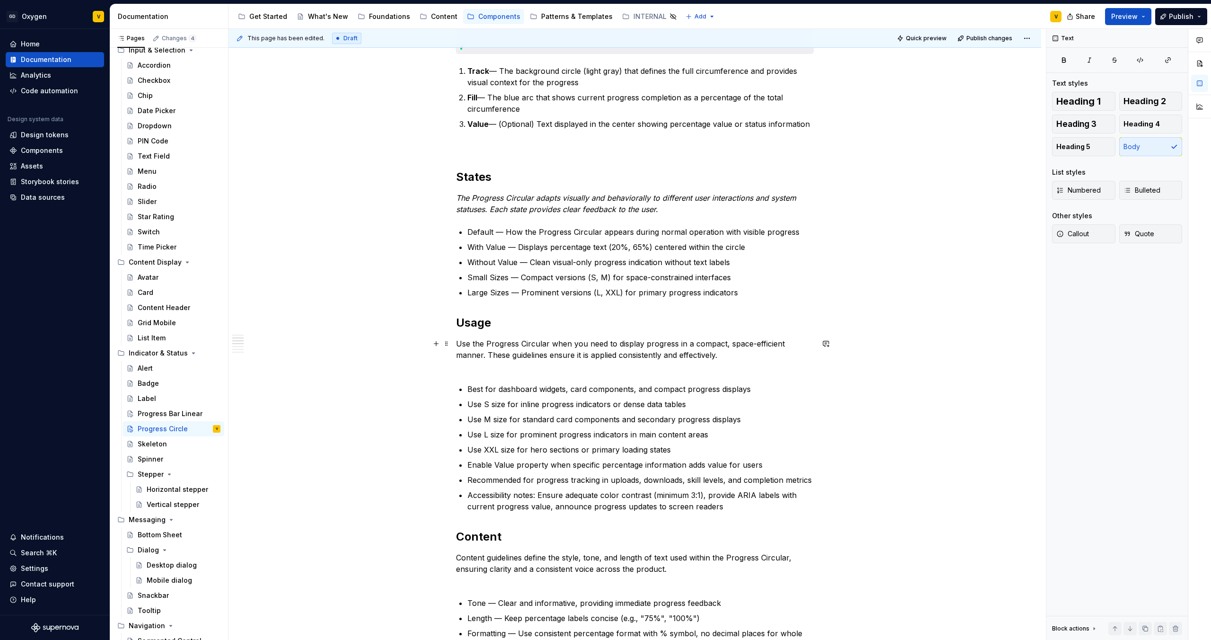
click at [468, 336] on p "Use the Progress Circular when you need to display progress in a compact, space…" at bounding box center [635, 355] width 358 height 34
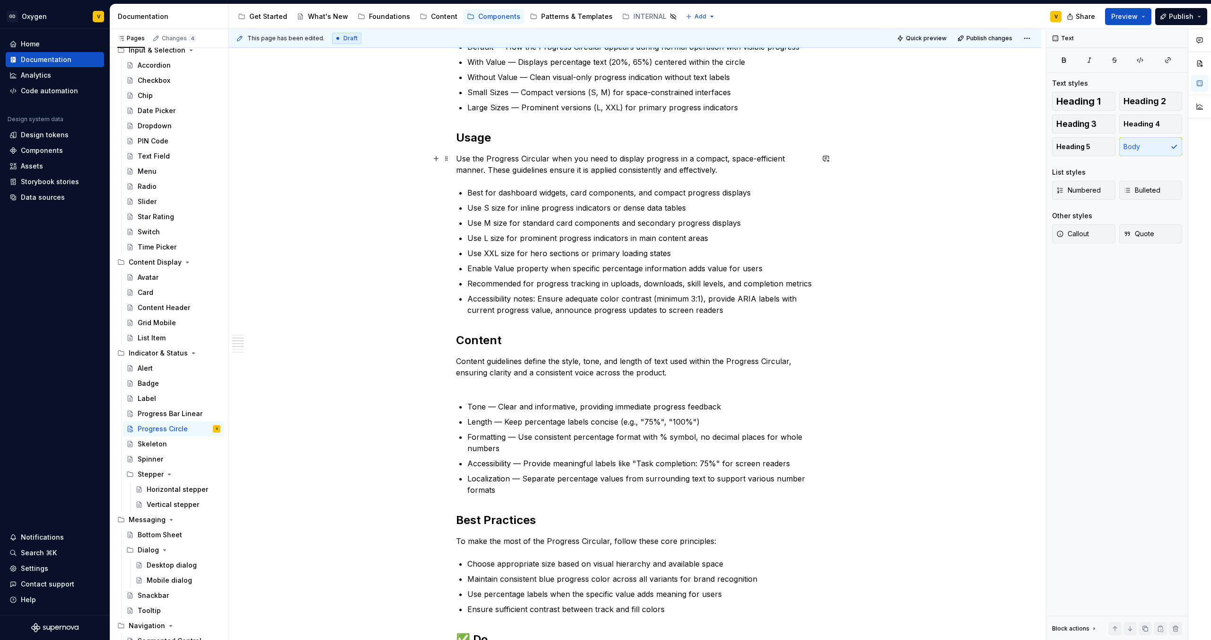
scroll to position [470, 0]
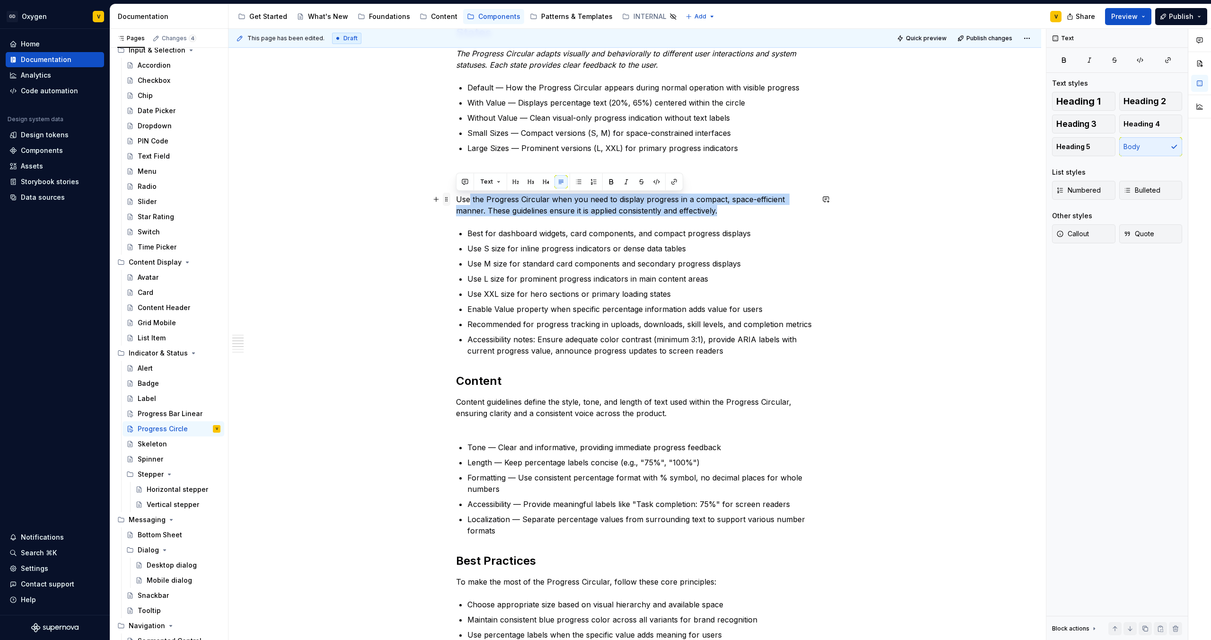
drag, startPoint x: 724, startPoint y: 212, endPoint x: 448, endPoint y: 199, distance: 276.1
click at [456, 199] on div "Anatomy The Progress Circular is made up of several parts that work together to…" at bounding box center [635, 340] width 358 height 1161
click at [490, 209] on p "Use the Progress Circular when you need to display progress in a compact, space…" at bounding box center [635, 205] width 358 height 23
drag, startPoint x: 456, startPoint y: 198, endPoint x: 724, endPoint y: 213, distance: 268.2
click at [605, 213] on p "Use the Progress Circular when you need to display progress in a compact, space…" at bounding box center [635, 205] width 358 height 23
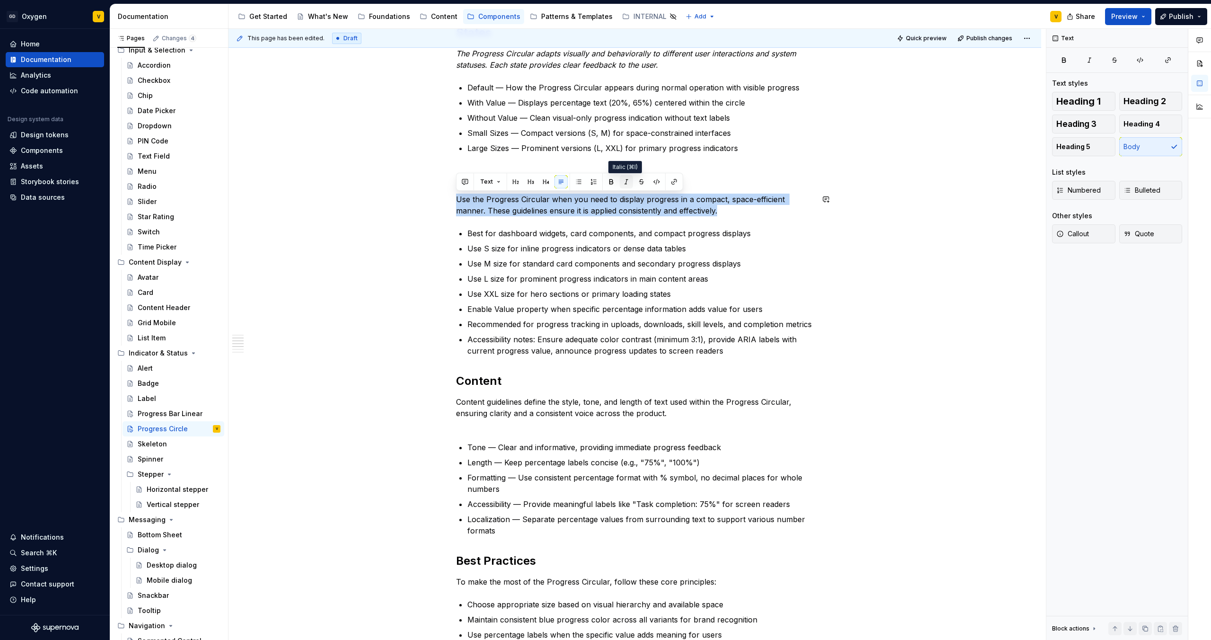
click at [605, 180] on button "button" at bounding box center [626, 181] width 13 height 13
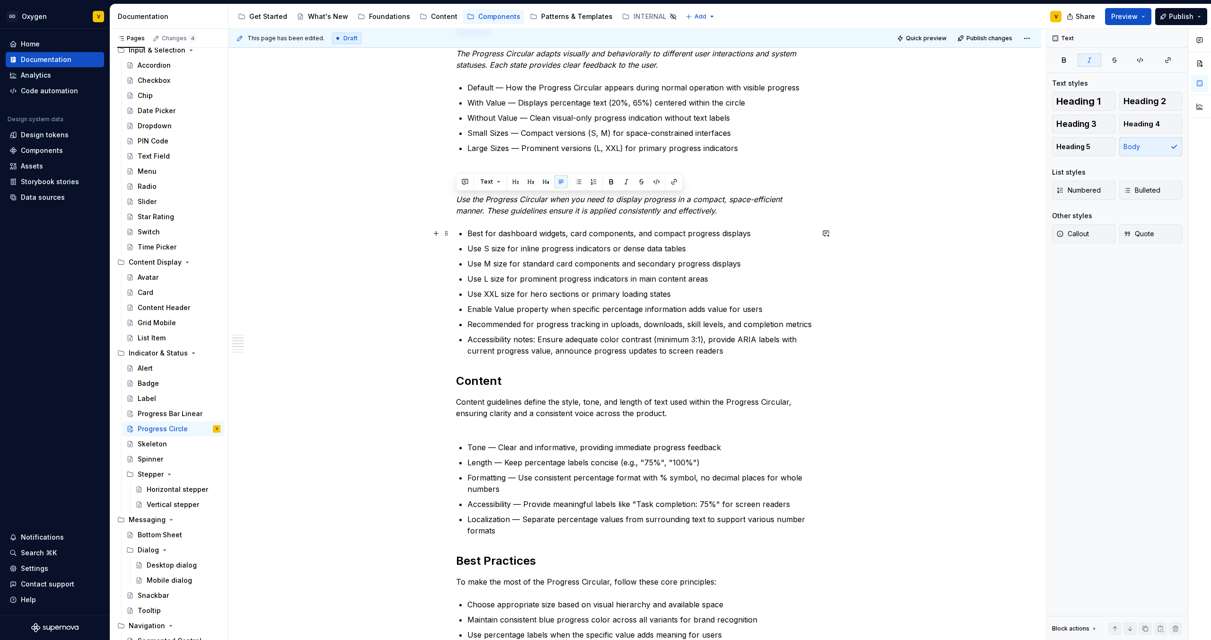
click at [605, 238] on p "Best for dashboard widgets, card components, and compact progress displays" at bounding box center [640, 233] width 346 height 11
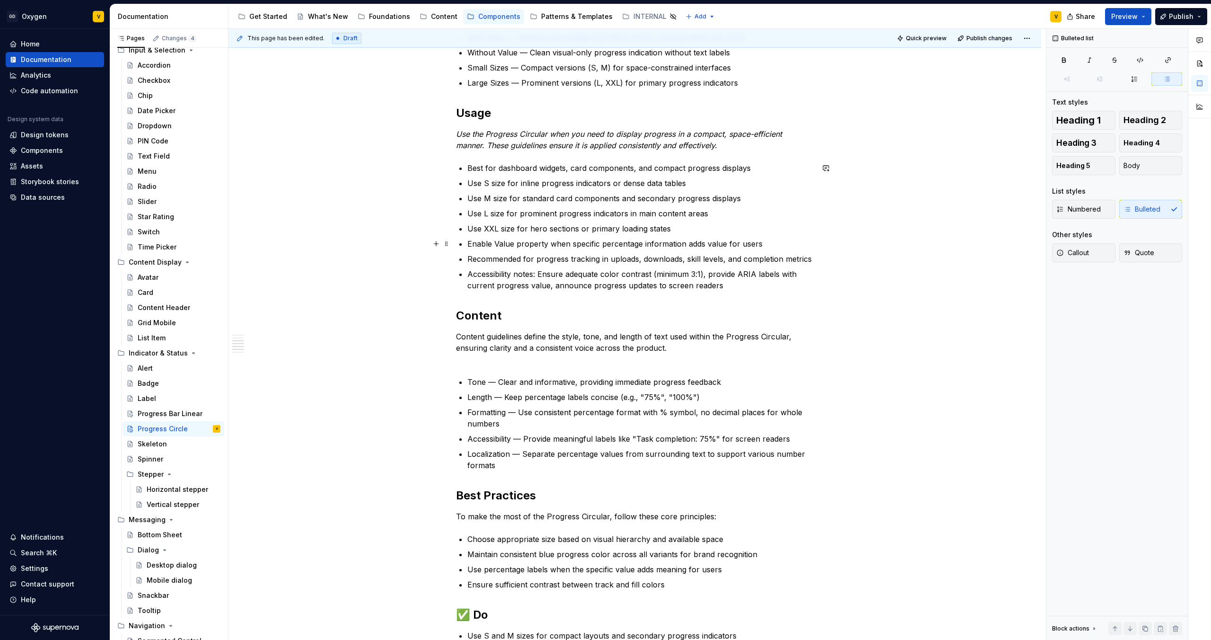
scroll to position [573, 0]
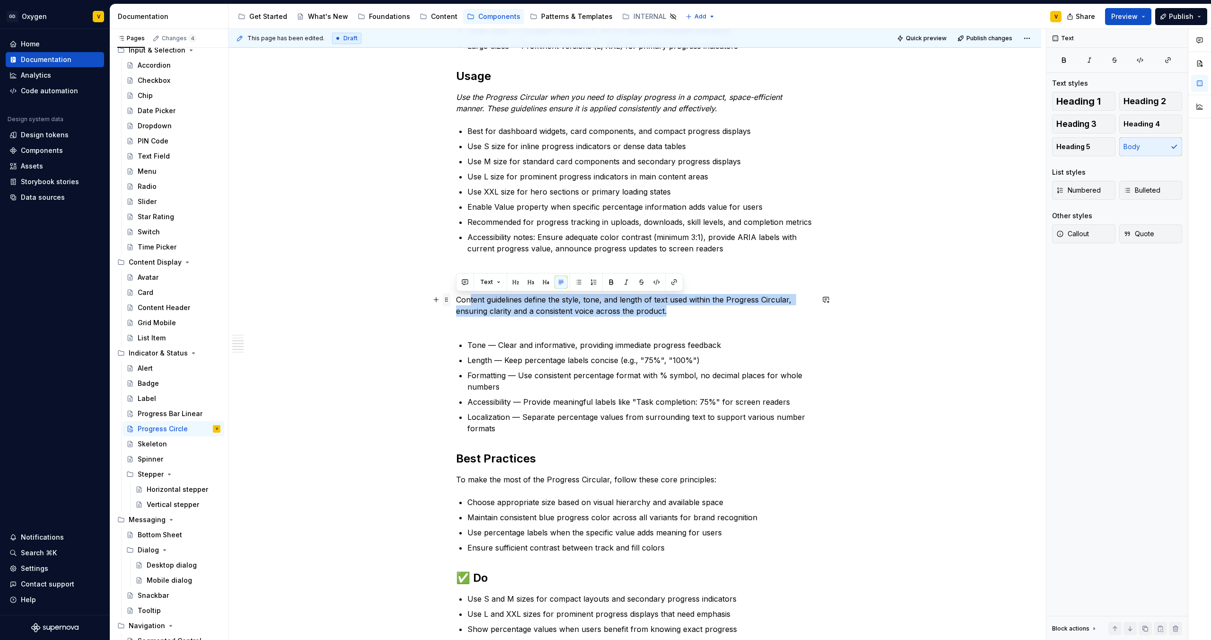
drag, startPoint x: 668, startPoint y: 315, endPoint x: 448, endPoint y: 300, distance: 220.5
click at [456, 300] on div "Anatomy The Progress Circular is made up of several parts that work together to…" at bounding box center [635, 237] width 358 height 1161
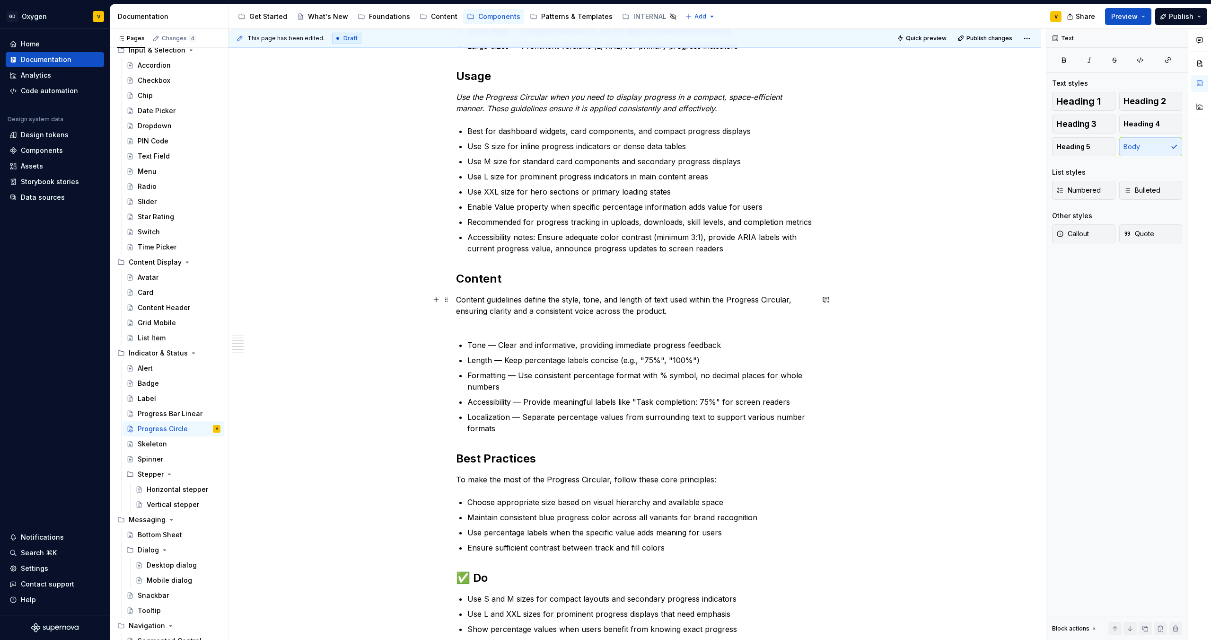
click at [463, 303] on p "Content guidelines define the style, tone, and length of text used within the P…" at bounding box center [635, 311] width 358 height 34
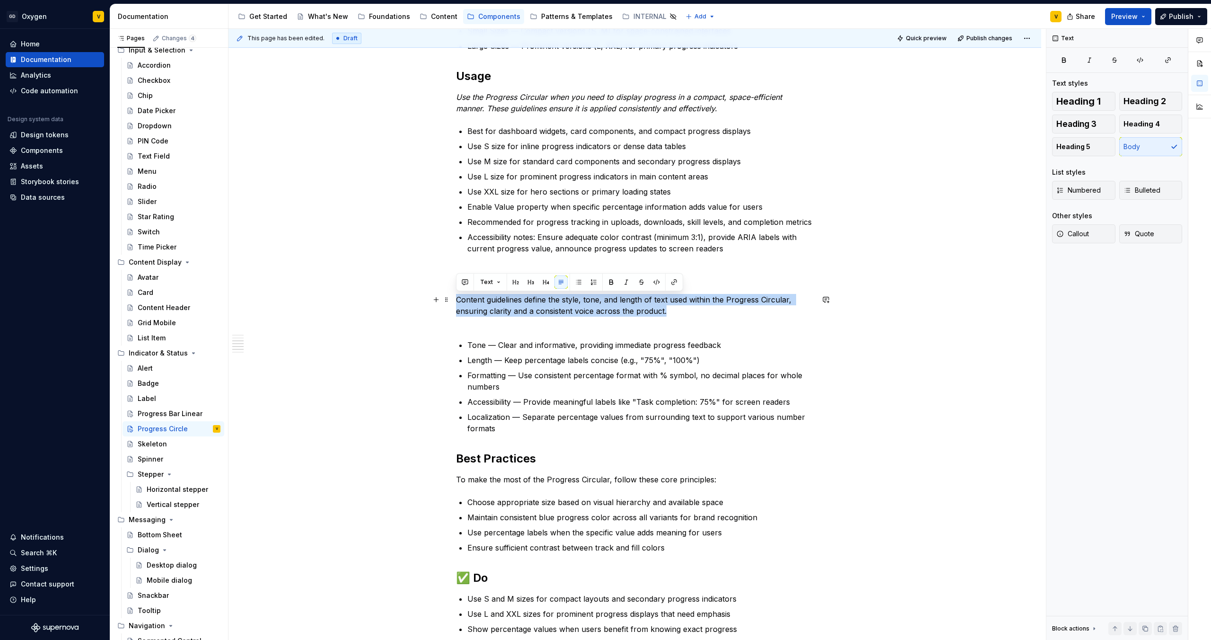
drag, startPoint x: 457, startPoint y: 298, endPoint x: 697, endPoint y: 314, distance: 240.9
click at [605, 314] on p "Content guidelines define the style, tone, and length of text used within the P…" at bounding box center [635, 311] width 358 height 34
click at [605, 284] on button "button" at bounding box center [626, 281] width 13 height 13
click at [605, 319] on p "Content guidelines define the style, tone, and length of text used within the P…" at bounding box center [635, 311] width 358 height 34
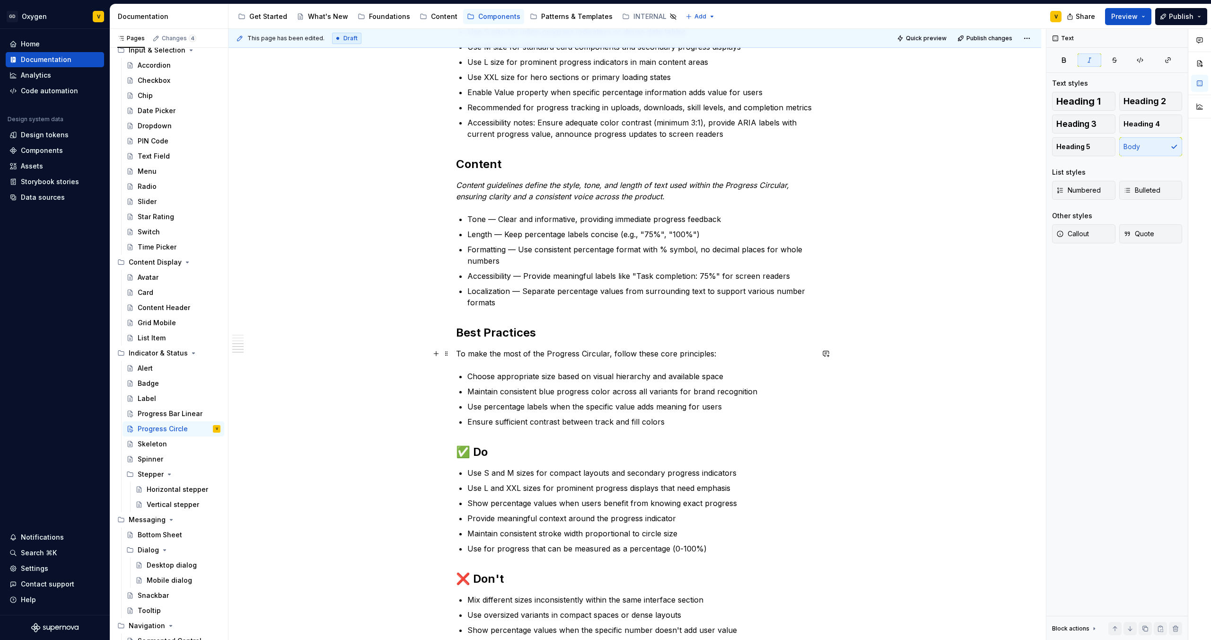
scroll to position [690, 0]
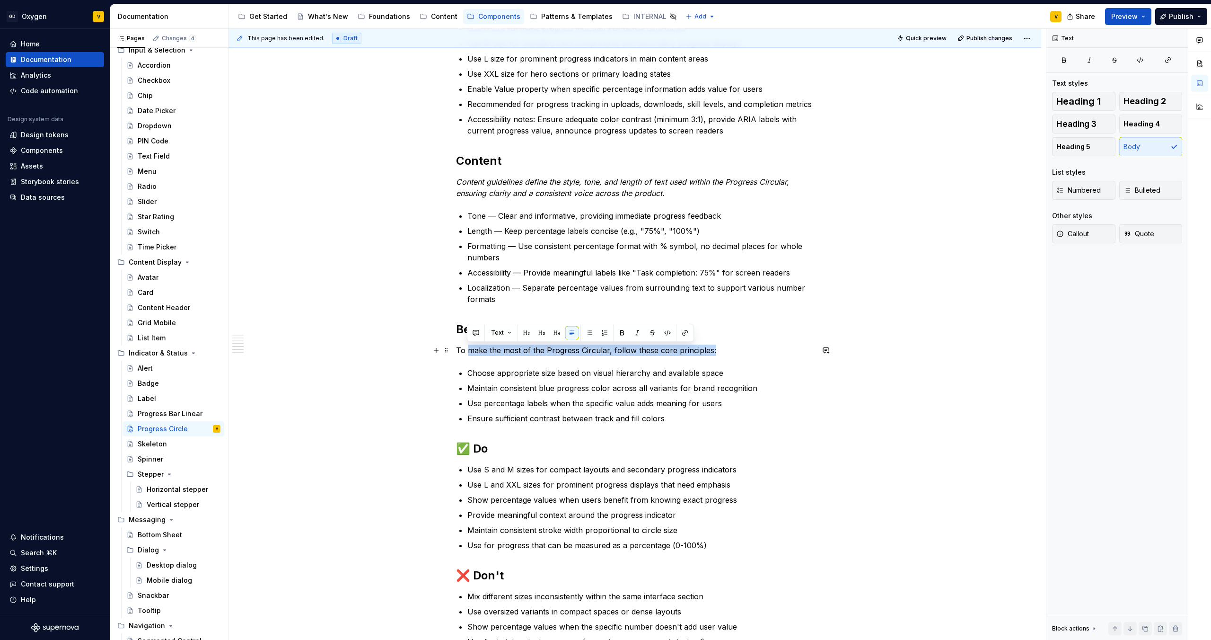
drag, startPoint x: 714, startPoint y: 351, endPoint x: 451, endPoint y: 352, distance: 263.6
click at [450, 336] on div "Anatomy The Progress Circular is made up of several parts that work together to…" at bounding box center [635, 199] width 813 height 1364
click at [451, 336] on div "Anatomy The Progress Circular is made up of several parts that work together to…" at bounding box center [635, 199] width 813 height 1364
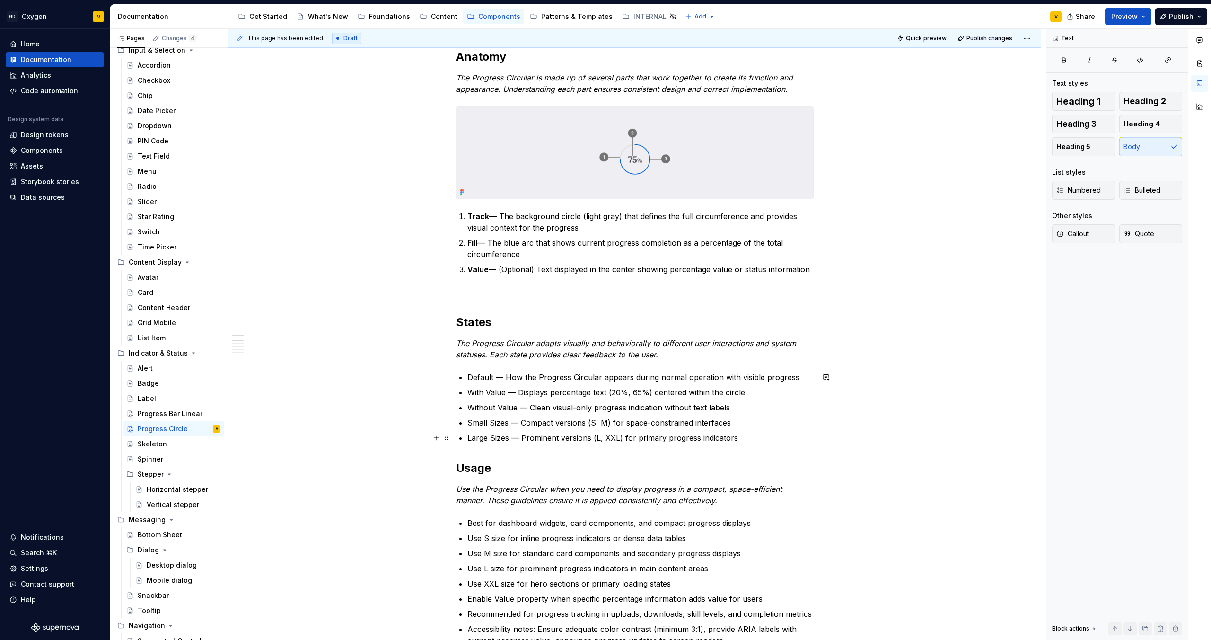
scroll to position [181, 0]
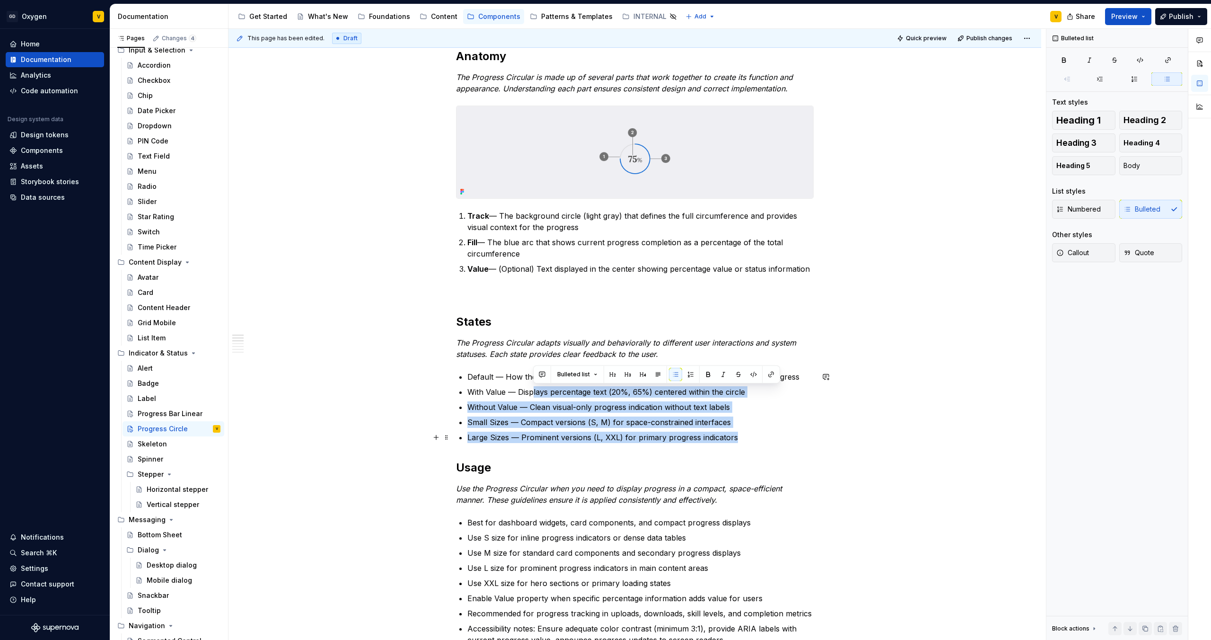
drag, startPoint x: 543, startPoint y: 400, endPoint x: 735, endPoint y: 441, distance: 196.9
click at [605, 336] on ul "Default — How the Progress Circular appears during normal operation with visibl…" at bounding box center [640, 407] width 346 height 72
click at [605, 336] on p "Large Sizes — Prominent versions (L, XXL) for primary progress indicators" at bounding box center [640, 437] width 346 height 11
drag, startPoint x: 733, startPoint y: 440, endPoint x: 468, endPoint y: 376, distance: 272.4
click at [468, 336] on ul "Default — How the Progress Circular appears during normal operation with visibl…" at bounding box center [640, 407] width 346 height 72
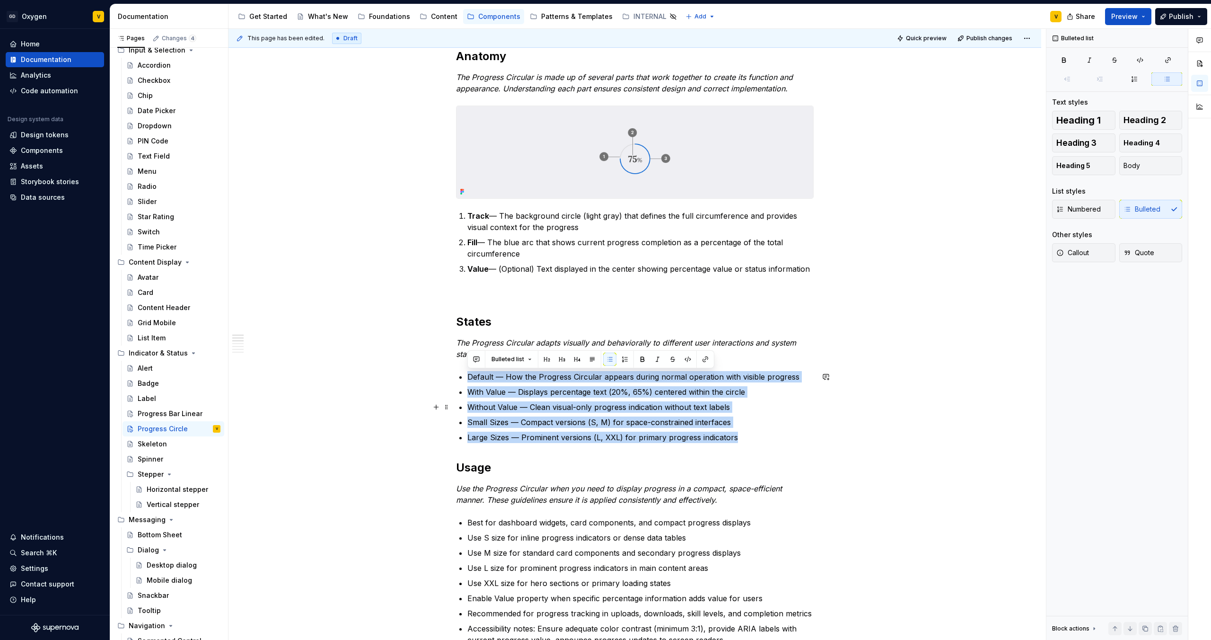
click at [512, 336] on p "Without Value — Clean visual-only progress indication without text labels" at bounding box center [640, 406] width 346 height 11
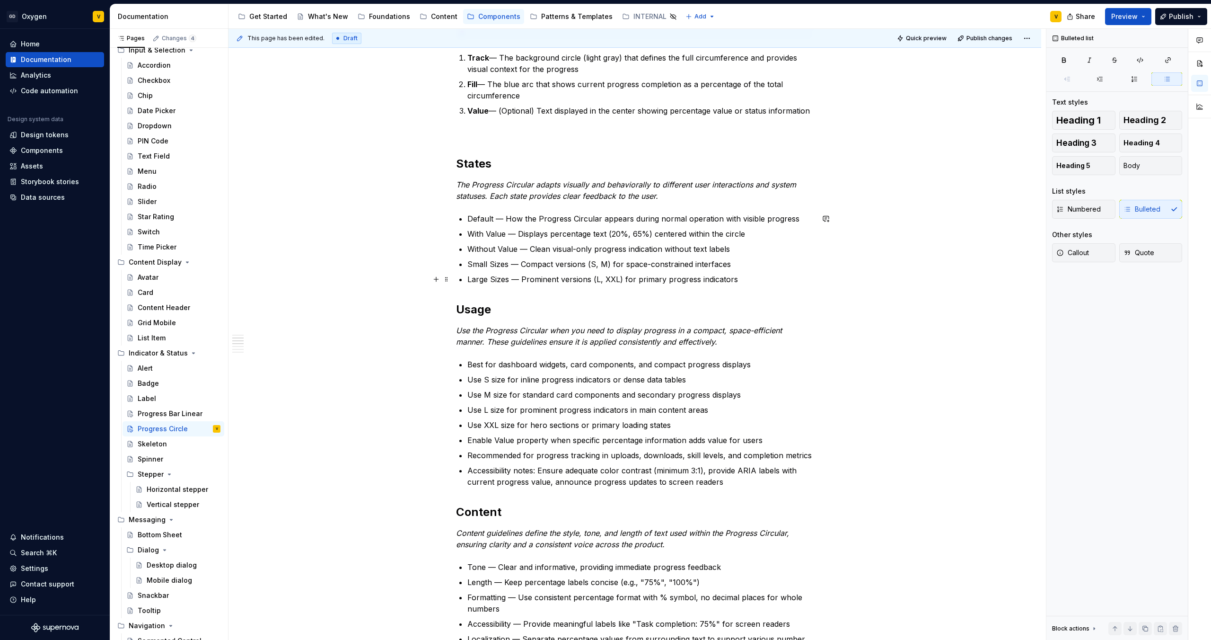
scroll to position [338, 0]
drag, startPoint x: 493, startPoint y: 221, endPoint x: 467, endPoint y: 220, distance: 25.6
click at [467, 220] on p "Default — How the Progress Circular appears during normal operation with visibl…" at bounding box center [640, 219] width 346 height 11
copy p "Default"
type textarea "*"
